Goal: Task Accomplishment & Management: Use online tool/utility

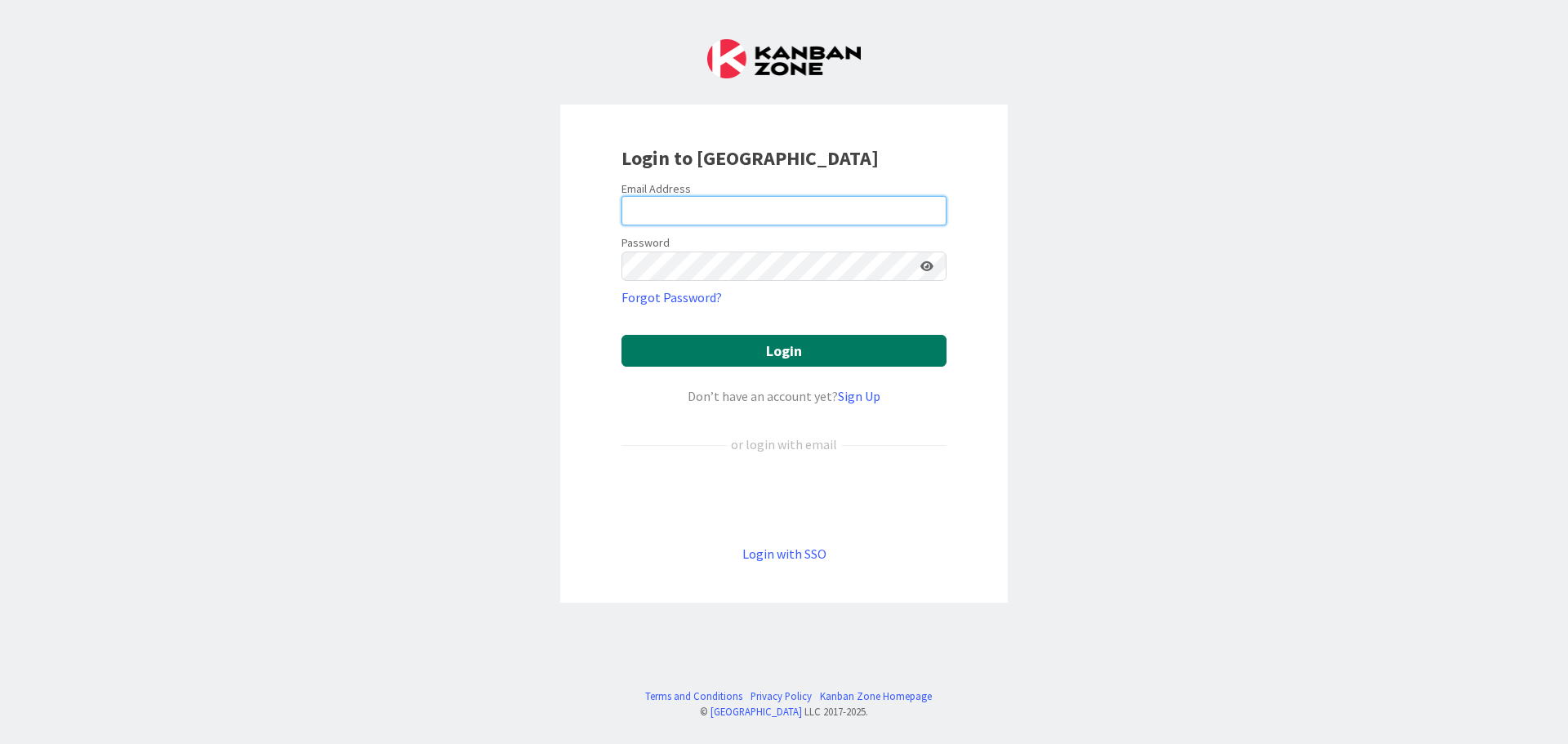
type input "[PERSON_NAME][EMAIL_ADDRESS][DOMAIN_NAME]"
click at [741, 346] on button "Login" at bounding box center [783, 350] width 325 height 32
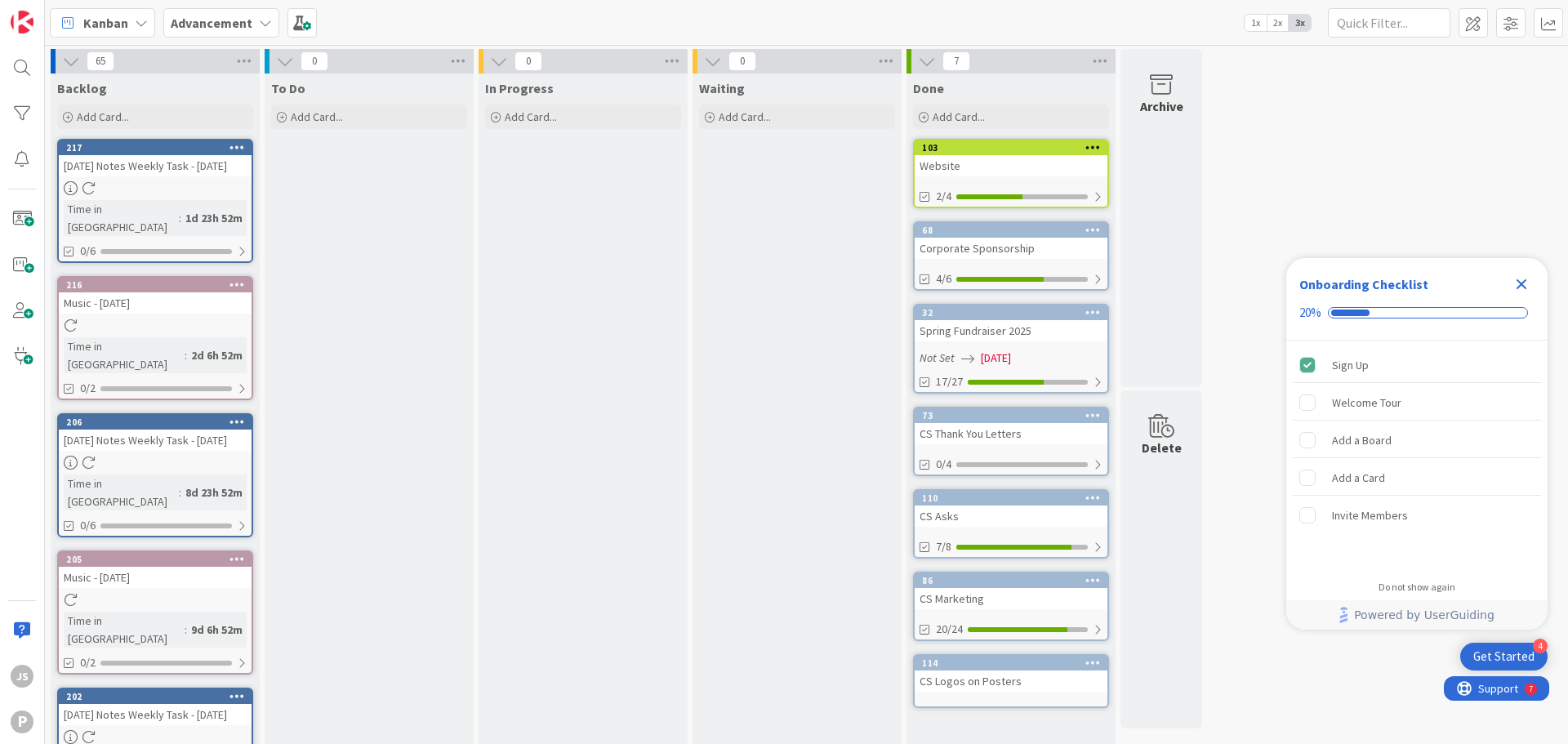
click at [238, 145] on icon at bounding box center [237, 147] width 16 height 12
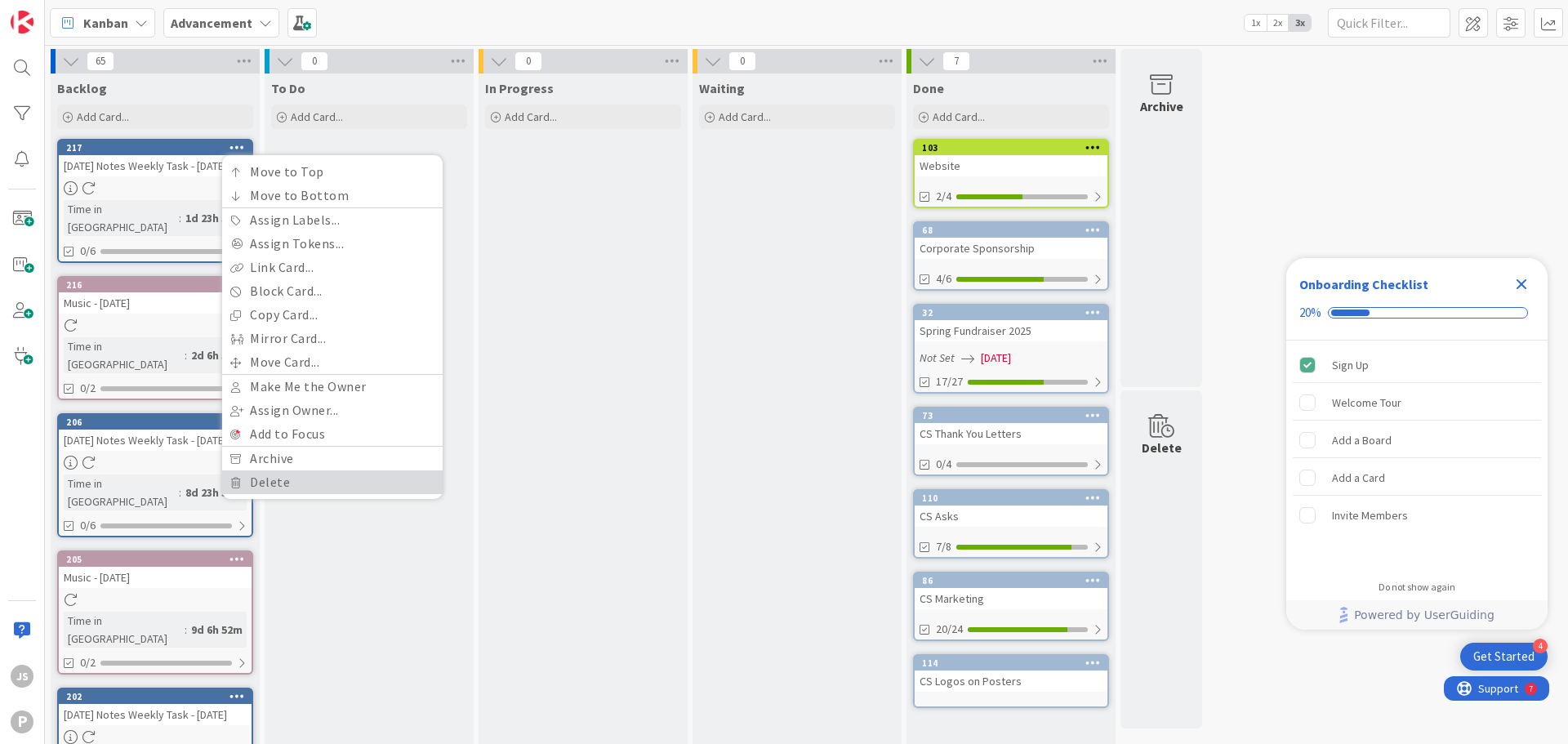
click at [321, 478] on link "Delete" at bounding box center [332, 482] width 220 height 24
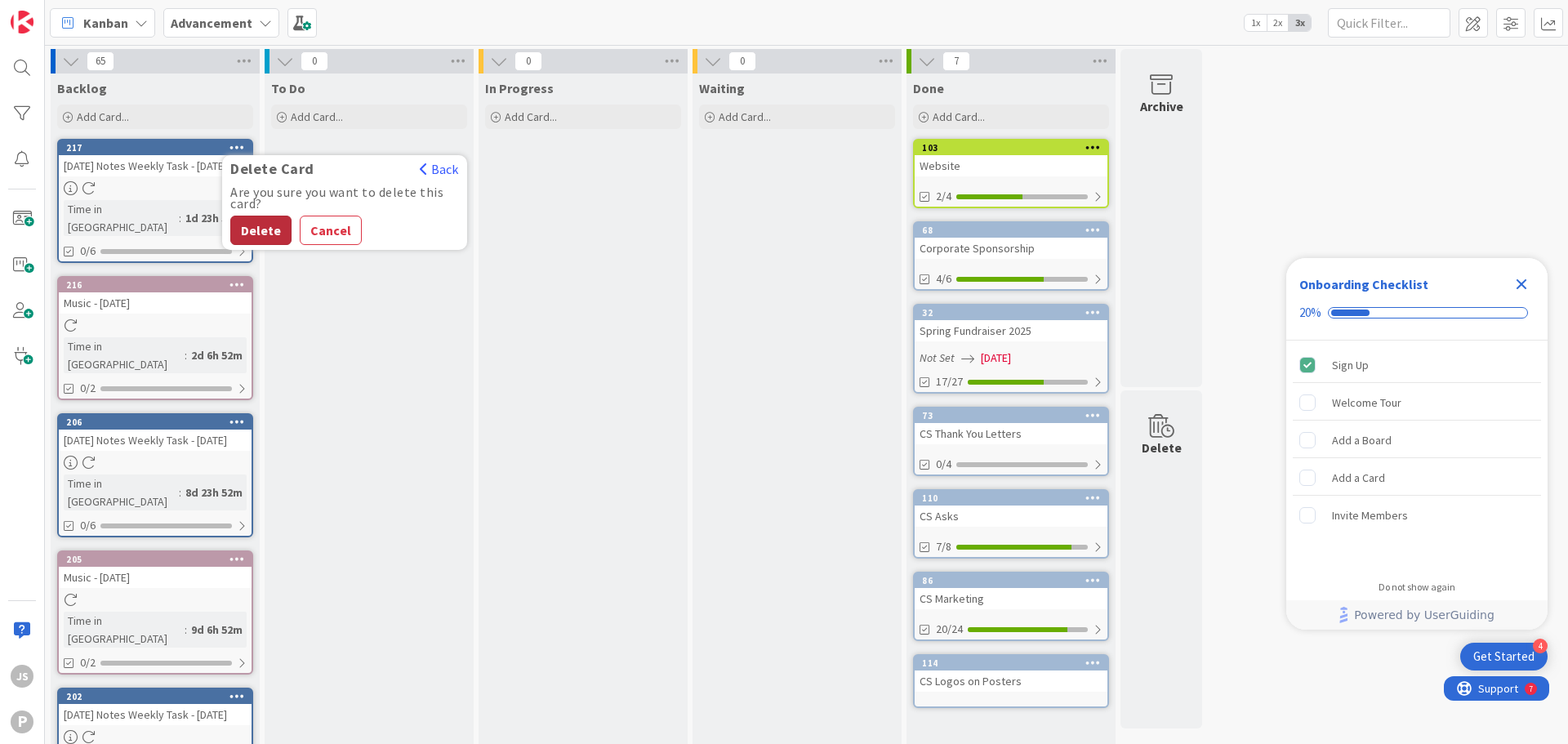
click at [242, 230] on button "Delete" at bounding box center [261, 230] width 62 height 30
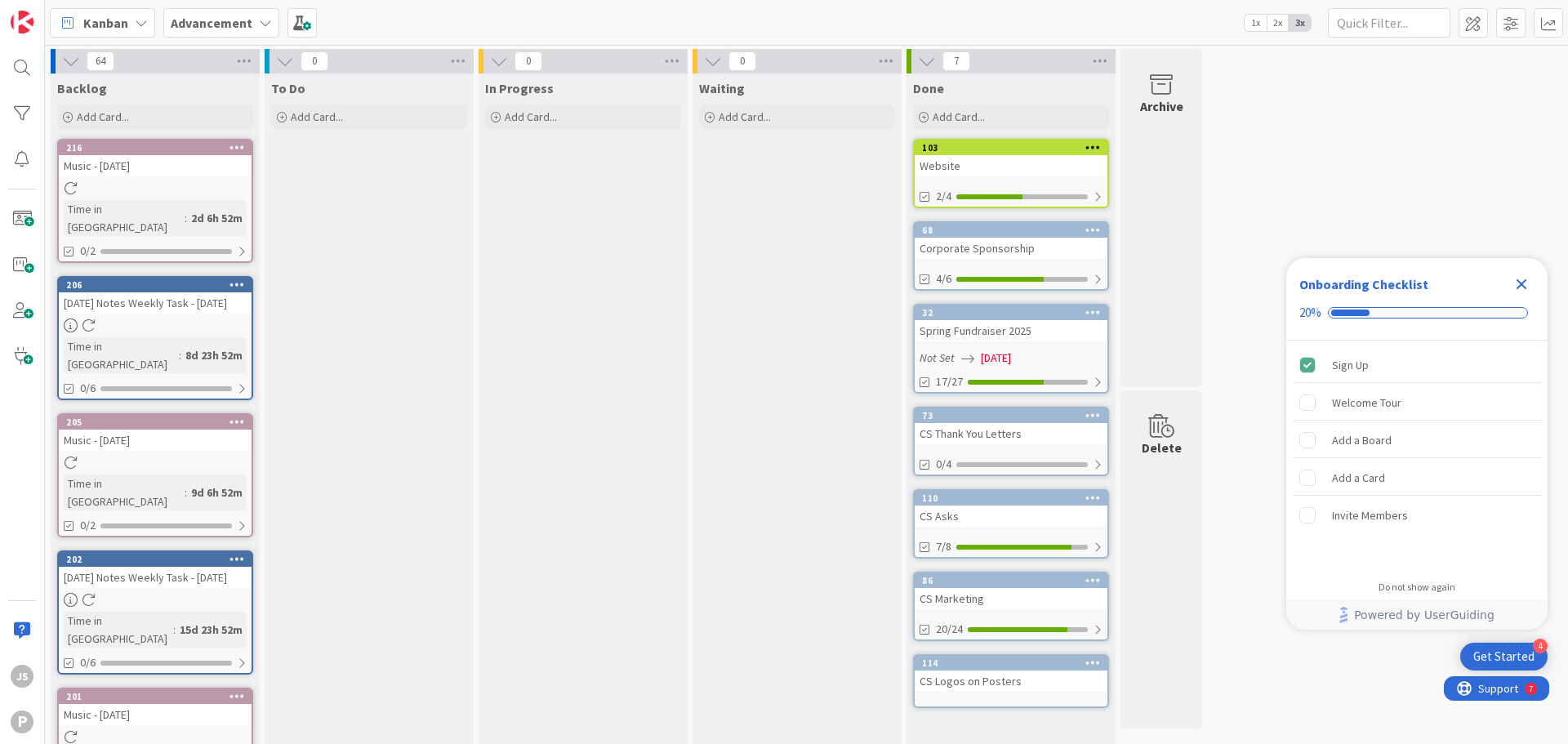
click at [233, 142] on icon at bounding box center [237, 147] width 16 height 12
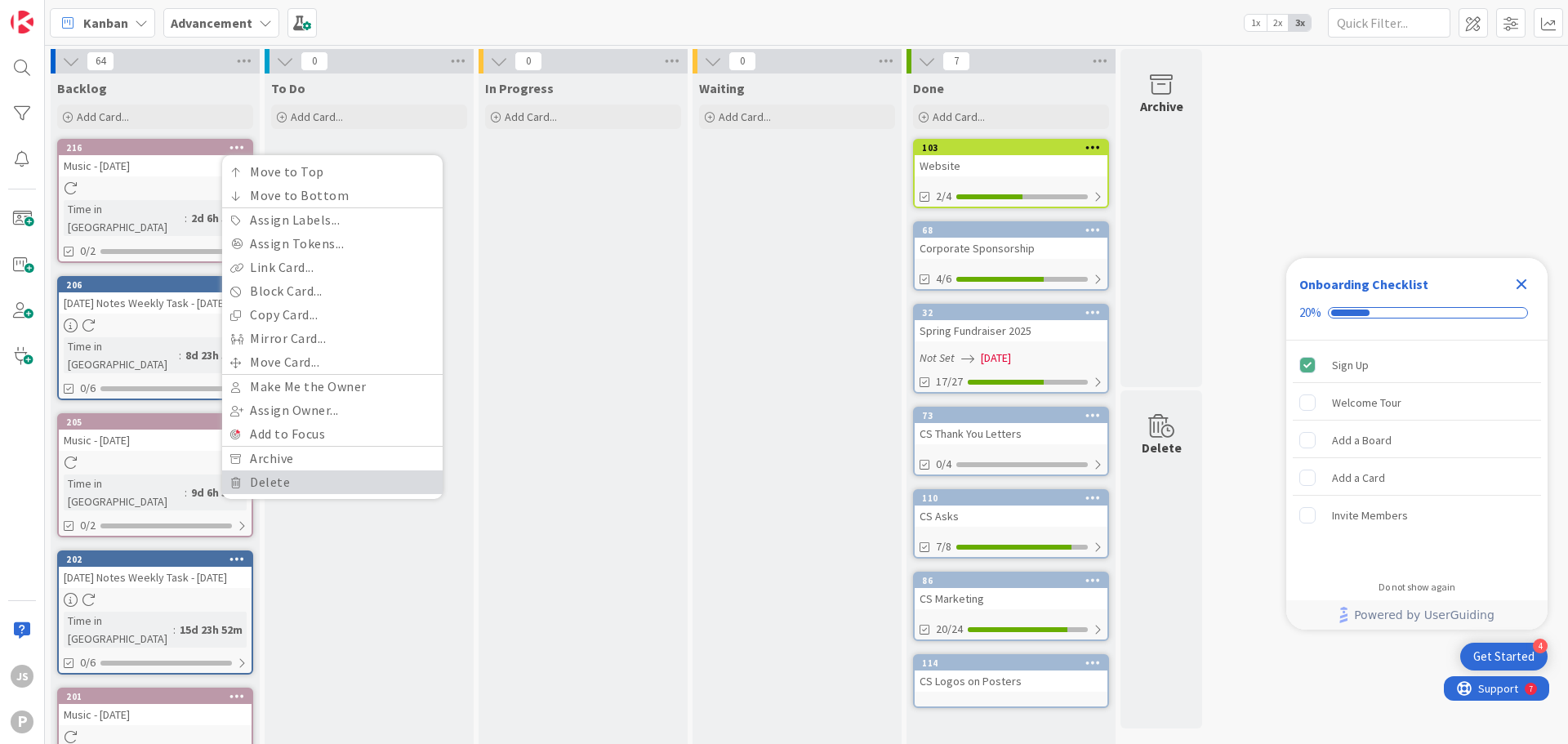
click at [274, 479] on link "Delete" at bounding box center [332, 482] width 220 height 24
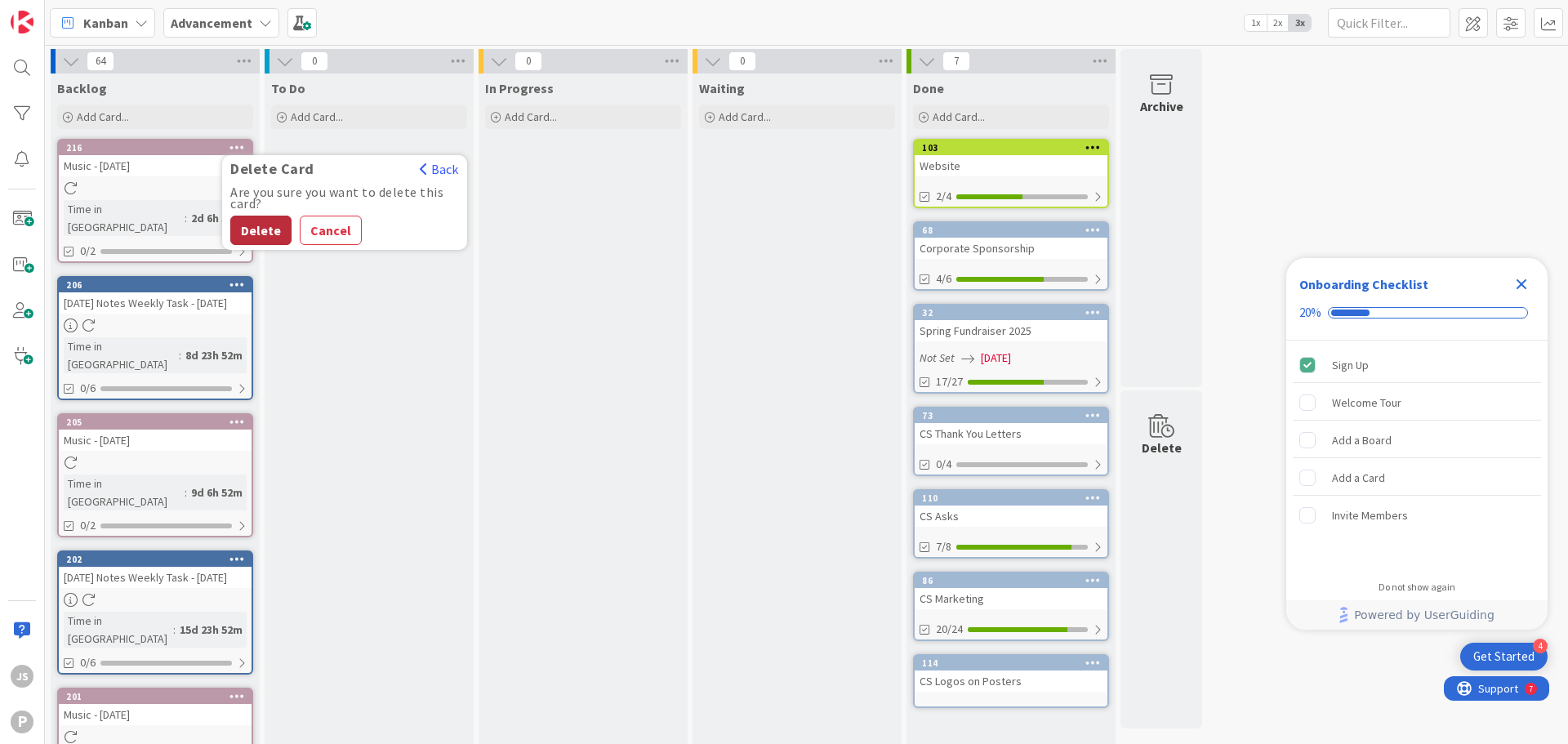
click at [265, 220] on button "Delete" at bounding box center [261, 230] width 62 height 30
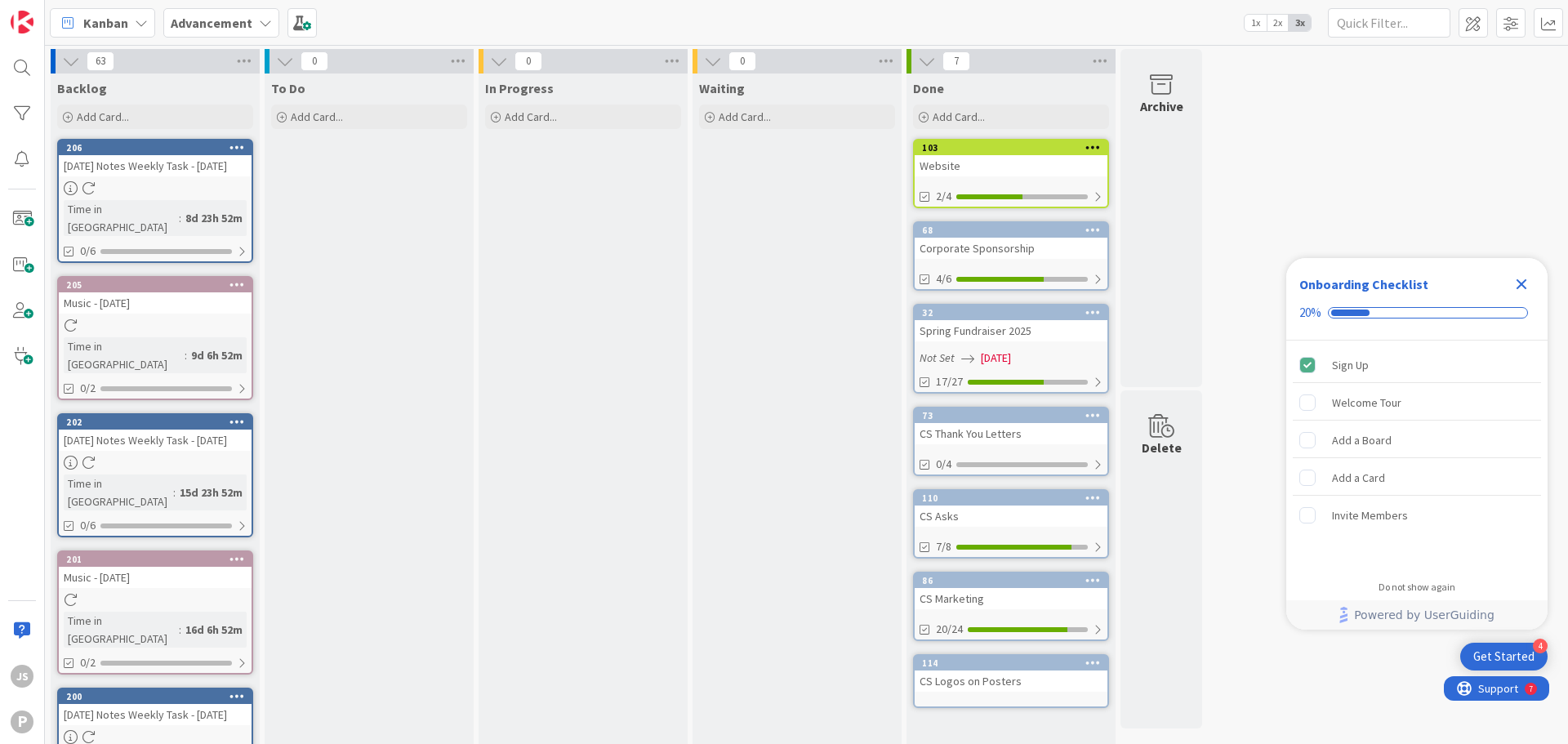
click at [234, 147] on icon at bounding box center [237, 147] width 16 height 12
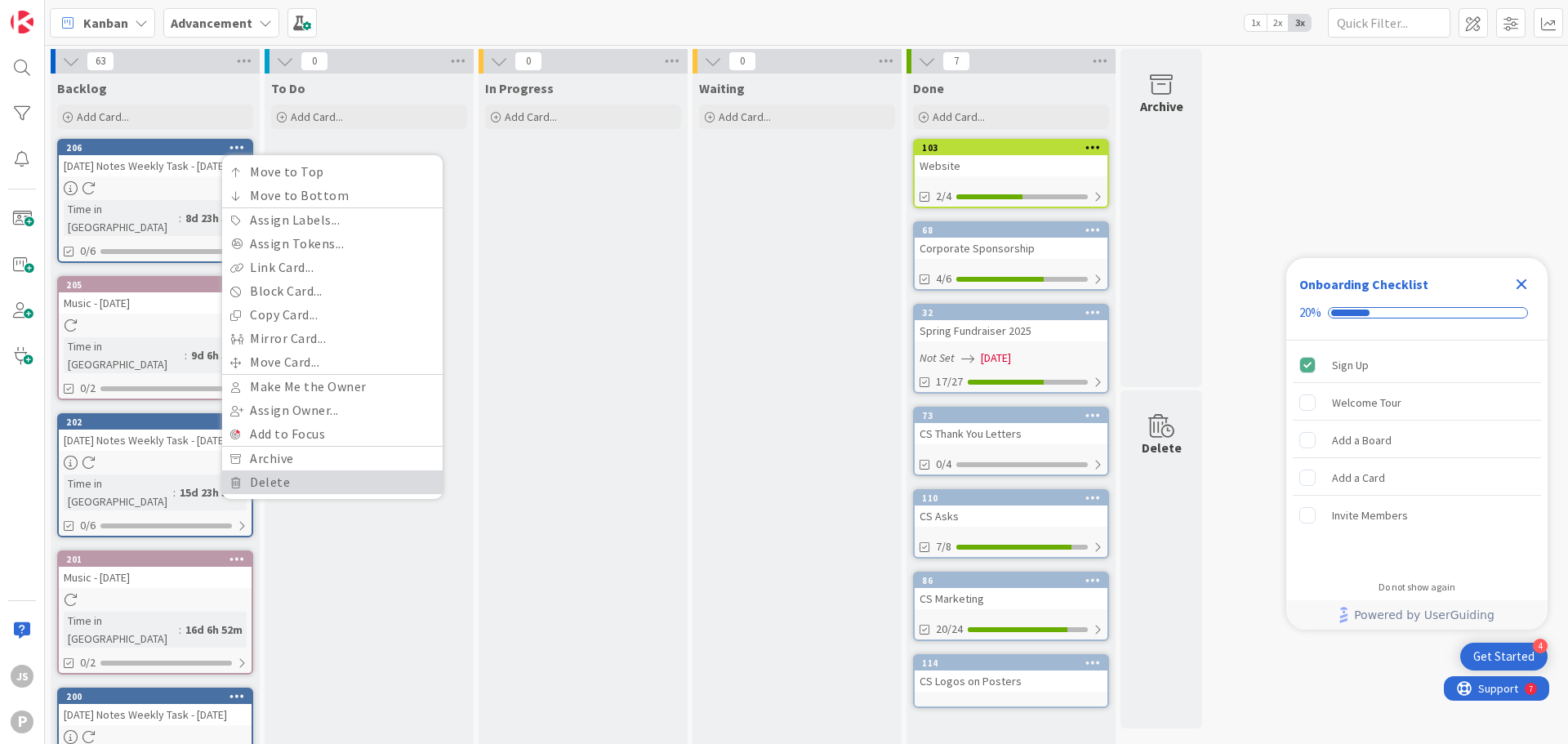
click at [288, 491] on link "Delete" at bounding box center [332, 482] width 220 height 24
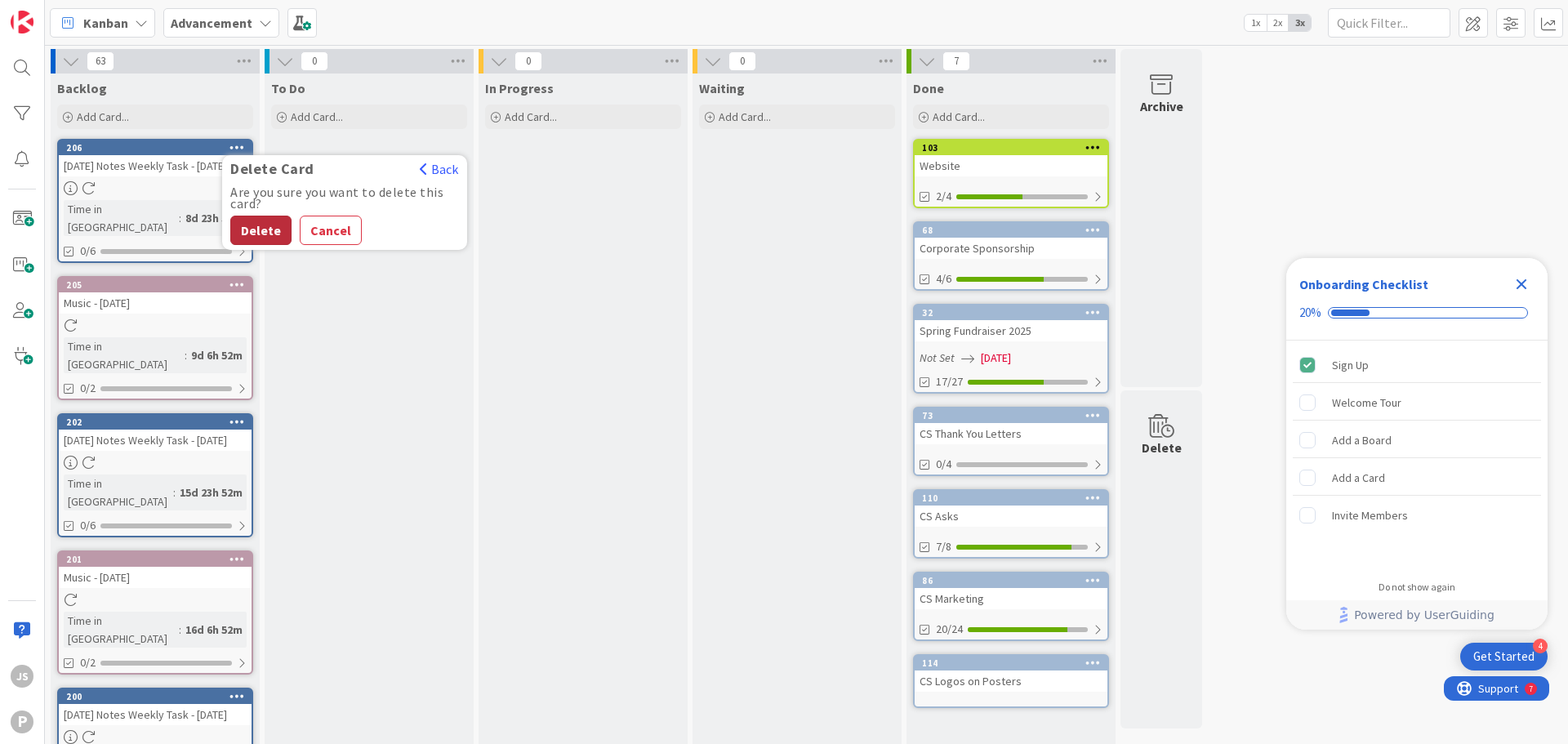
click at [258, 237] on button "Delete" at bounding box center [261, 230] width 62 height 30
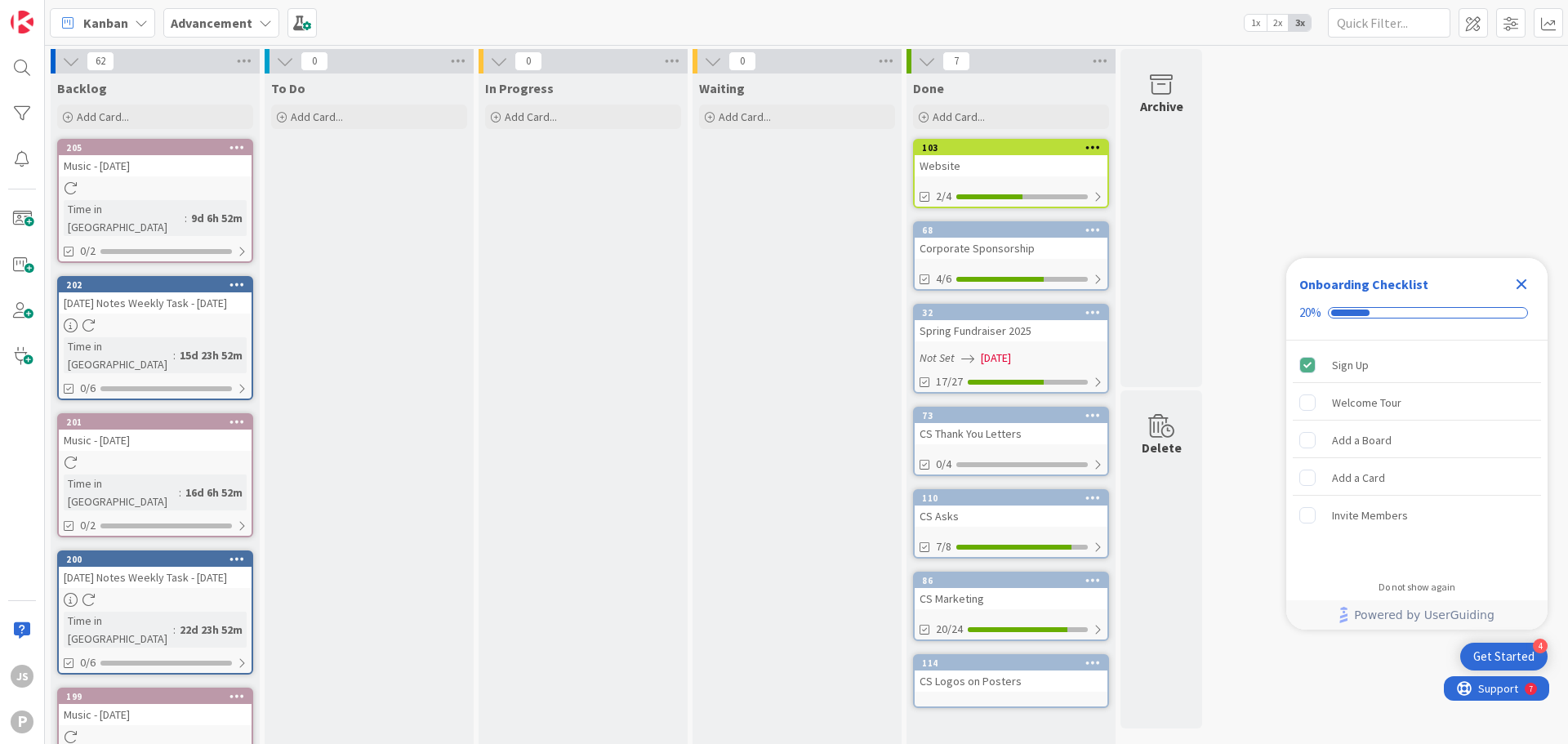
click at [238, 148] on icon at bounding box center [237, 147] width 16 height 12
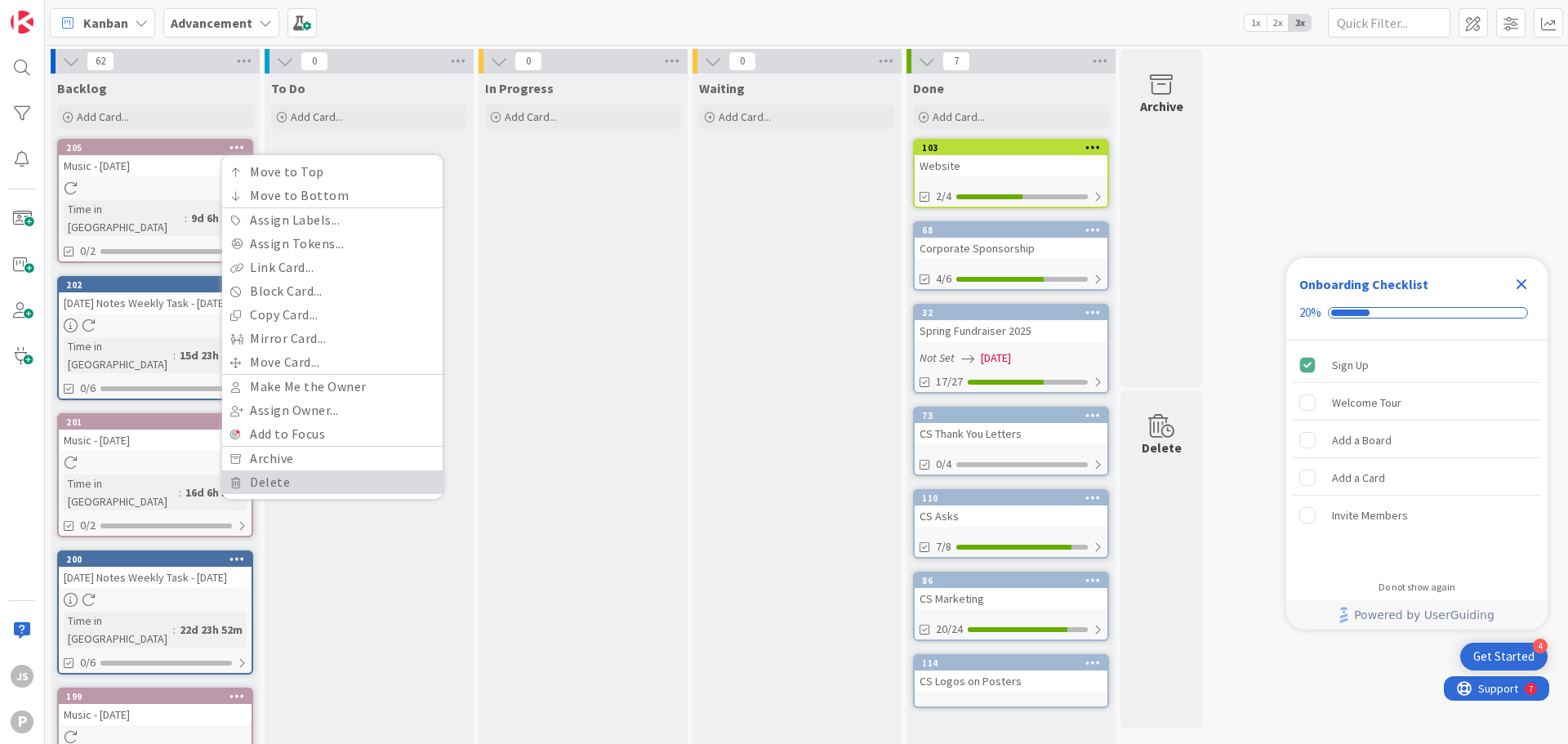
click at [302, 479] on link "Delete" at bounding box center [332, 482] width 220 height 24
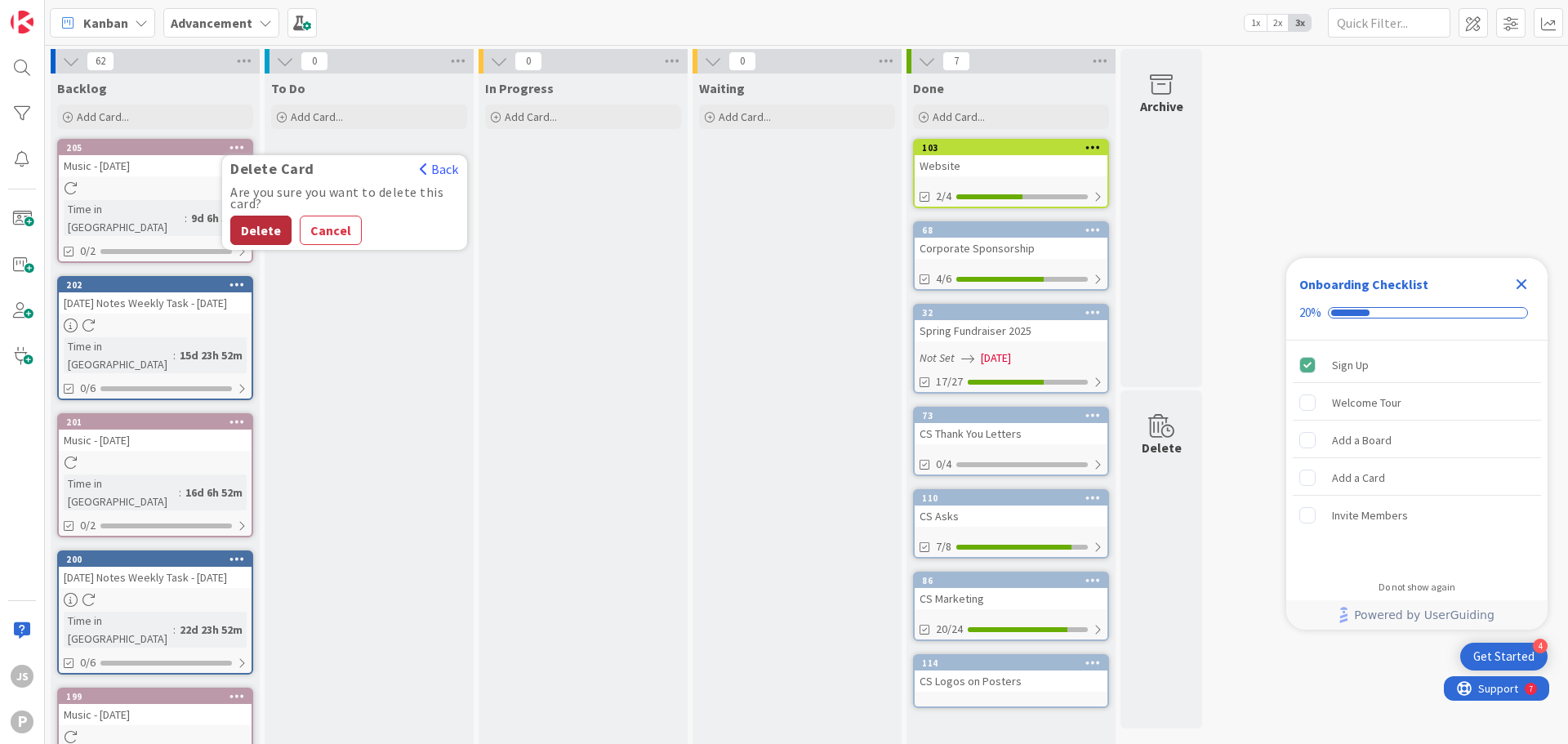
click at [261, 226] on button "Delete" at bounding box center [261, 230] width 62 height 30
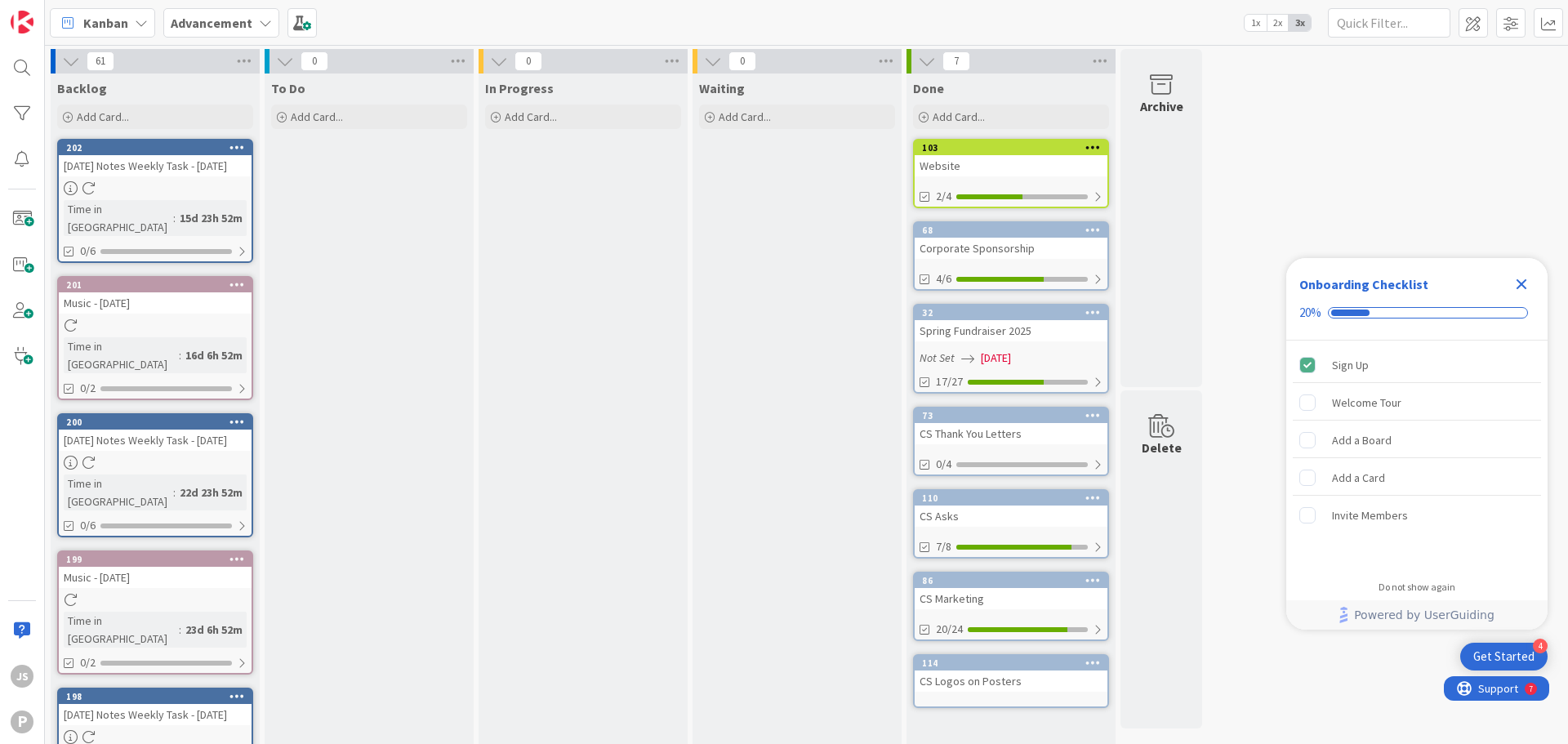
click at [235, 144] on icon at bounding box center [237, 147] width 16 height 12
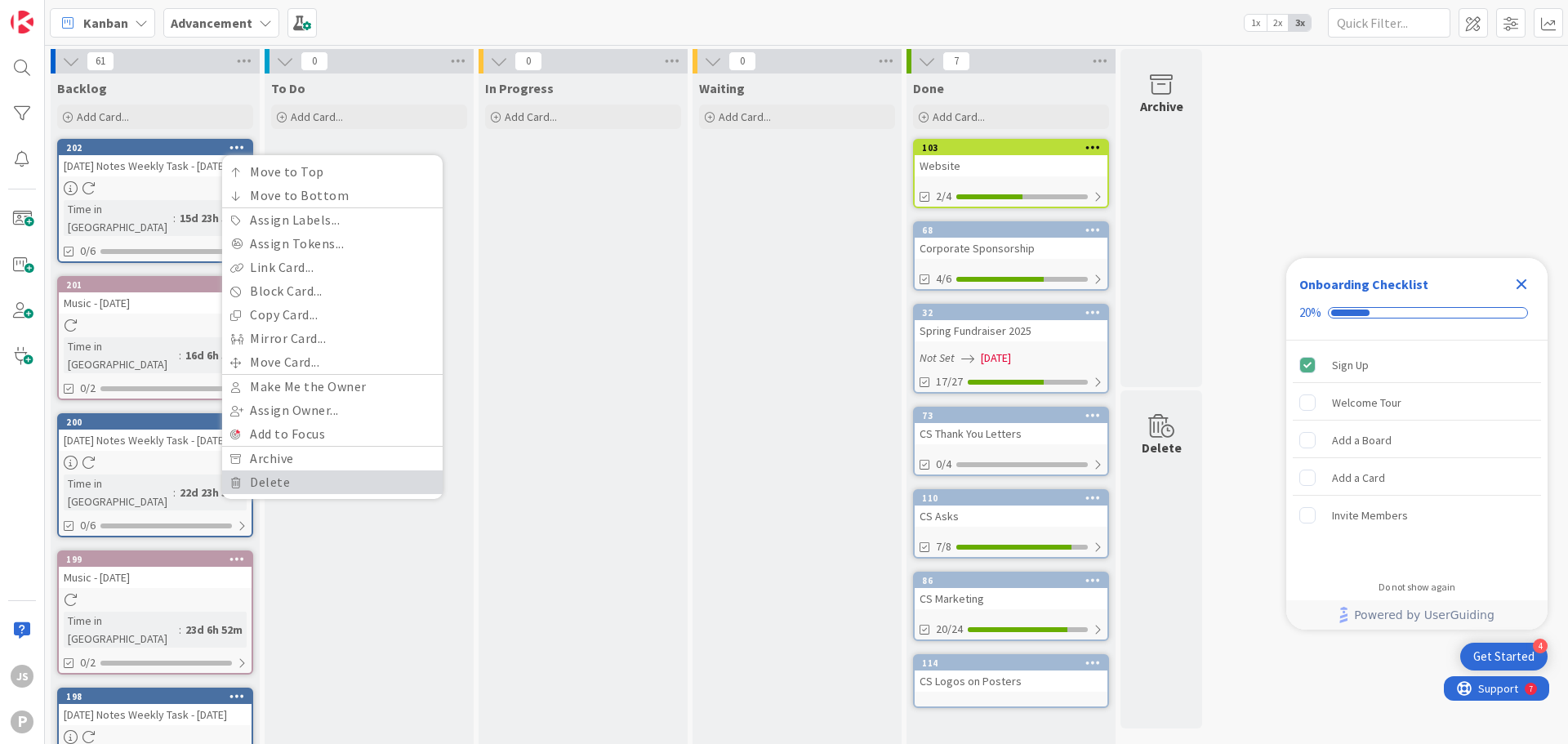
click at [322, 476] on link "Delete" at bounding box center [332, 482] width 220 height 24
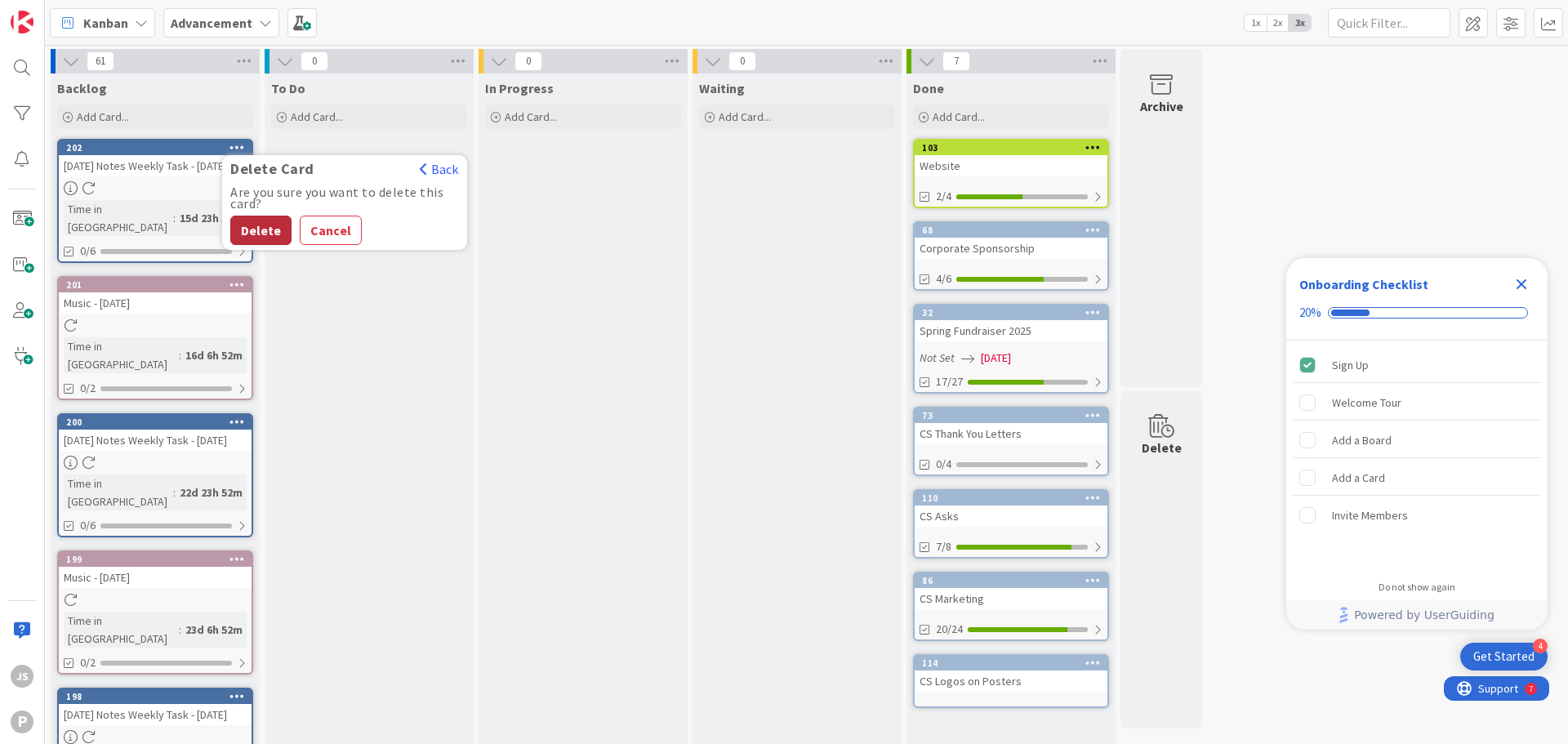
click at [269, 224] on button "Delete" at bounding box center [261, 230] width 62 height 30
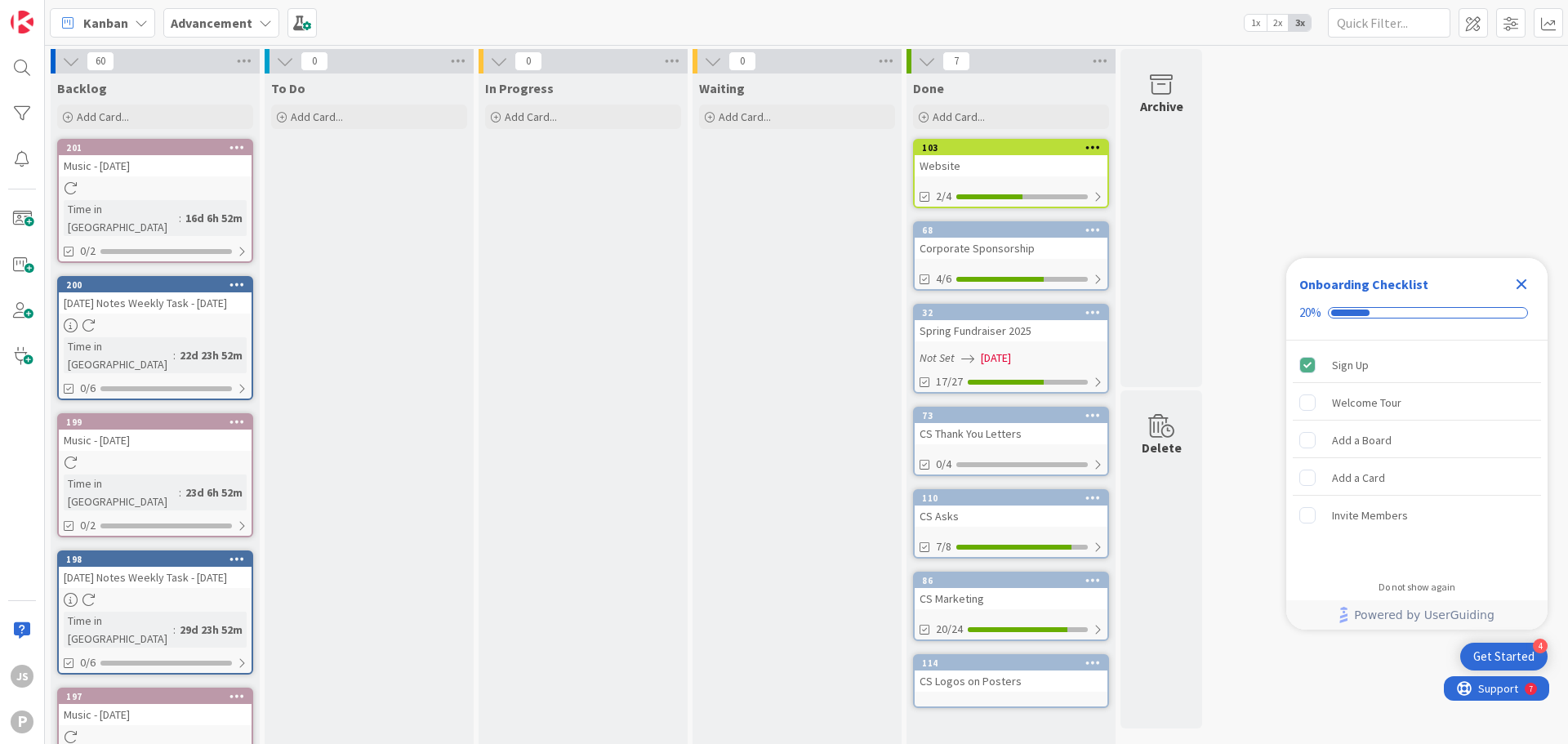
click at [160, 160] on div "Music - [DATE]" at bounding box center [155, 166] width 192 height 21
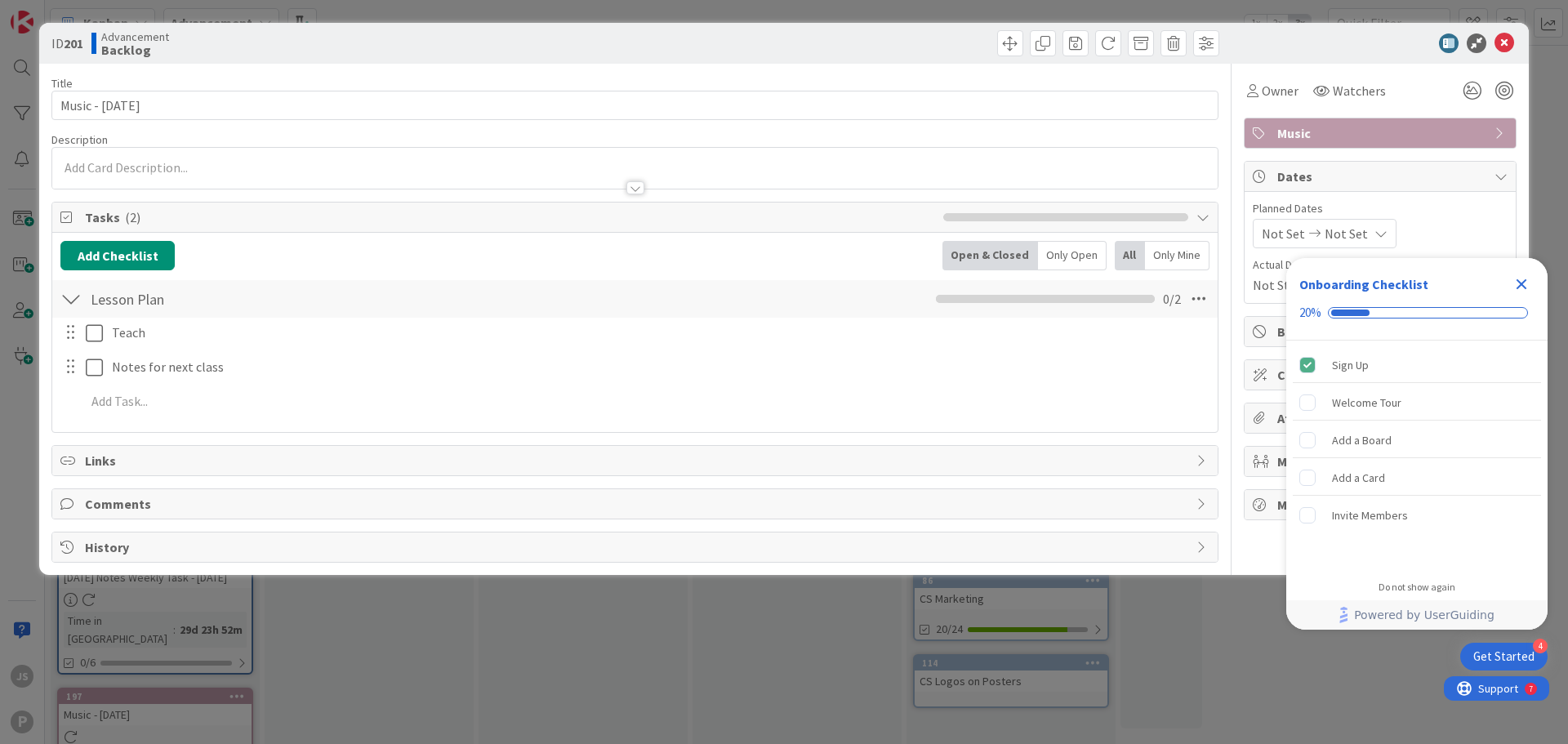
click at [1520, 286] on icon "Close Checklist" at bounding box center [1521, 284] width 11 height 11
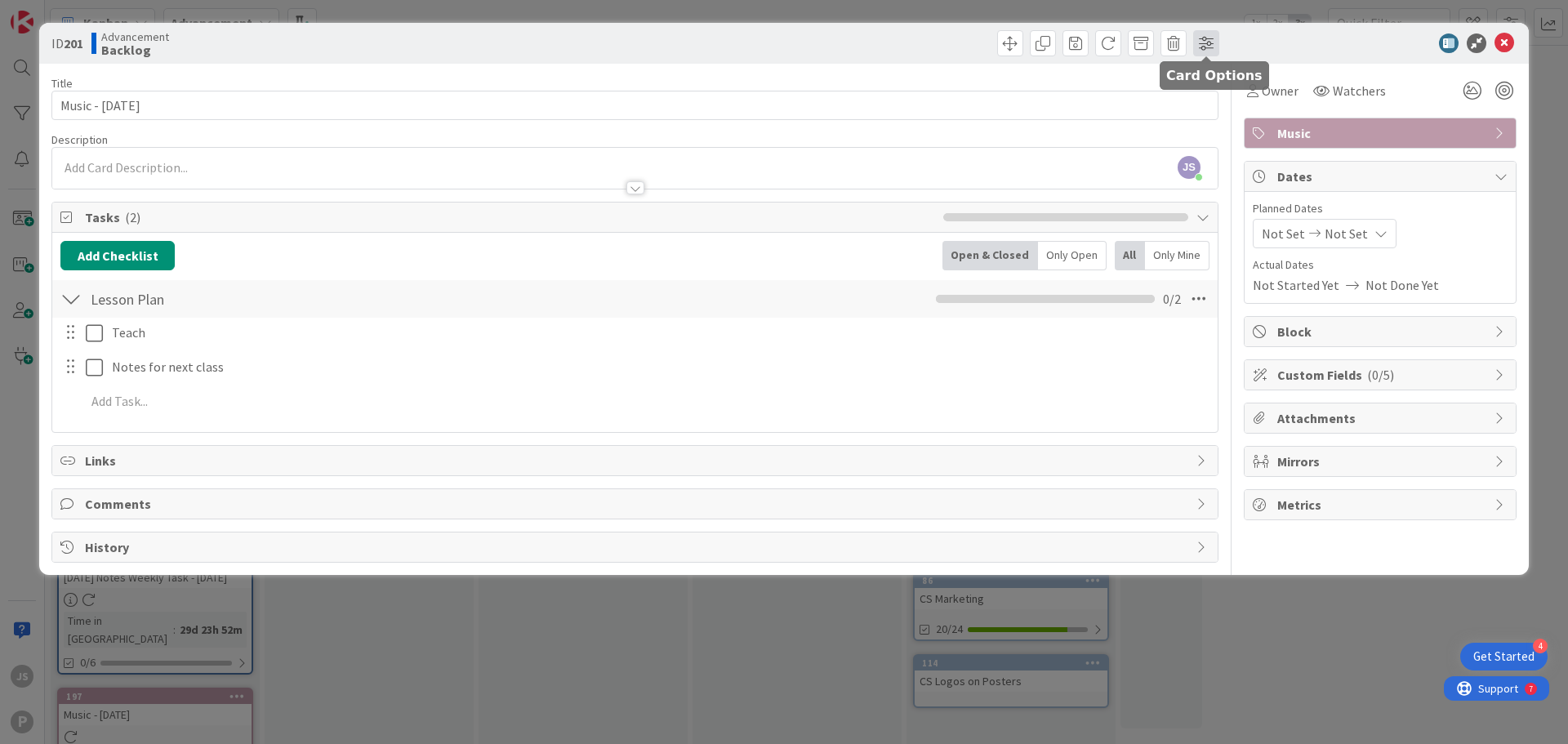
click at [1198, 36] on span at bounding box center [1206, 44] width 26 height 26
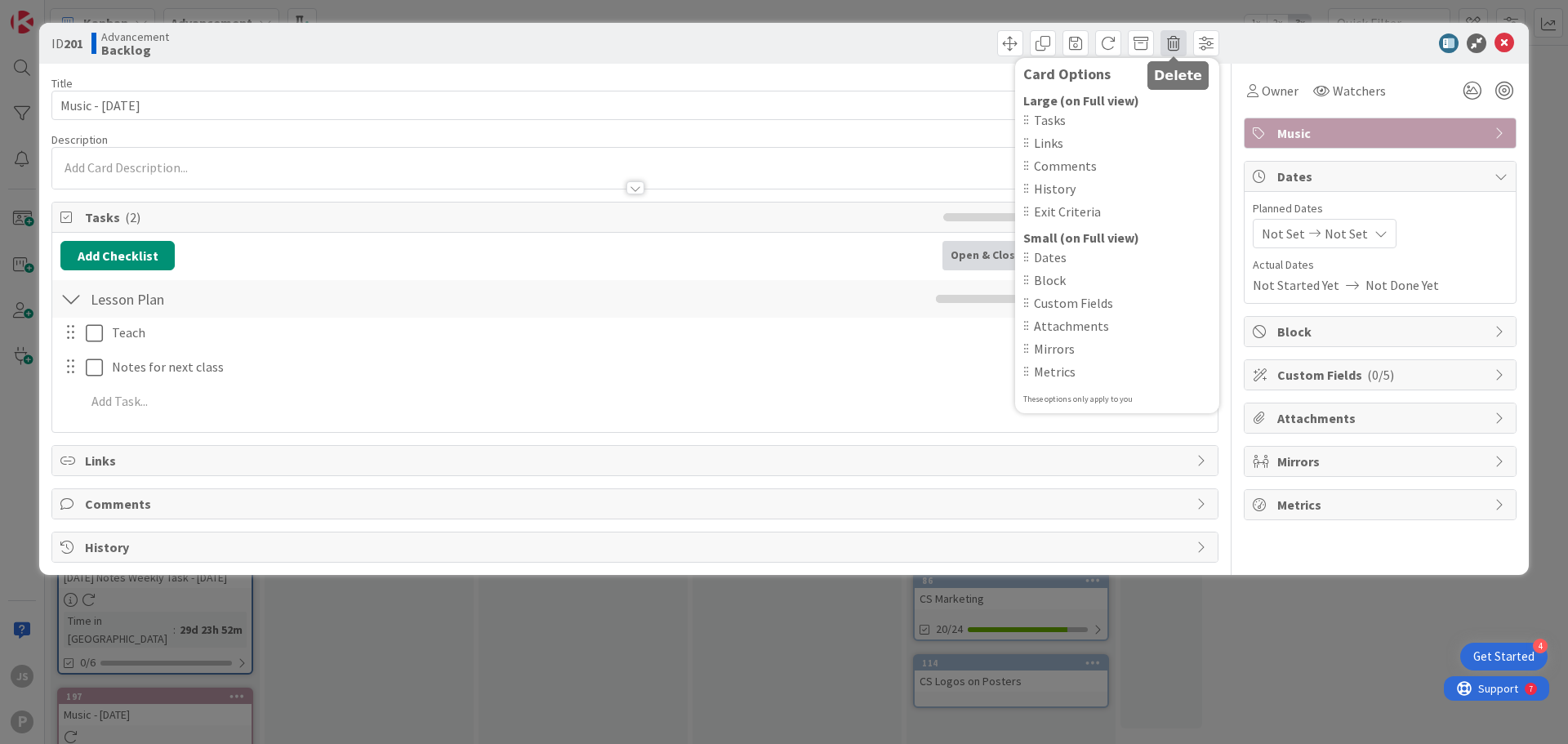
click at [1183, 44] on span at bounding box center [1174, 44] width 26 height 26
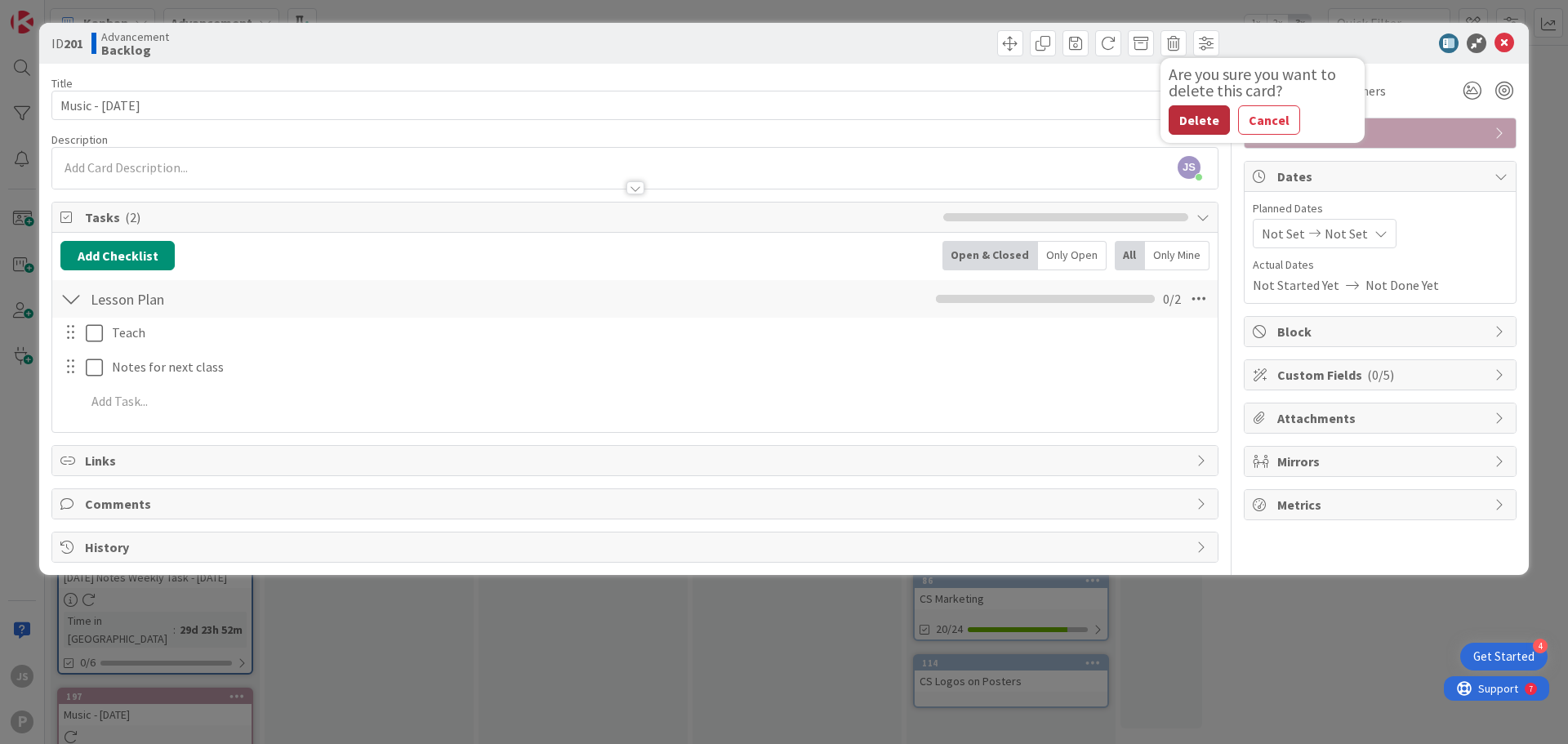
click at [1215, 122] on button "Delete" at bounding box center [1199, 120] width 62 height 30
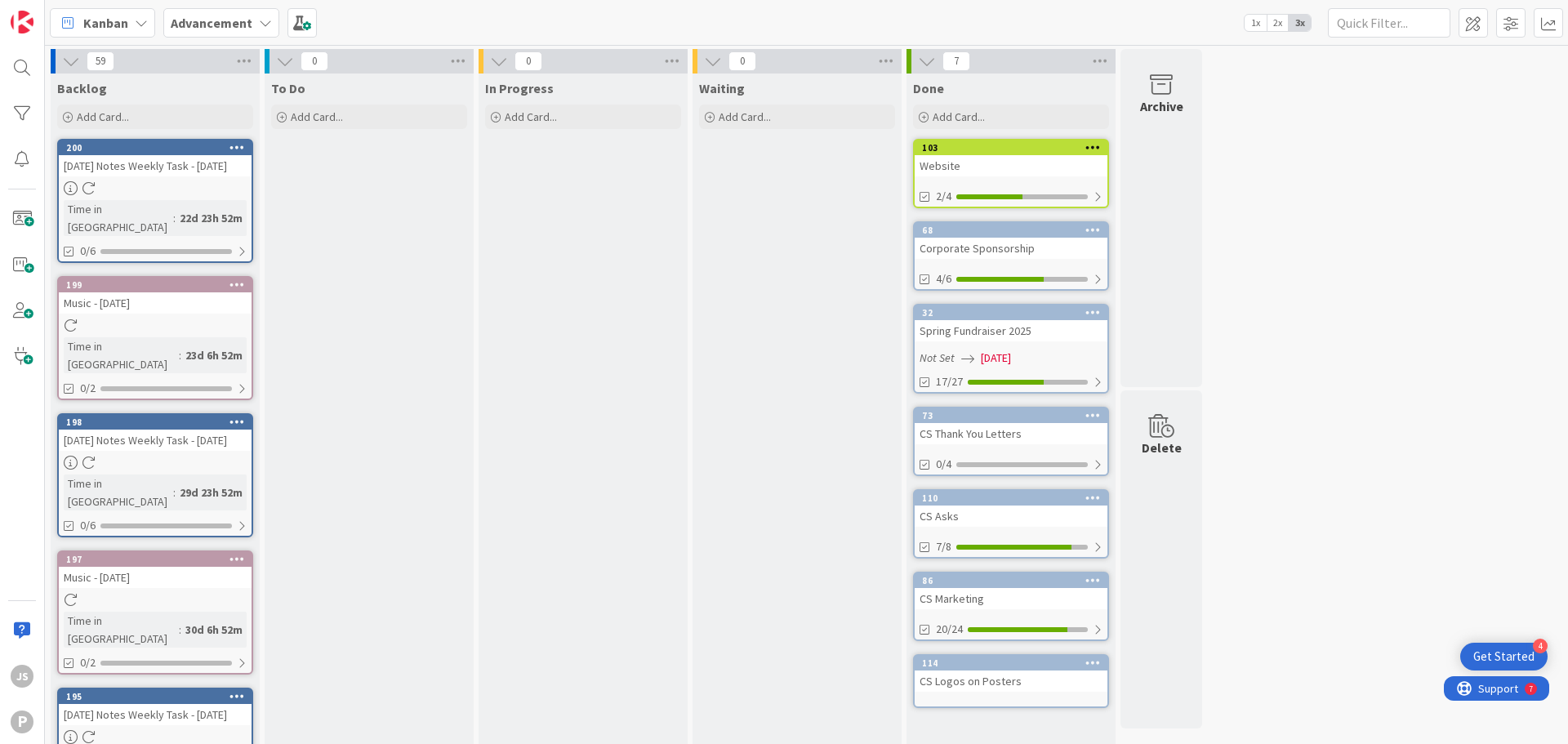
click at [241, 146] on icon at bounding box center [237, 147] width 16 height 12
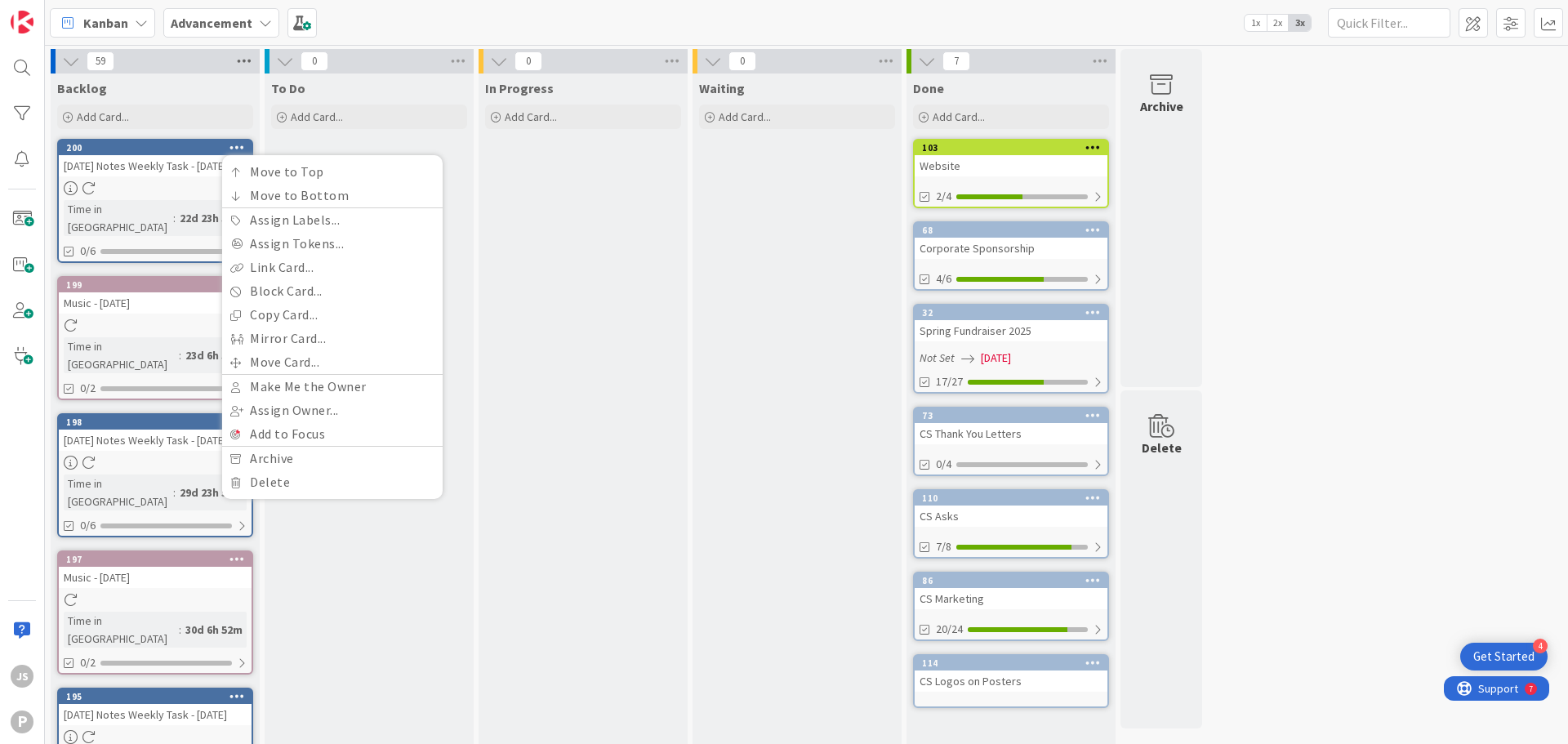
click at [250, 58] on icon at bounding box center [244, 62] width 21 height 25
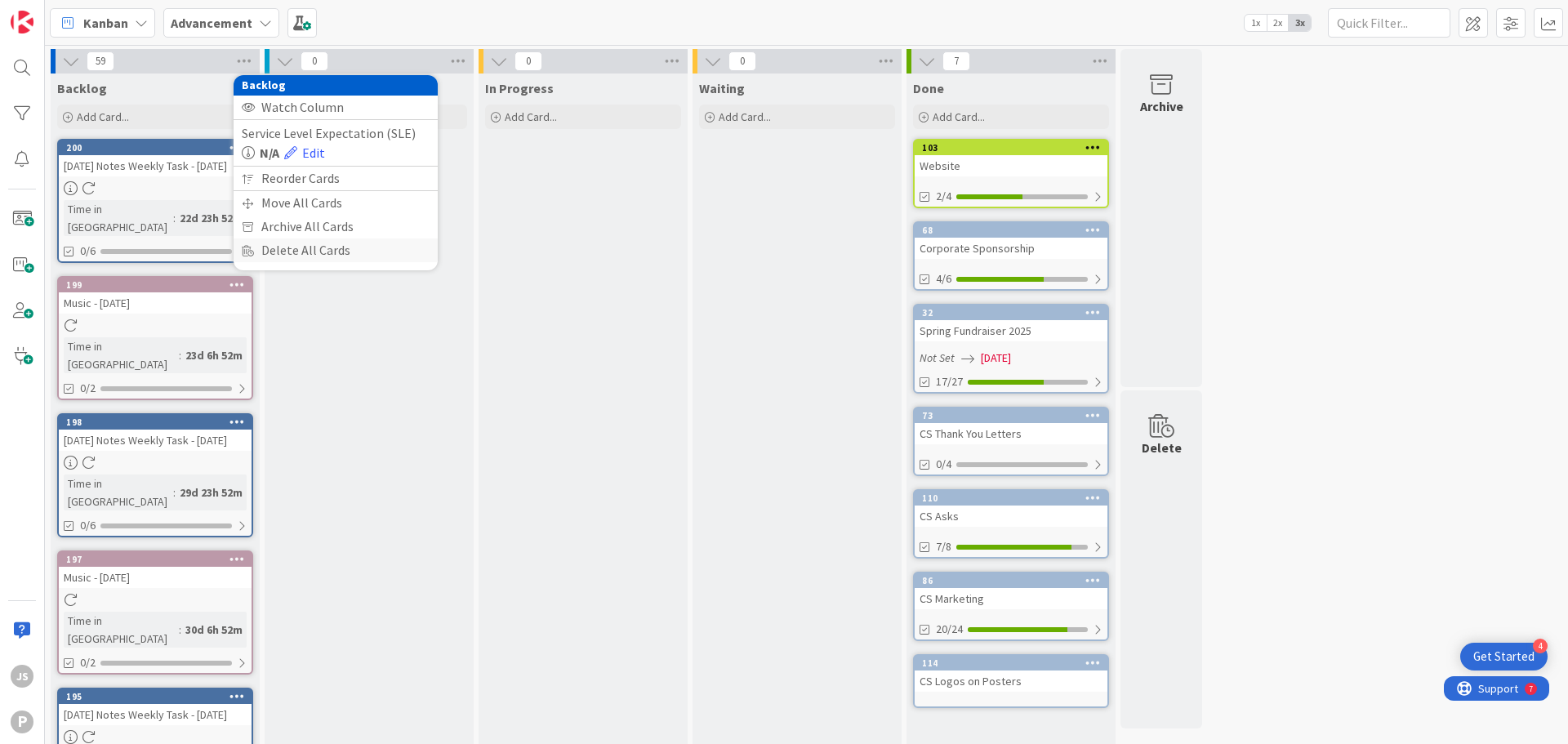
click at [294, 258] on div "Delete All Cards" at bounding box center [335, 250] width 204 height 24
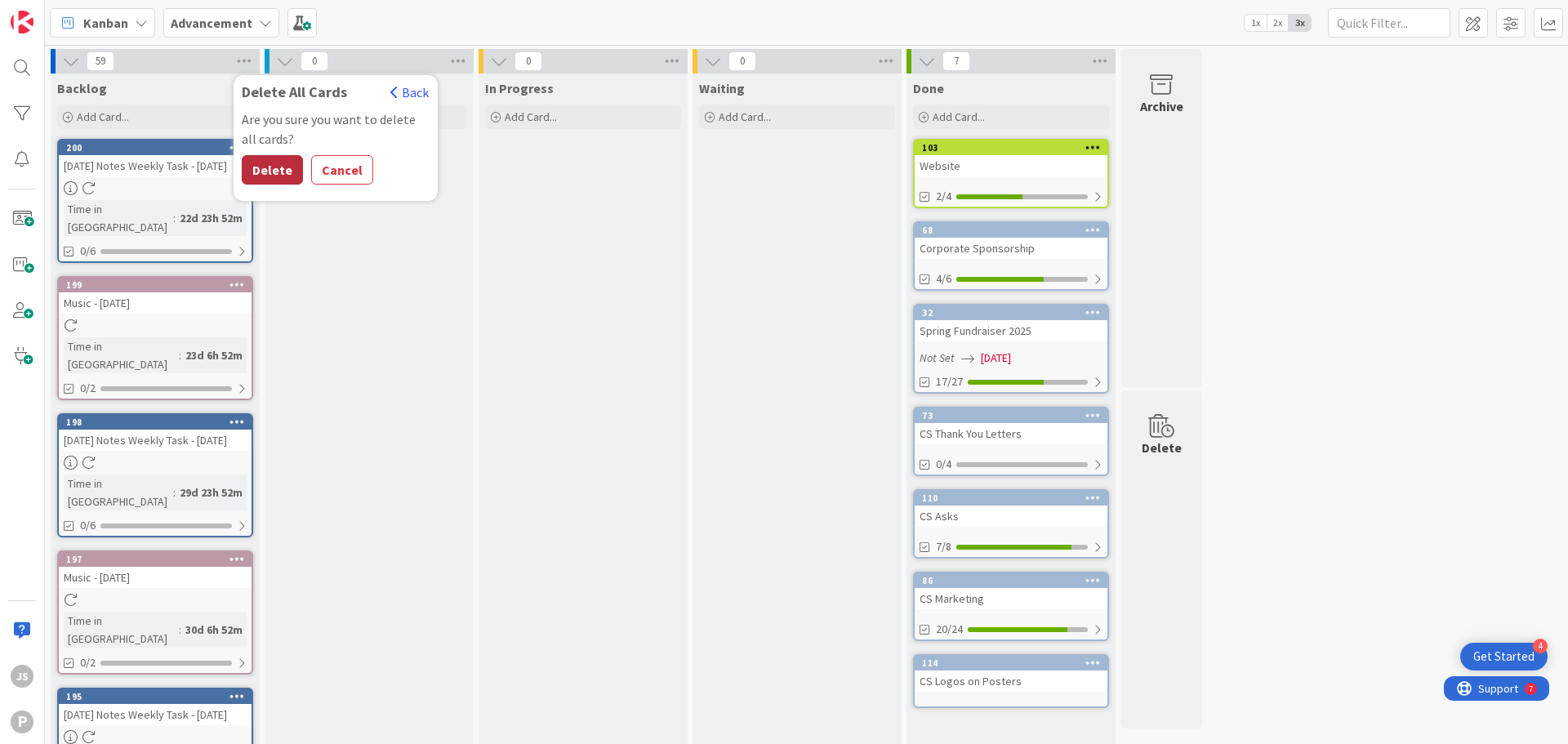
click at [259, 173] on button "Delete" at bounding box center [272, 170] width 62 height 30
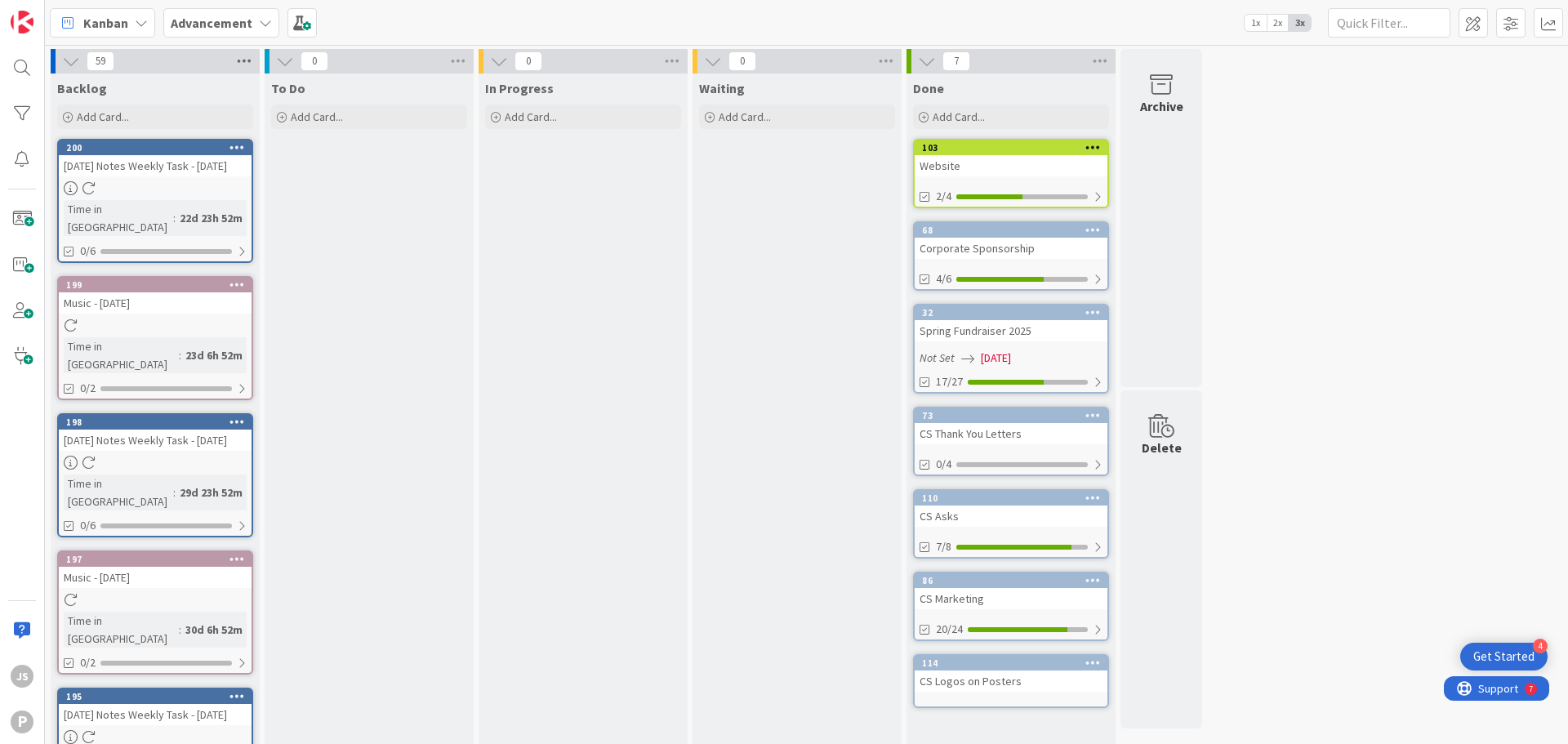
click at [246, 58] on icon at bounding box center [244, 62] width 21 height 25
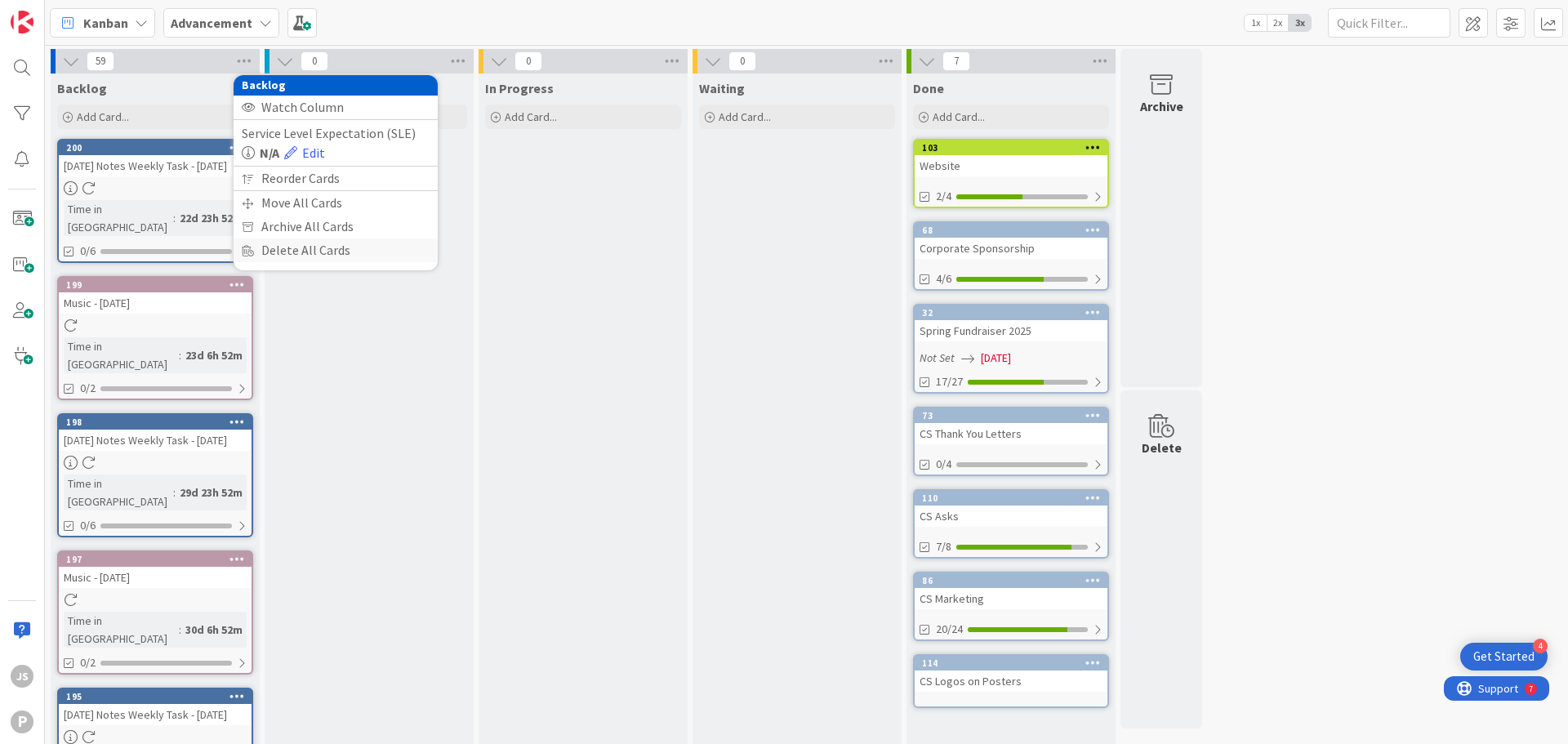
click at [274, 247] on div "Delete All Cards" at bounding box center [335, 250] width 204 height 24
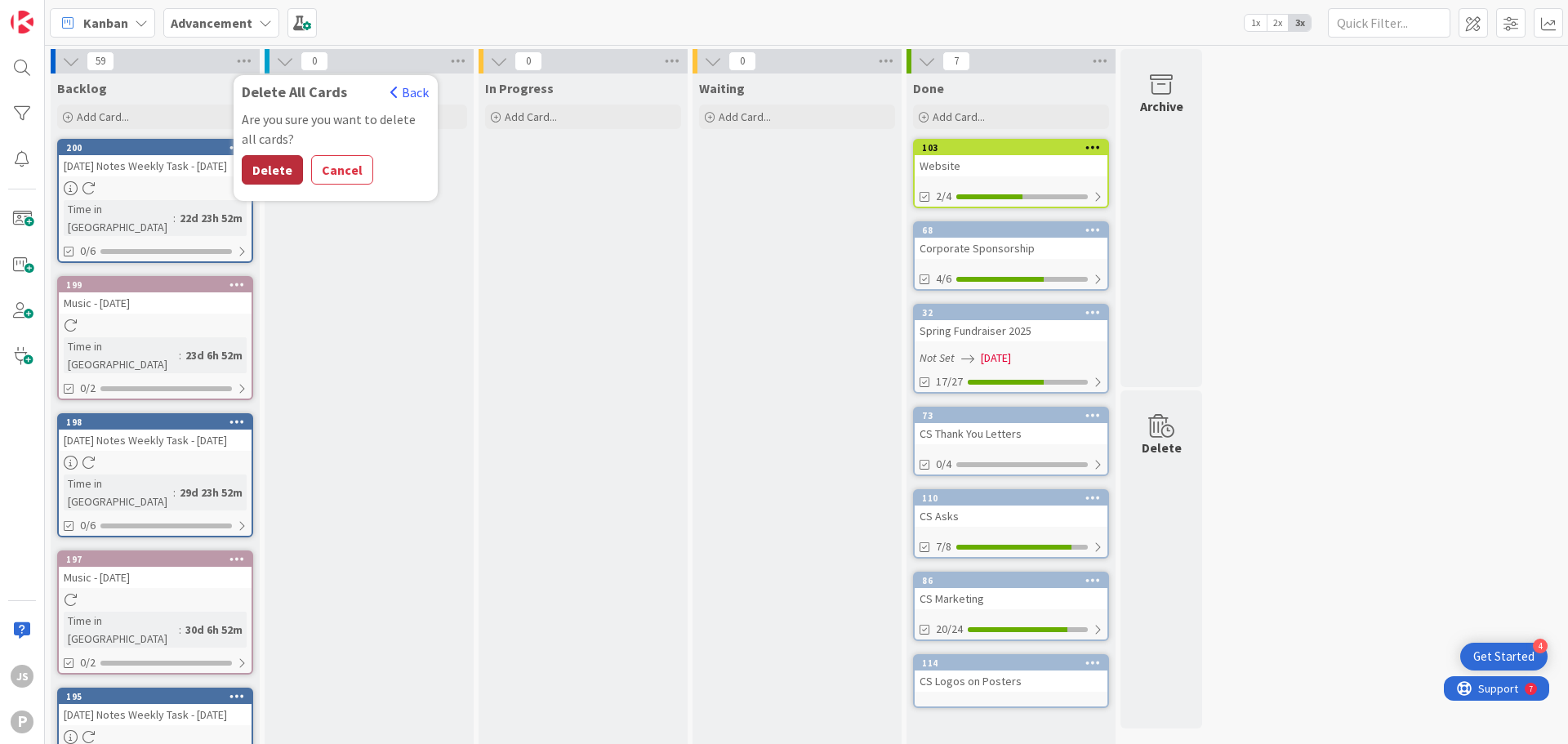
click at [257, 166] on button "Delete" at bounding box center [272, 170] width 62 height 30
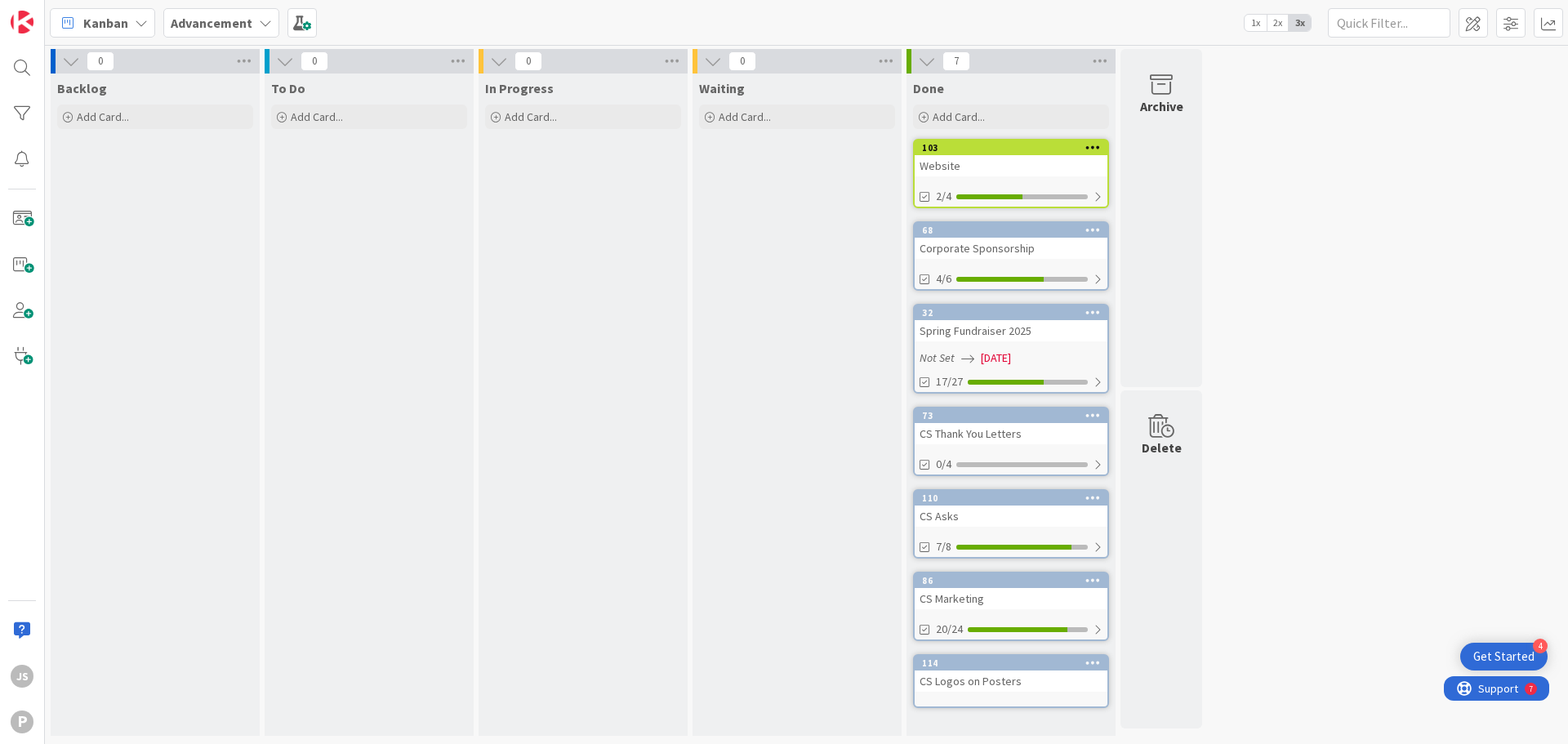
click at [1088, 58] on div "7" at bounding box center [1011, 62] width 209 height 25
click at [1091, 63] on icon at bounding box center [1100, 62] width 21 height 25
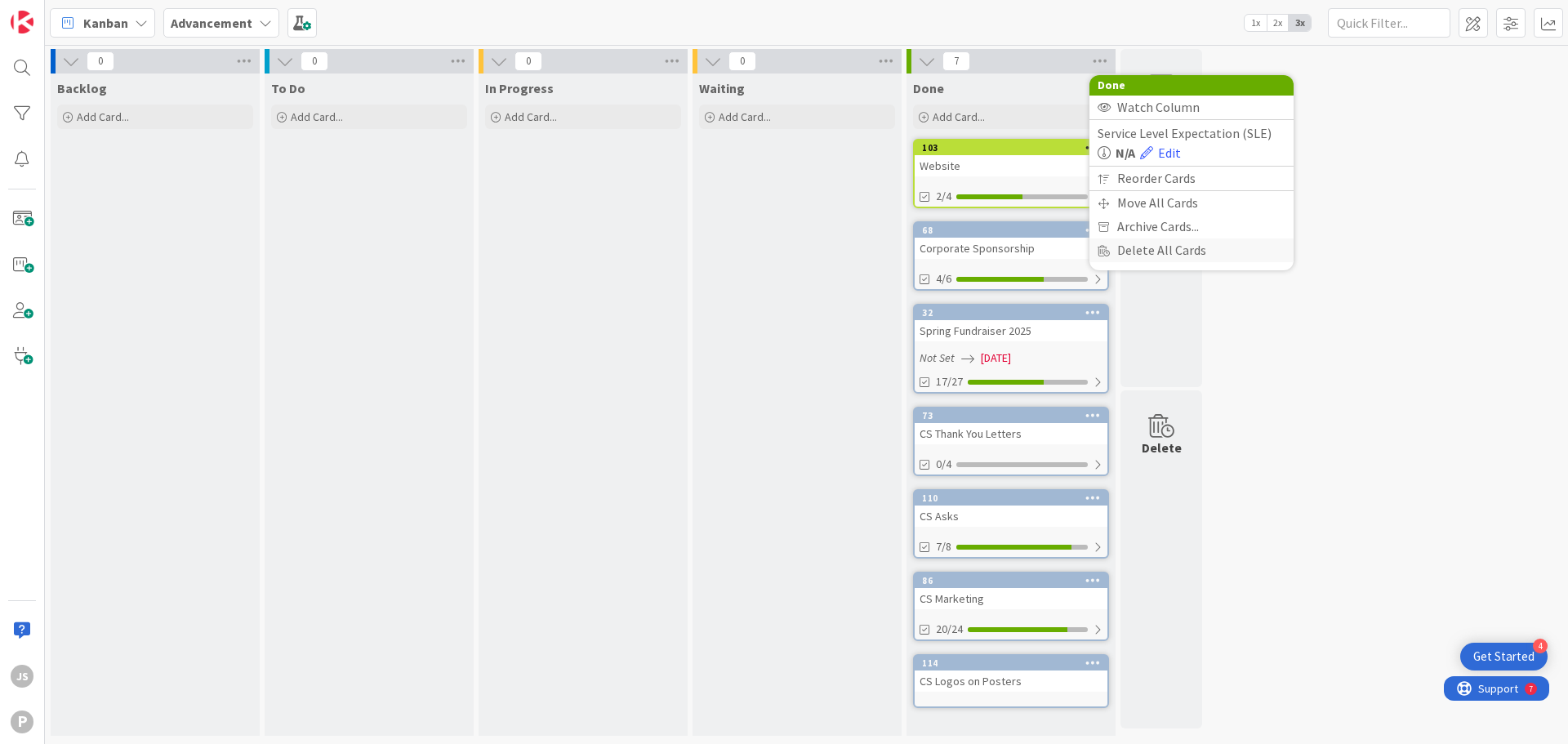
click at [1115, 253] on div "Delete All Cards" at bounding box center [1191, 250] width 204 height 24
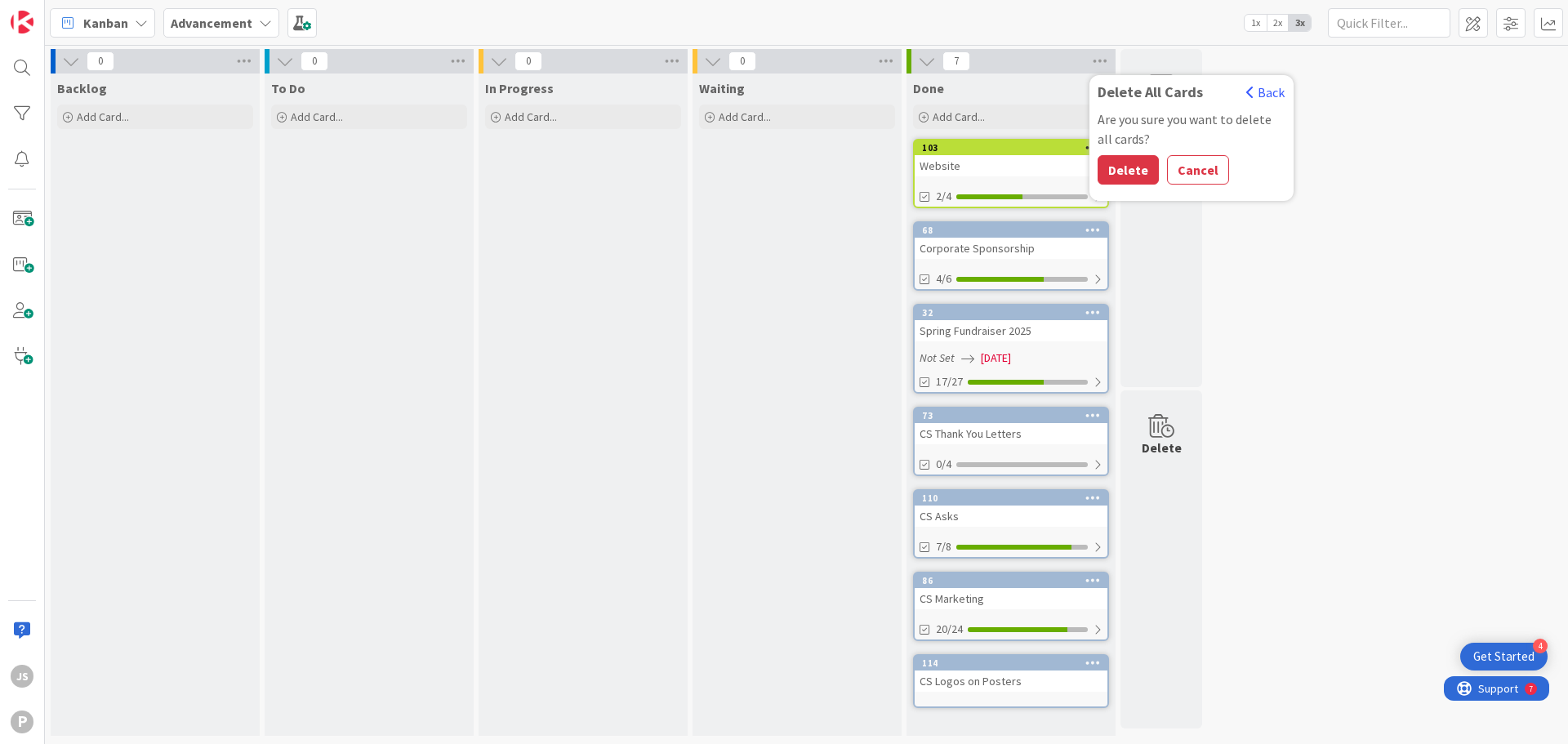
click at [1099, 150] on div "Are you sure you want to delete all cards? Delete Cancel" at bounding box center [1191, 150] width 204 height 83
click at [1123, 167] on button "Delete" at bounding box center [1128, 170] width 62 height 30
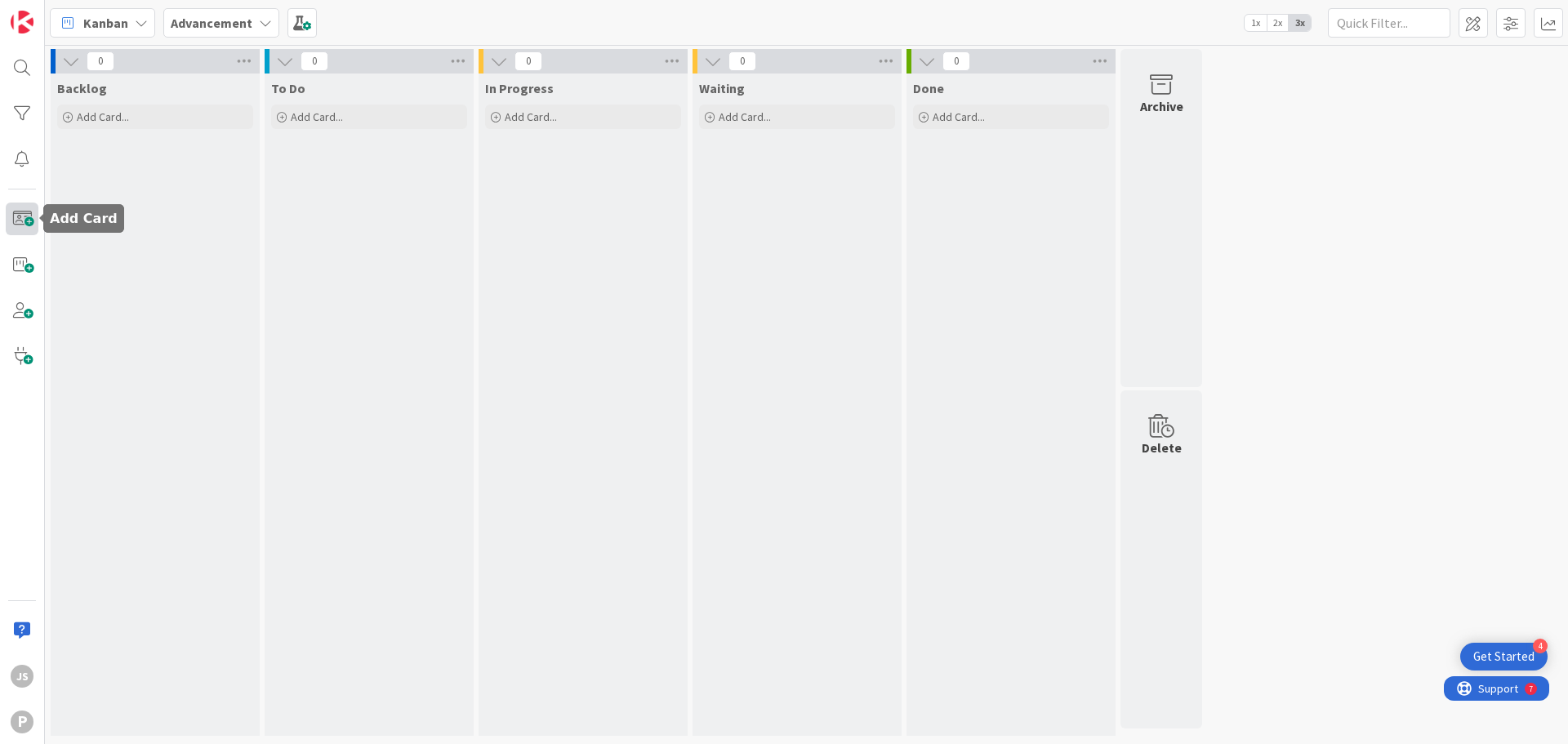
click at [36, 220] on span at bounding box center [22, 219] width 33 height 33
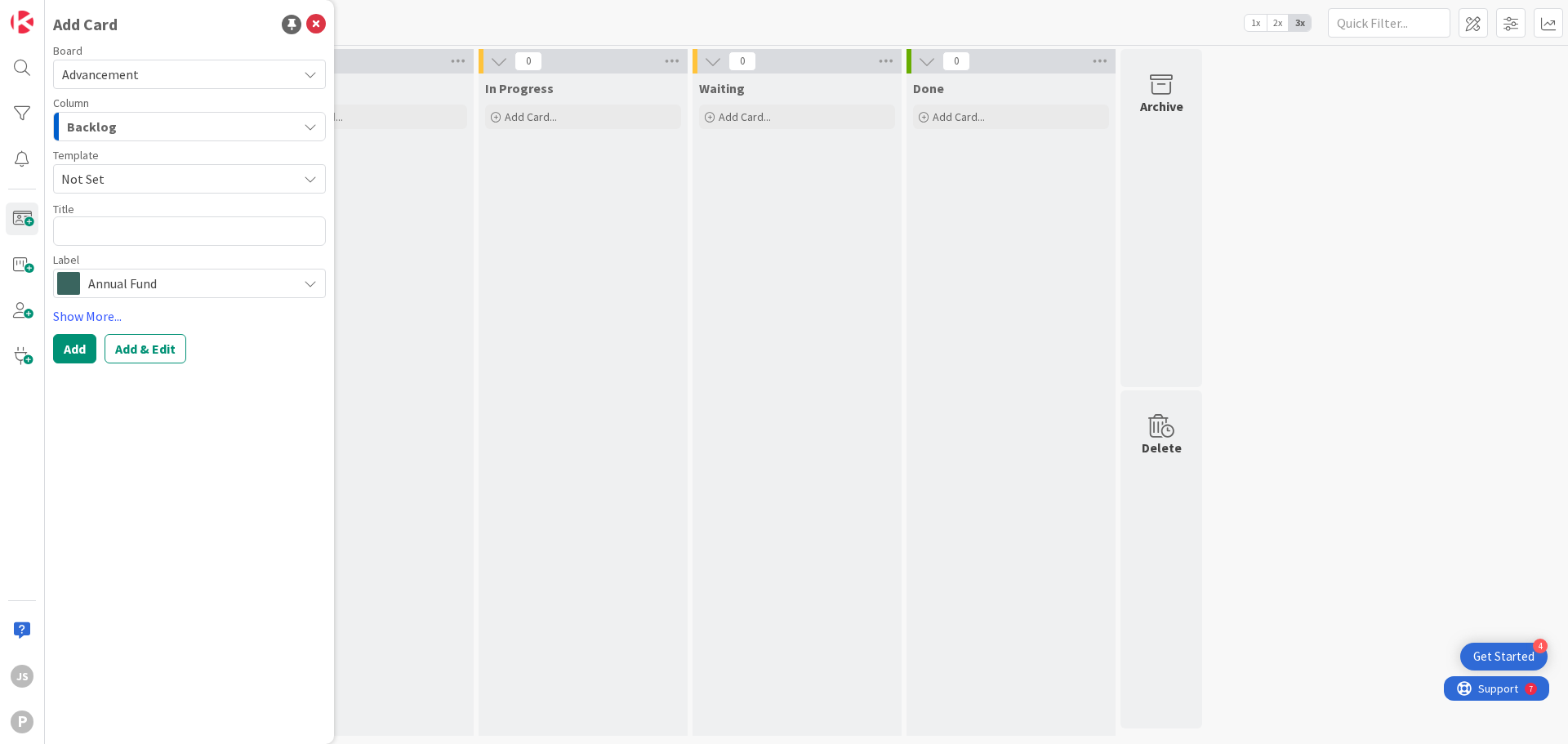
click at [125, 275] on span "Annual Fund" at bounding box center [188, 284] width 201 height 23
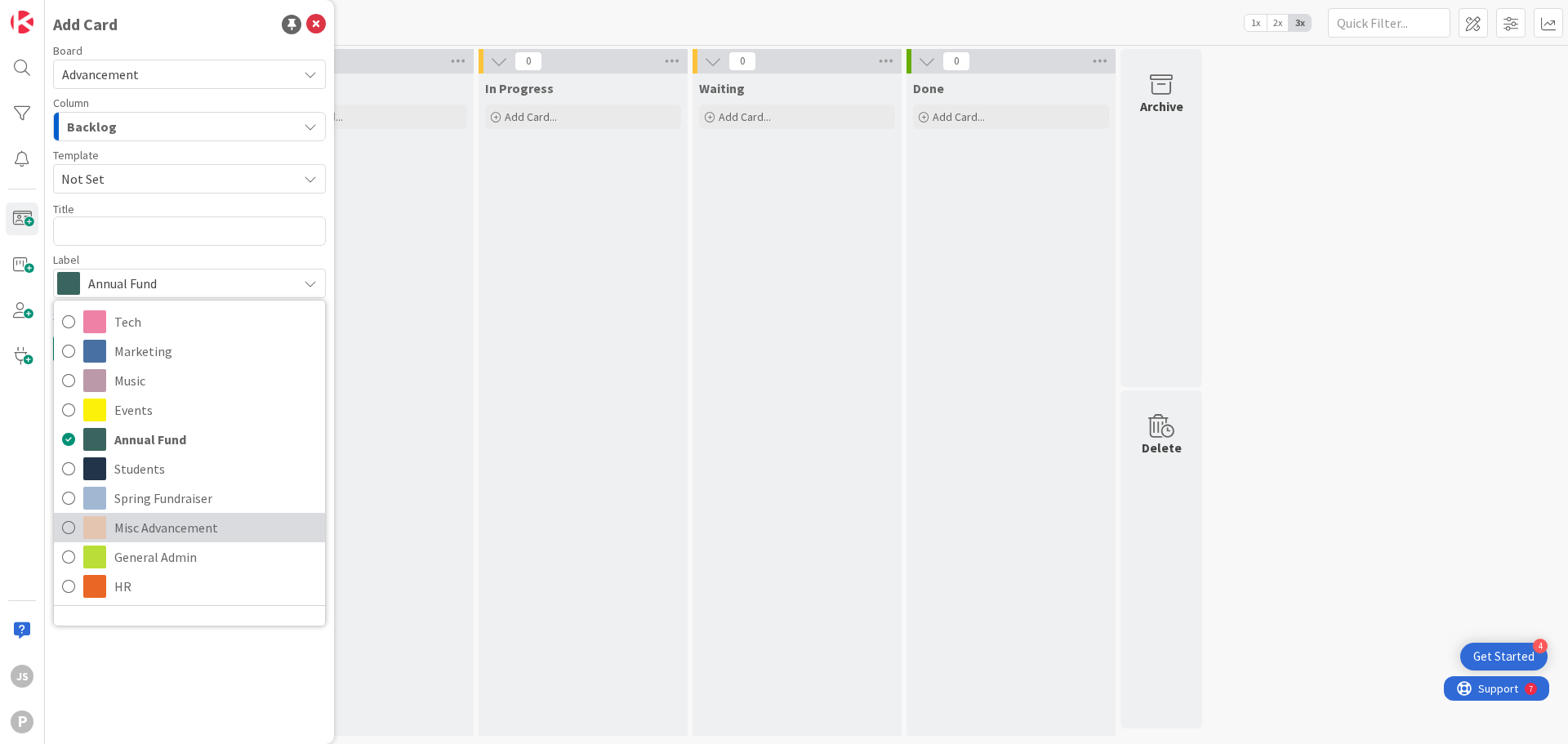
click at [165, 524] on span "Misc Advancement" at bounding box center [215, 528] width 202 height 25
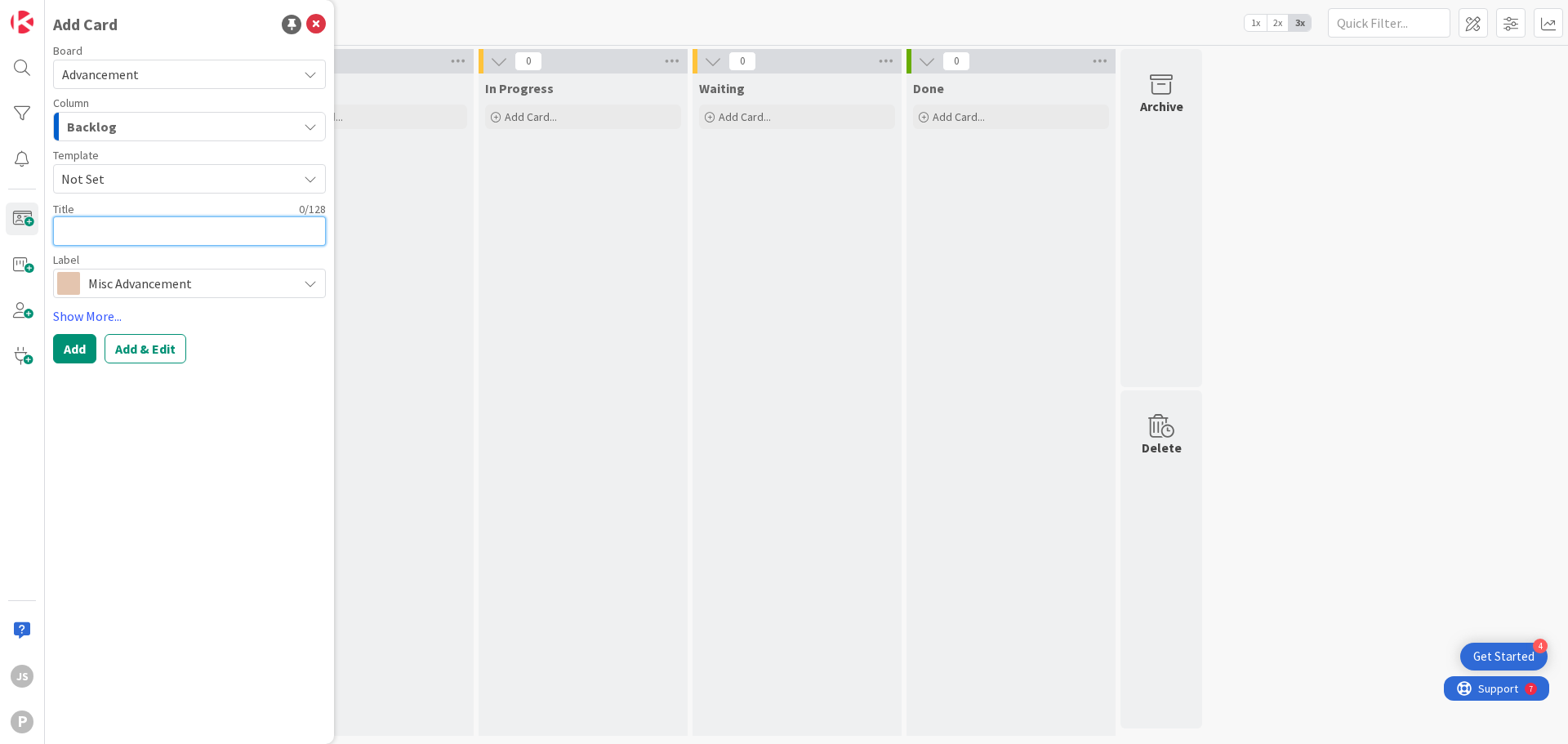
click at [102, 233] on textarea at bounding box center [190, 231] width 273 height 30
type textarea "x"
type textarea "S"
type textarea "x"
type textarea "M"
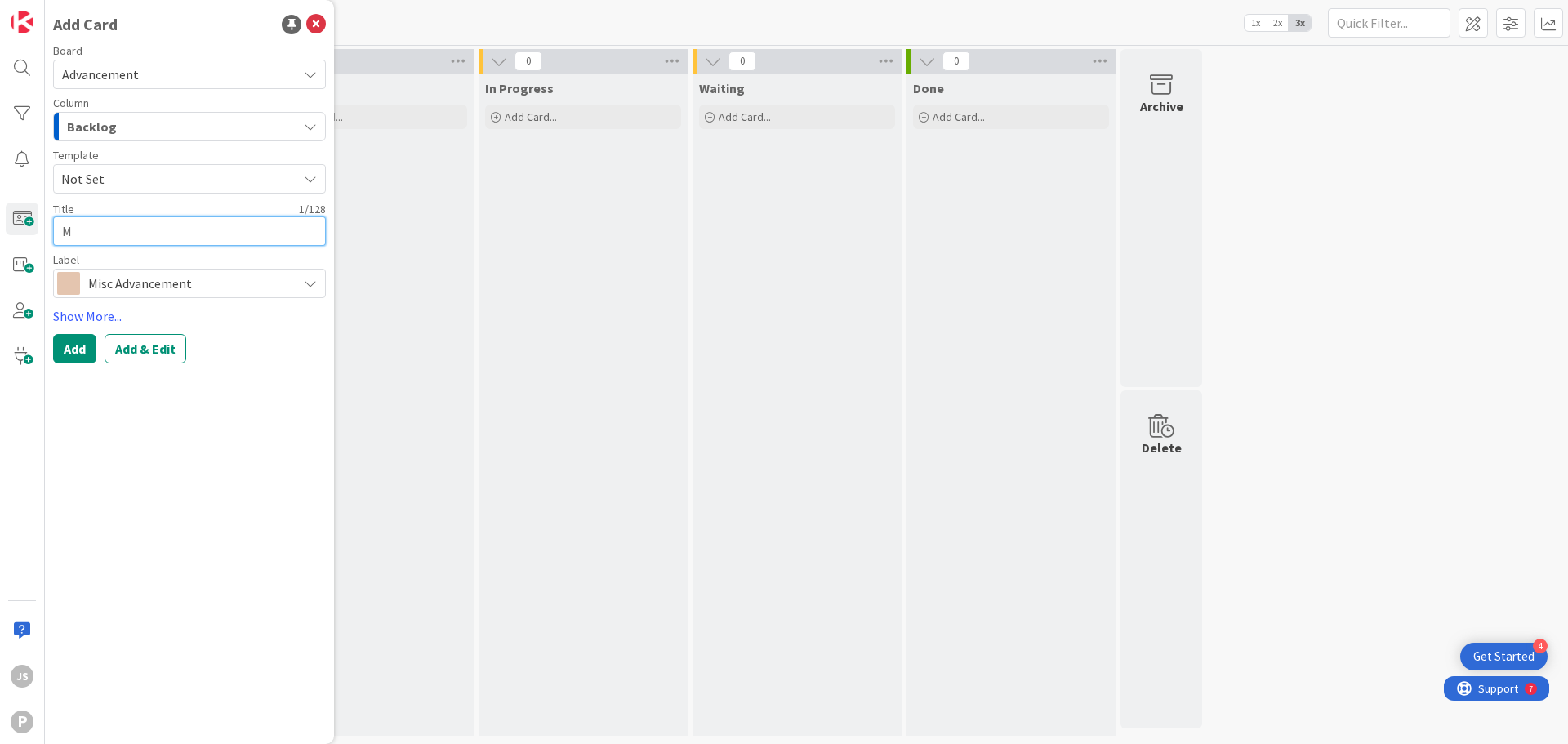
type textarea "x"
type textarea "Me"
type textarea "x"
type textarea "Mee"
type textarea "x"
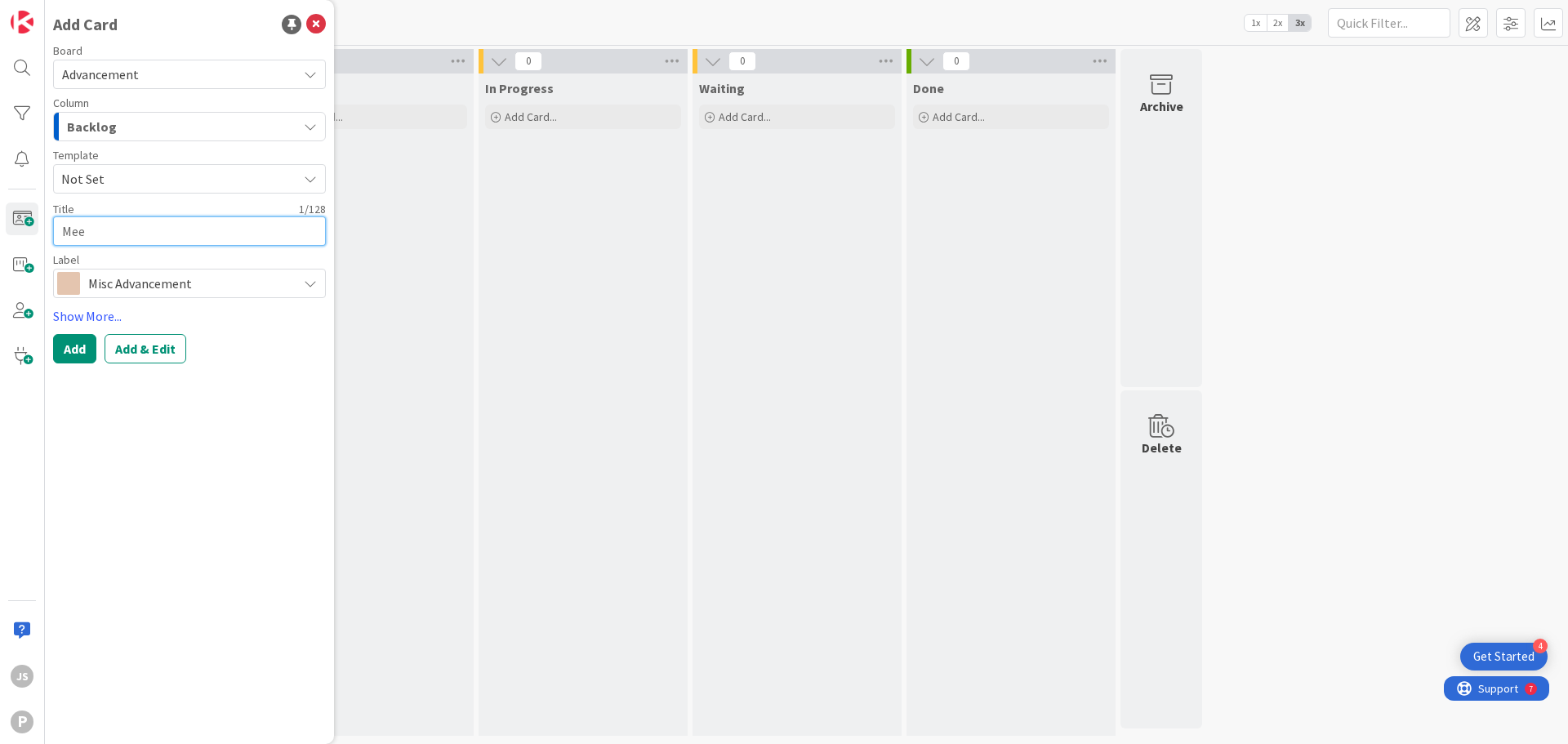
type textarea "Meet"
type textarea "x"
type textarea "Meet"
type textarea "x"
type textarea "Meet [PERSON_NAME]"
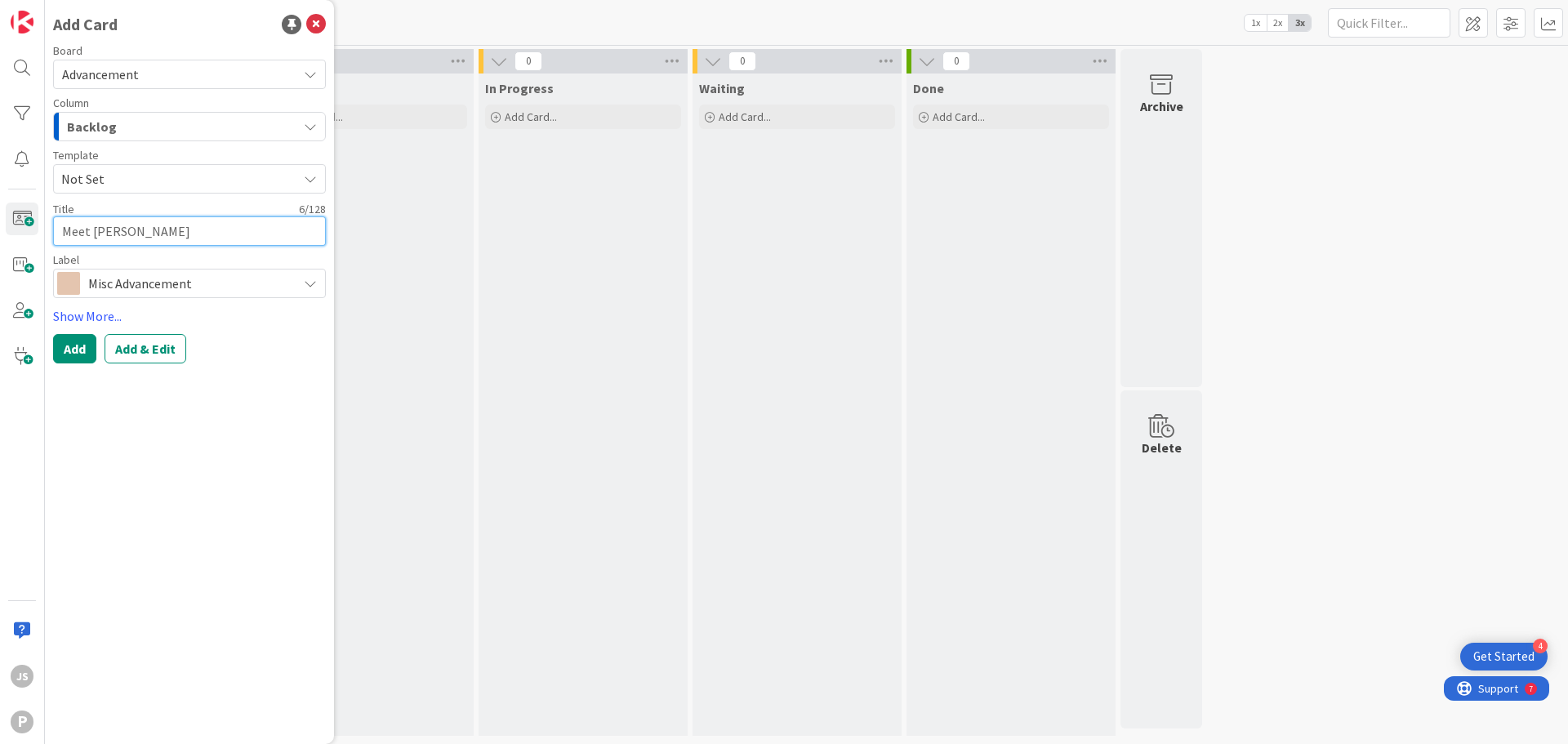
type textarea "x"
type textarea "Meet [PERSON_NAME]"
type textarea "x"
type textarea "Meet with"
type textarea "x"
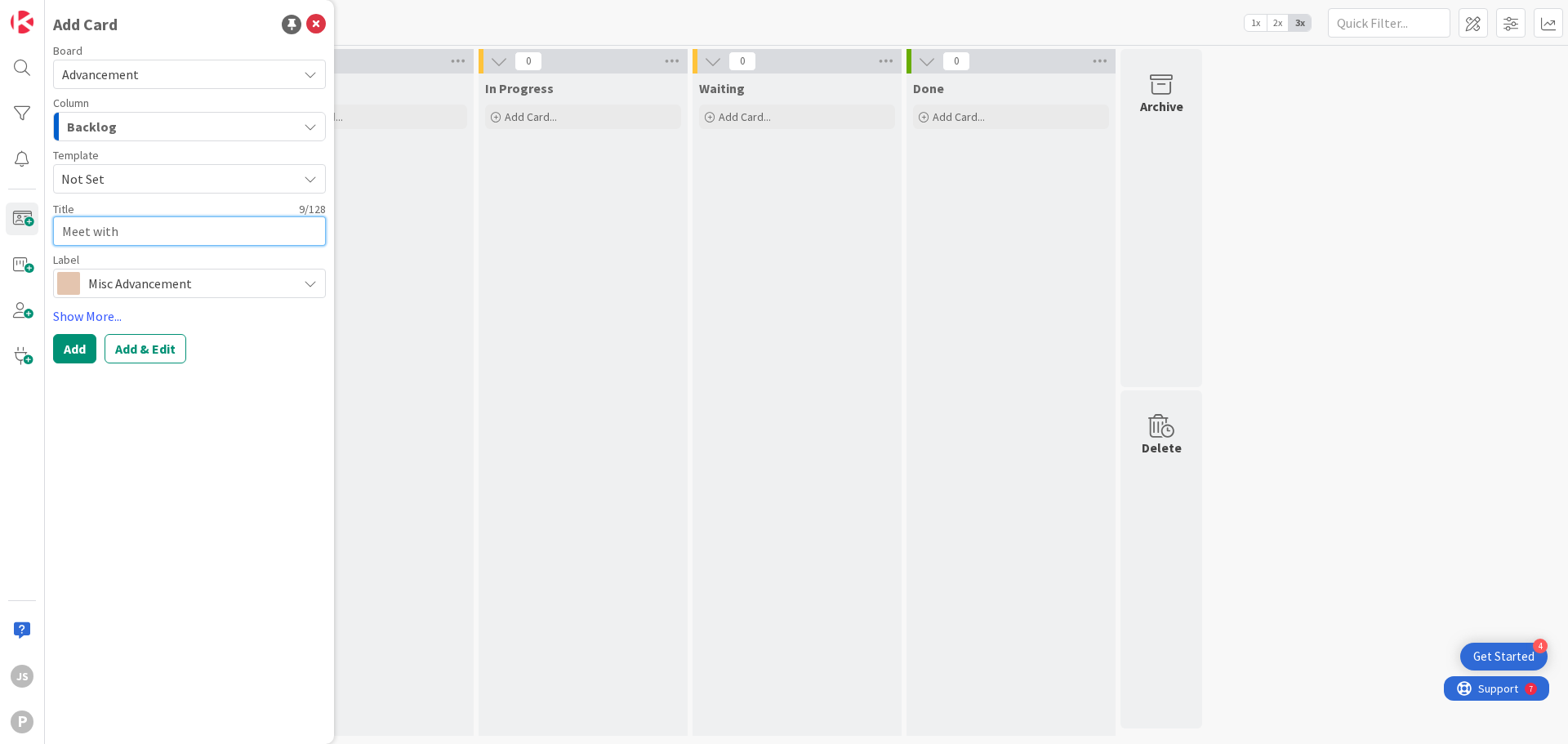
type textarea "Meet with"
type textarea "x"
type textarea "Meet with d"
type textarea "x"
type textarea "Meet with [PERSON_NAME]"
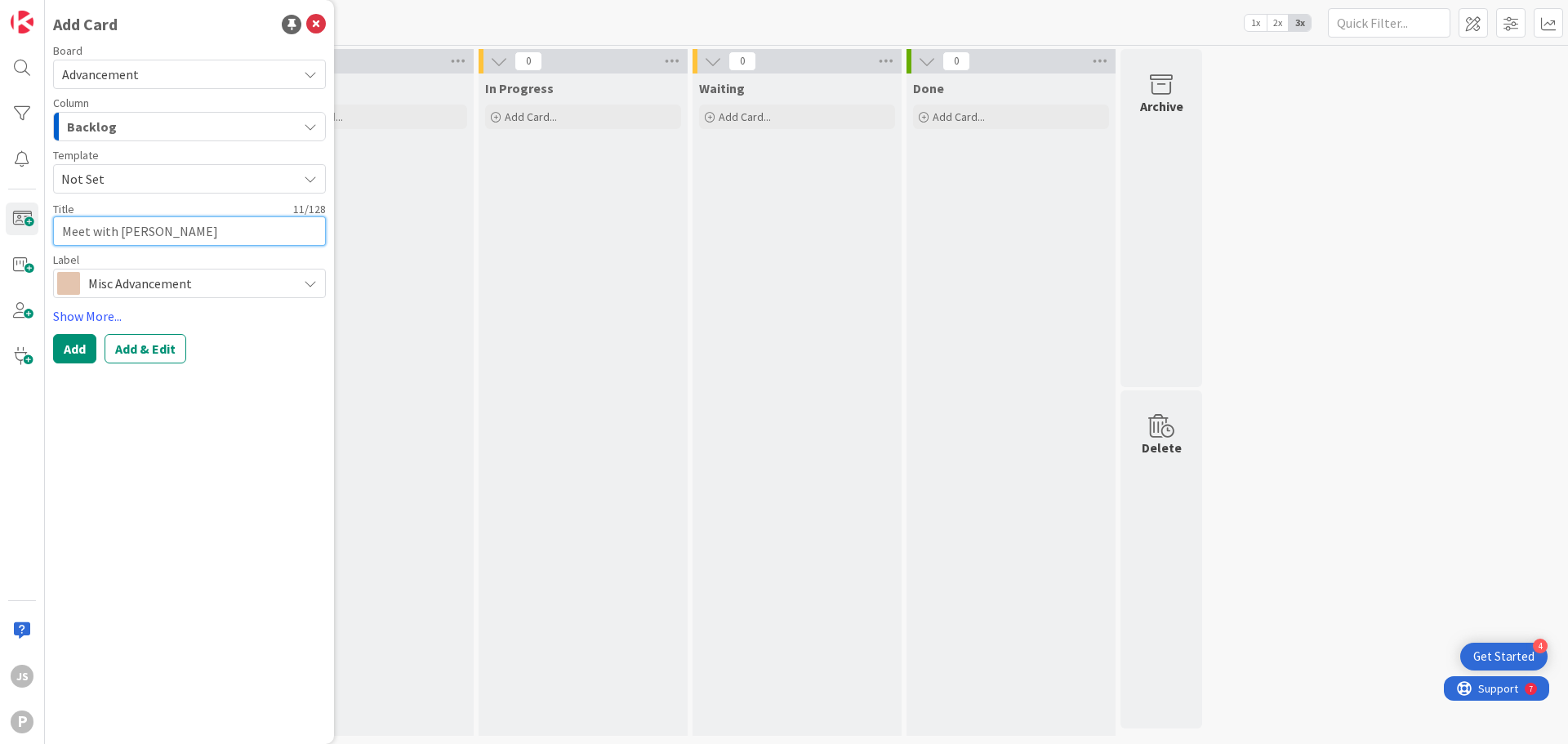
type textarea "x"
type textarea "Meet with [PERSON_NAME]"
type textarea "x"
type textarea "Meet with donor"
type textarea "x"
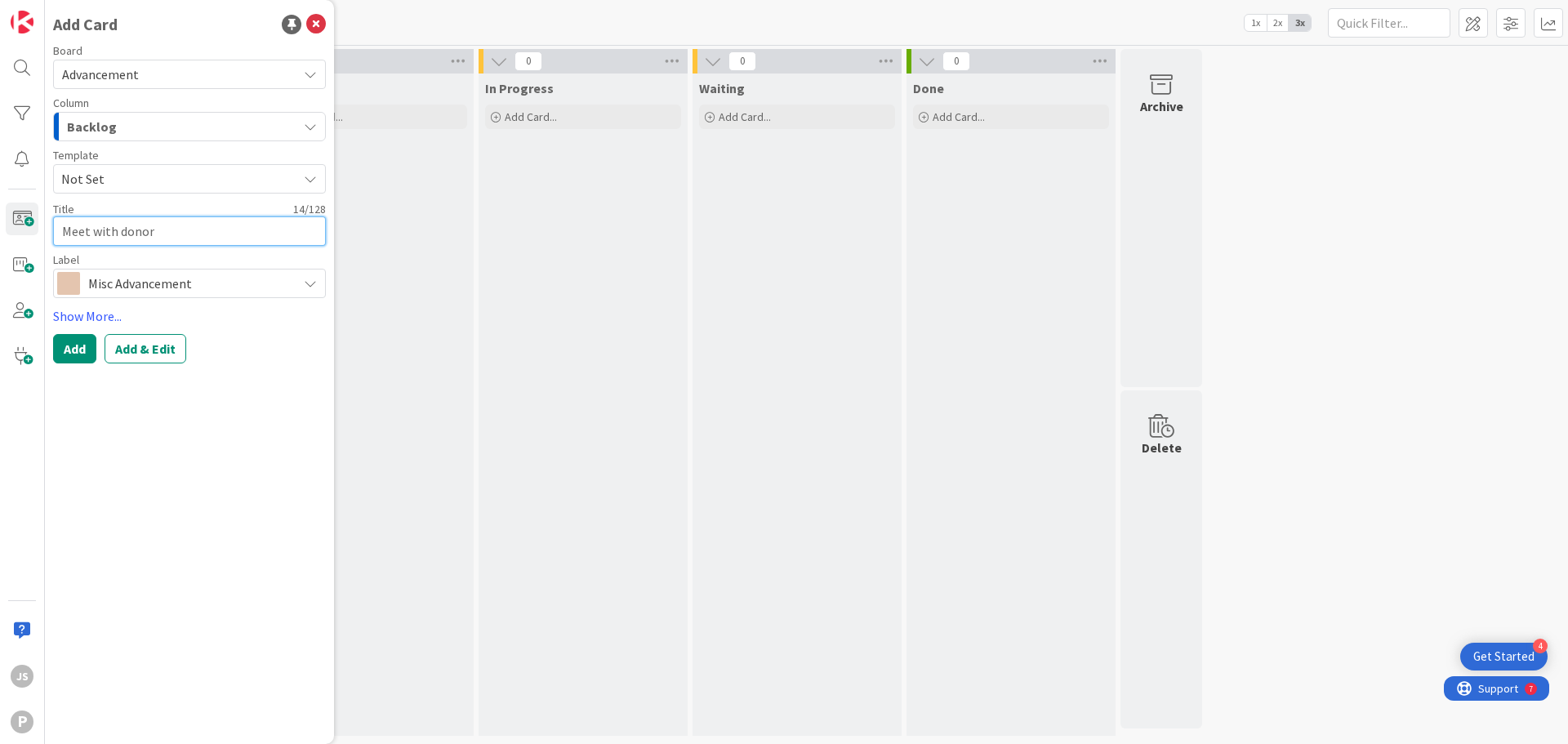
type textarea "Meet with donors"
type textarea "x"
type textarea "Meet with donors/"
type textarea "x"
type textarea "Meet with donors/p"
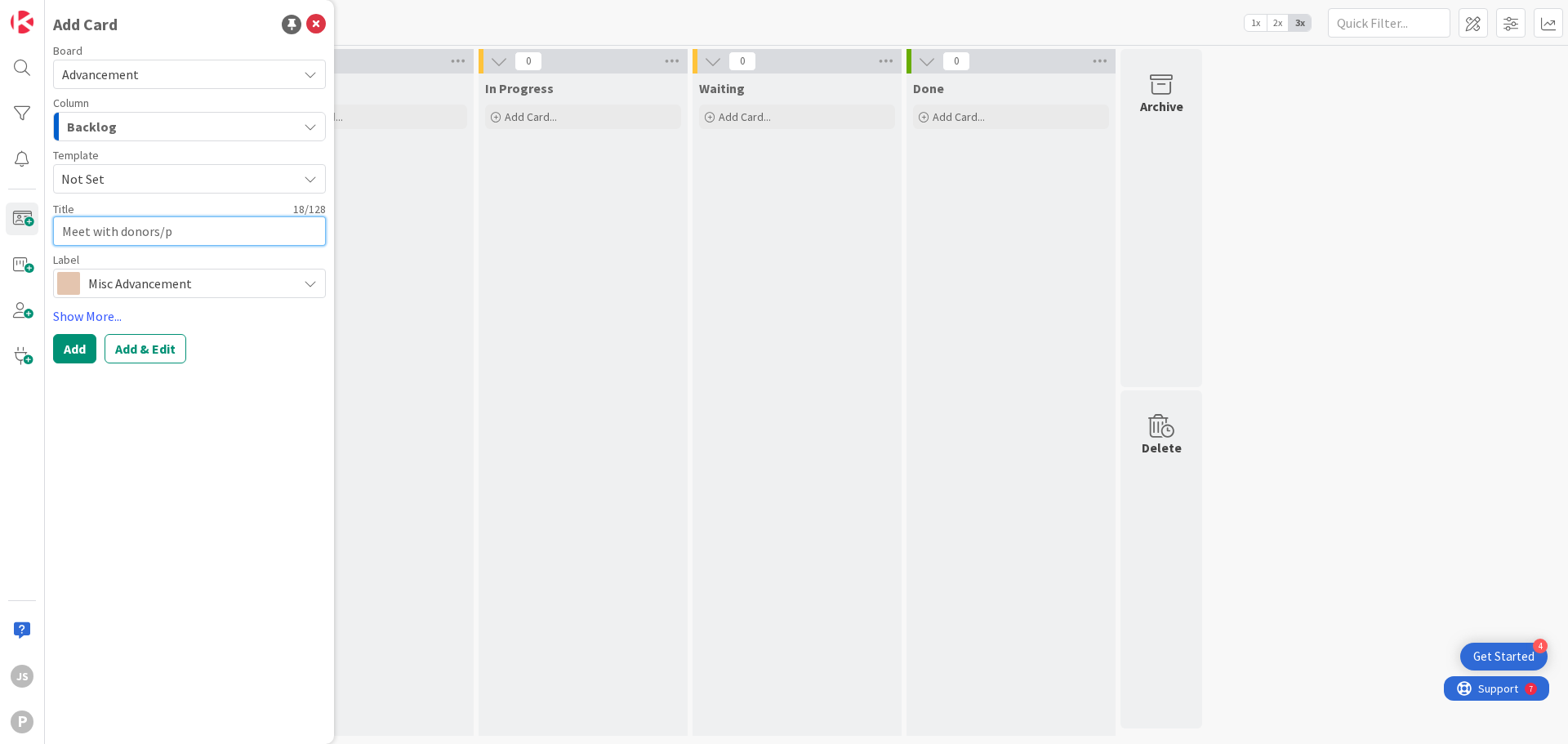
type textarea "x"
type textarea "Meet with donors/pl"
type textarea "x"
type textarea "Meet with donors/pla"
type textarea "x"
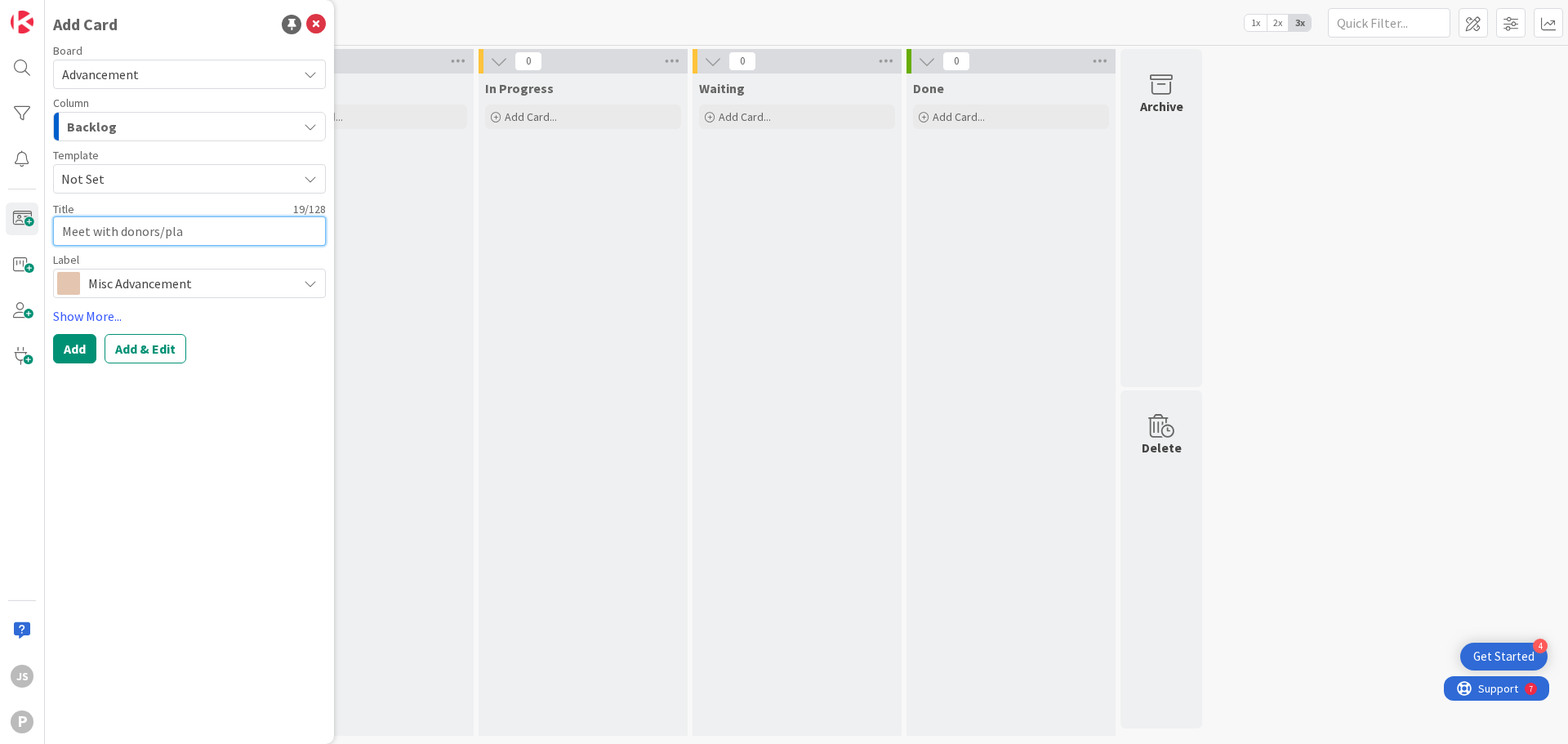
type textarea "Meet with donors/play"
type textarea "x"
type textarea "Meet with donors/playe"
type textarea "x"
type textarea "Meet with donors/player"
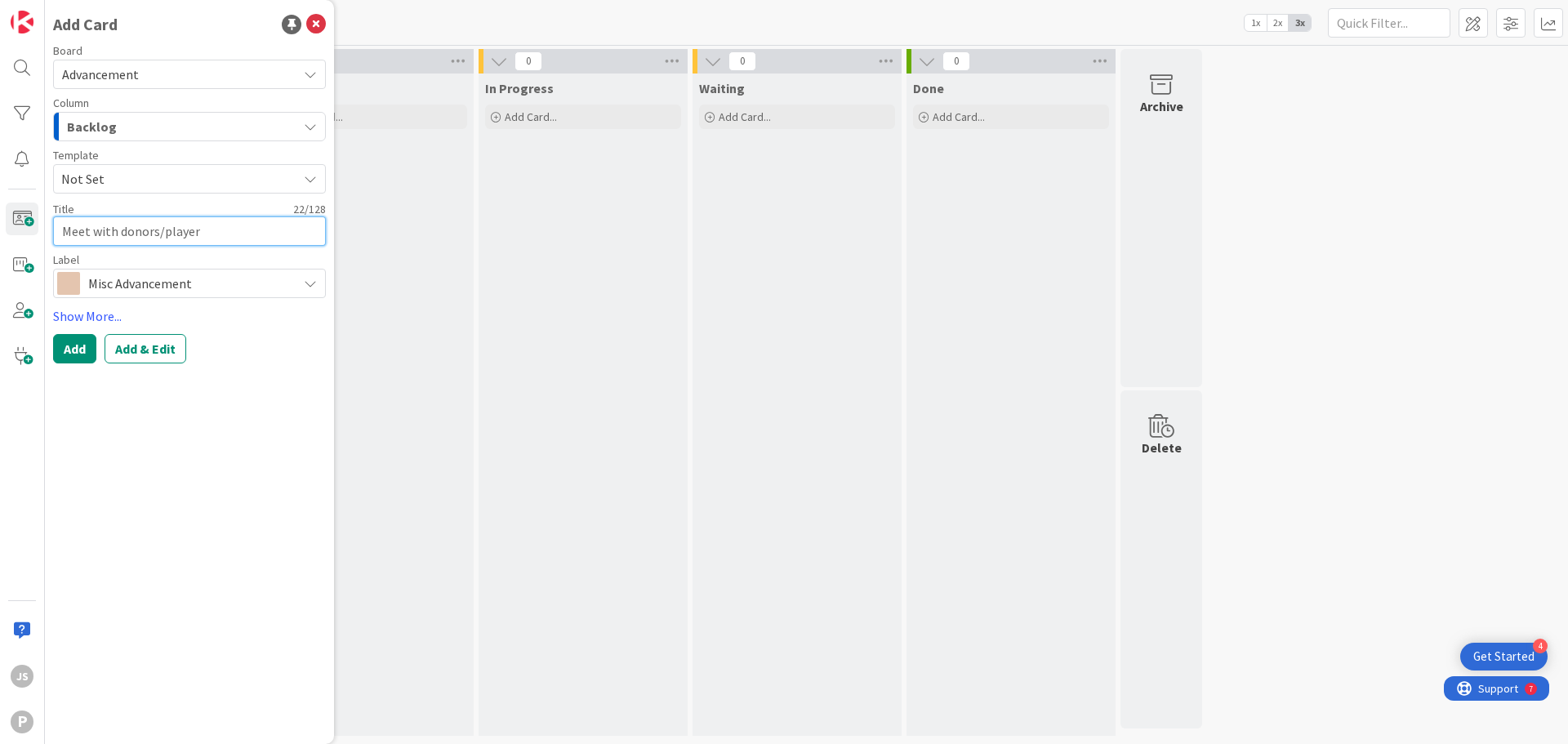
type textarea "x"
type textarea "Meet with donors/players"
click at [78, 337] on button "Add" at bounding box center [75, 349] width 44 height 30
click at [376, 315] on div "To Do Add Card..." at bounding box center [369, 404] width 209 height 663
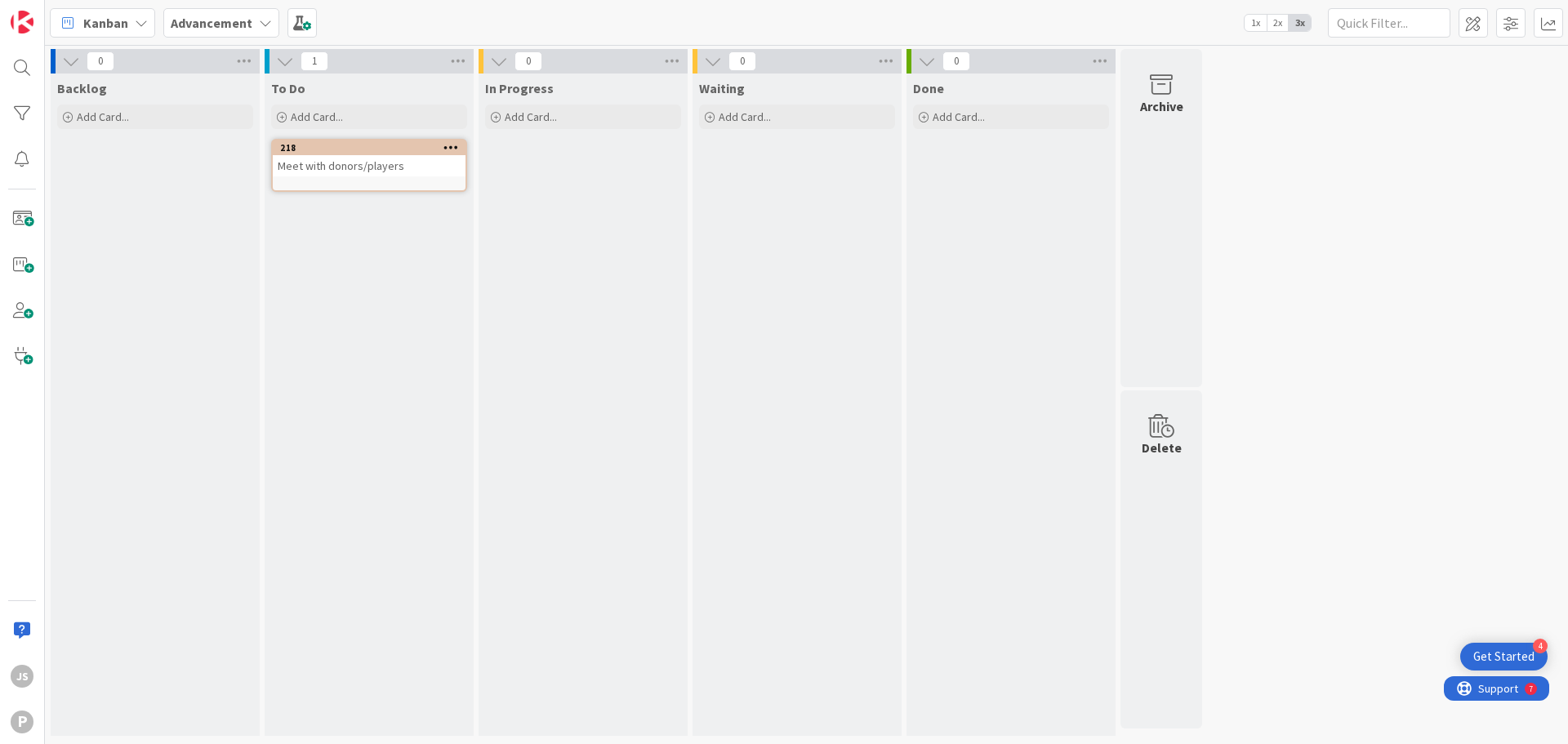
click at [400, 166] on div "Meet with donors/players" at bounding box center [369, 166] width 192 height 21
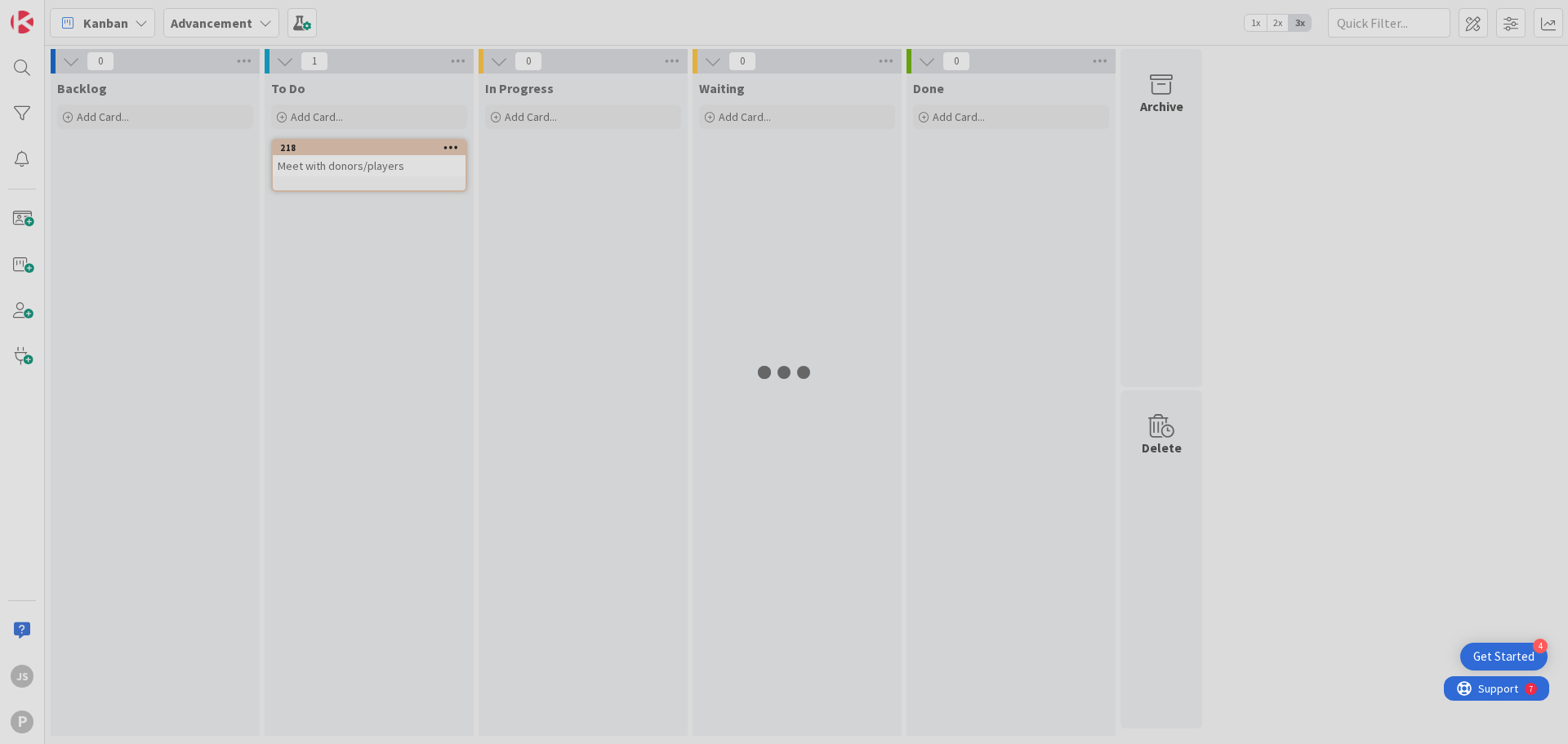
click at [400, 166] on div at bounding box center [784, 372] width 1568 height 744
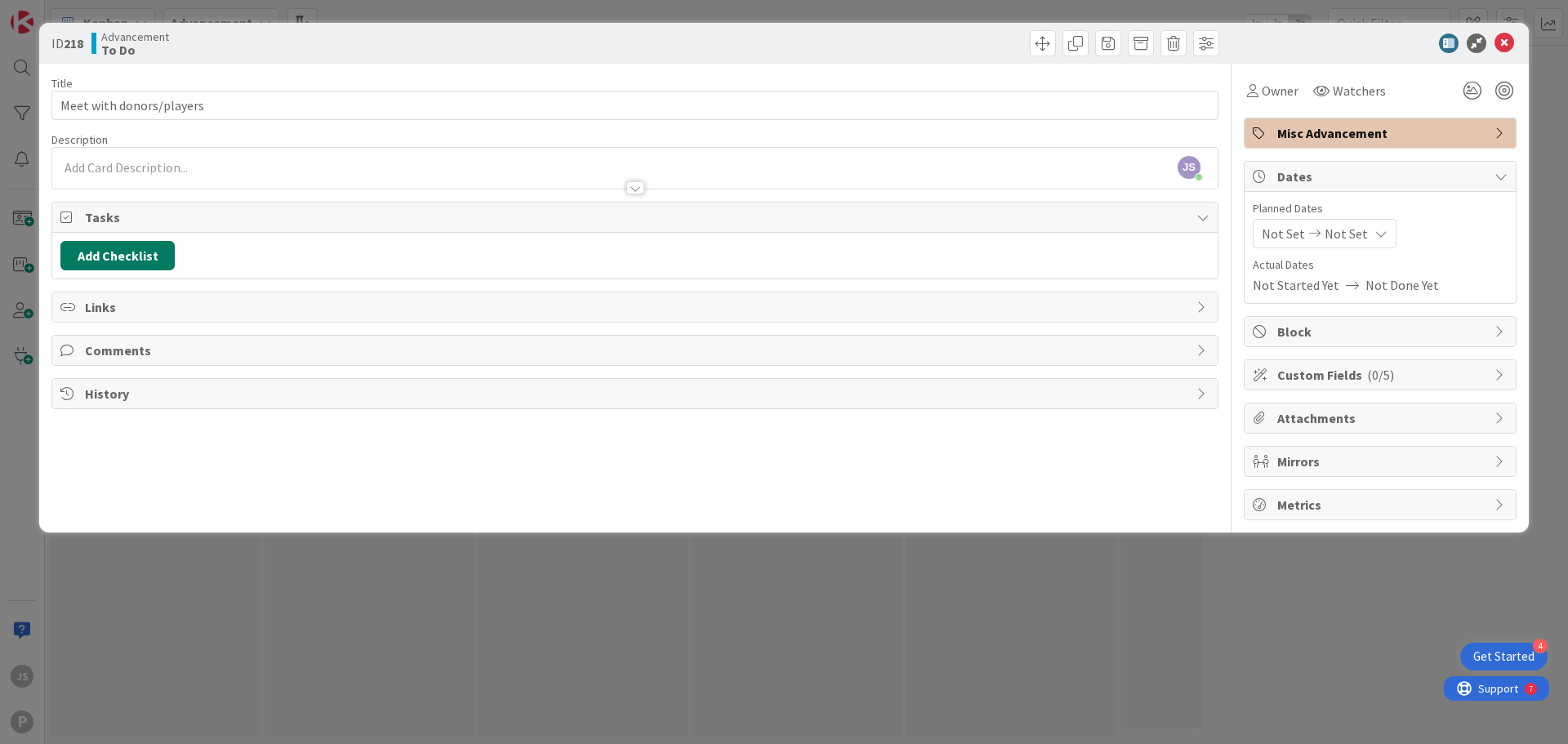
click at [105, 243] on button "Add Checklist" at bounding box center [118, 256] width 114 height 30
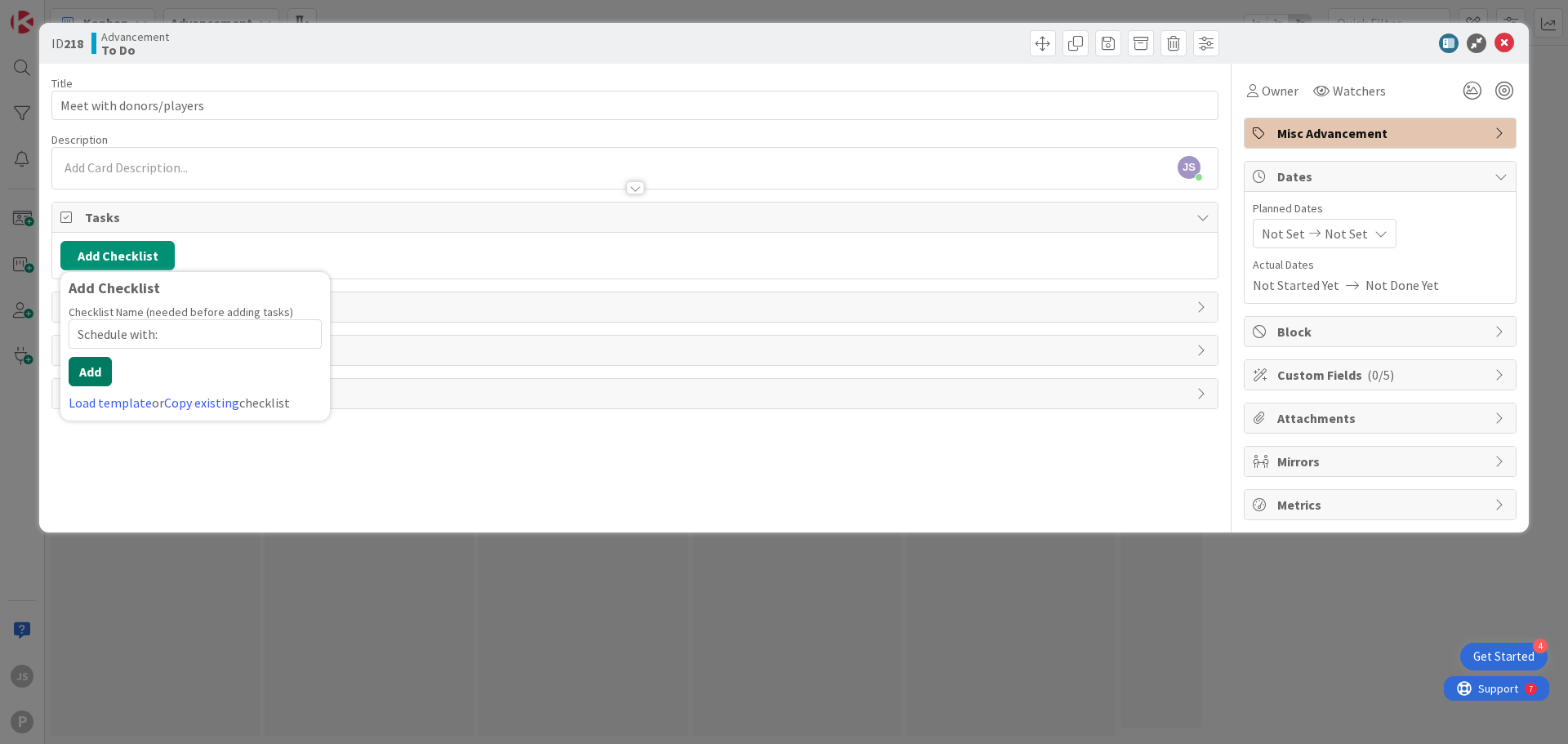
type input "Schedule with:"
click at [110, 370] on button "Add" at bounding box center [90, 372] width 44 height 30
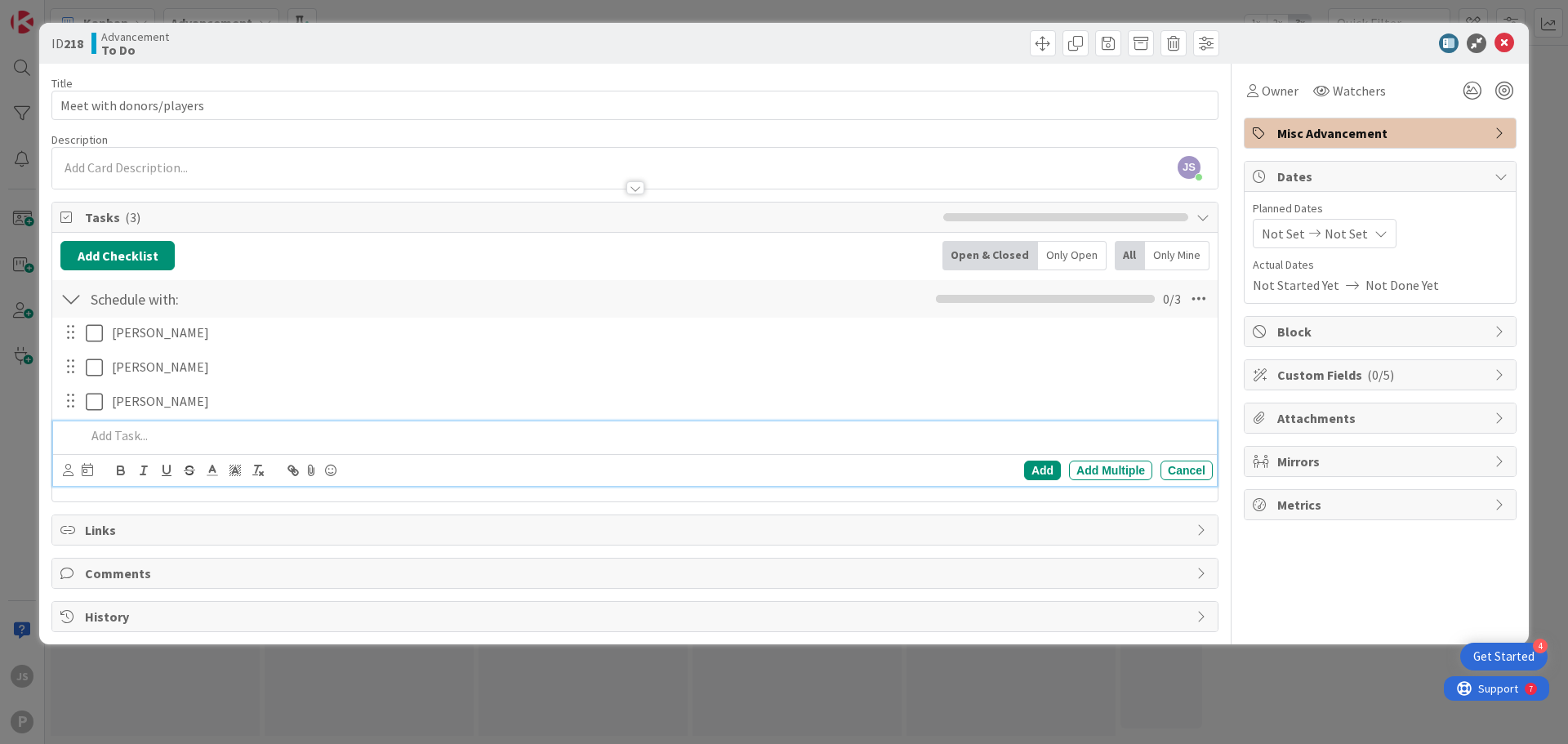
click at [150, 438] on p at bounding box center [645, 436] width 1120 height 19
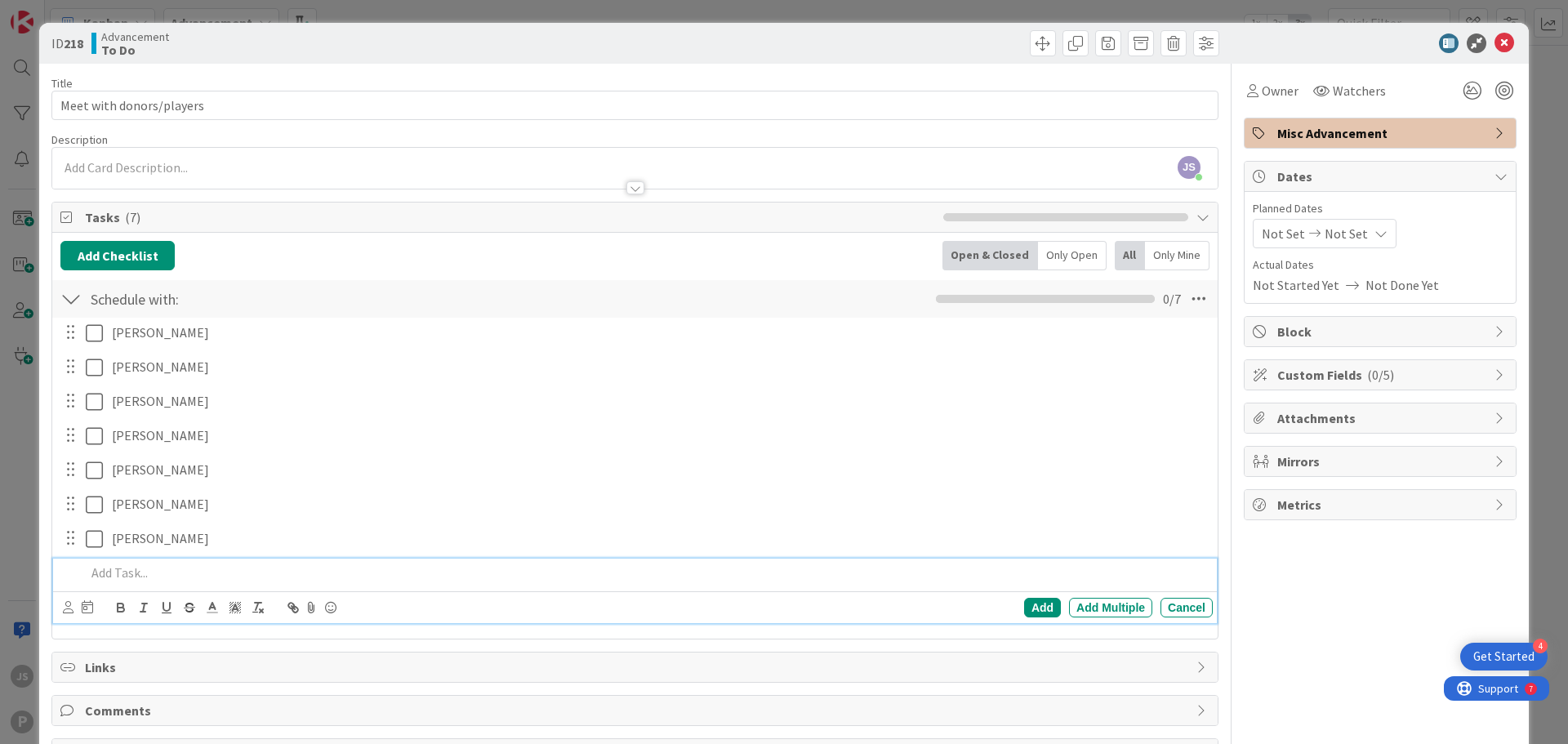
click at [431, 572] on p at bounding box center [645, 573] width 1120 height 19
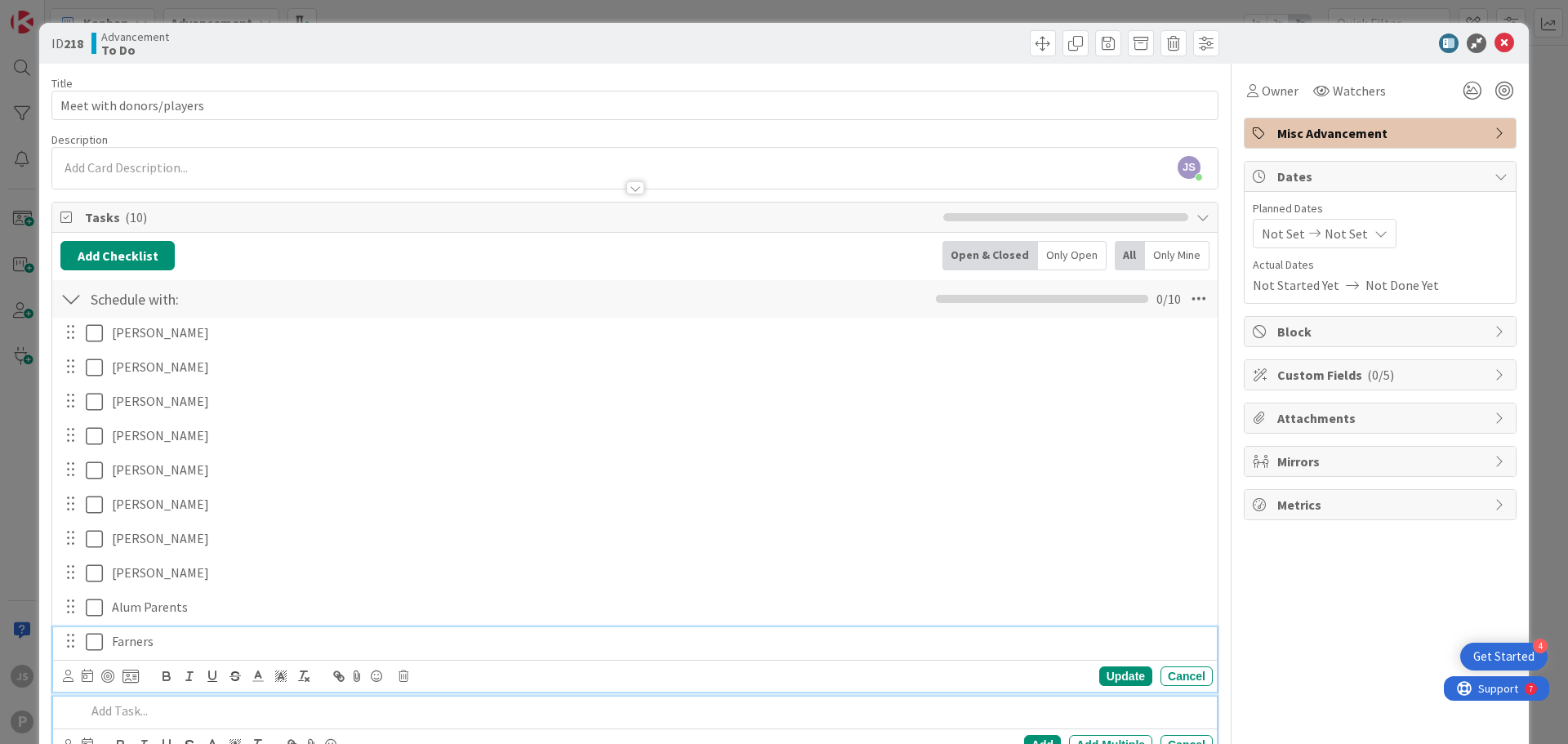
click at [141, 650] on p "Farners" at bounding box center [658, 641] width 1094 height 19
click at [136, 640] on p "Farners" at bounding box center [658, 641] width 1094 height 19
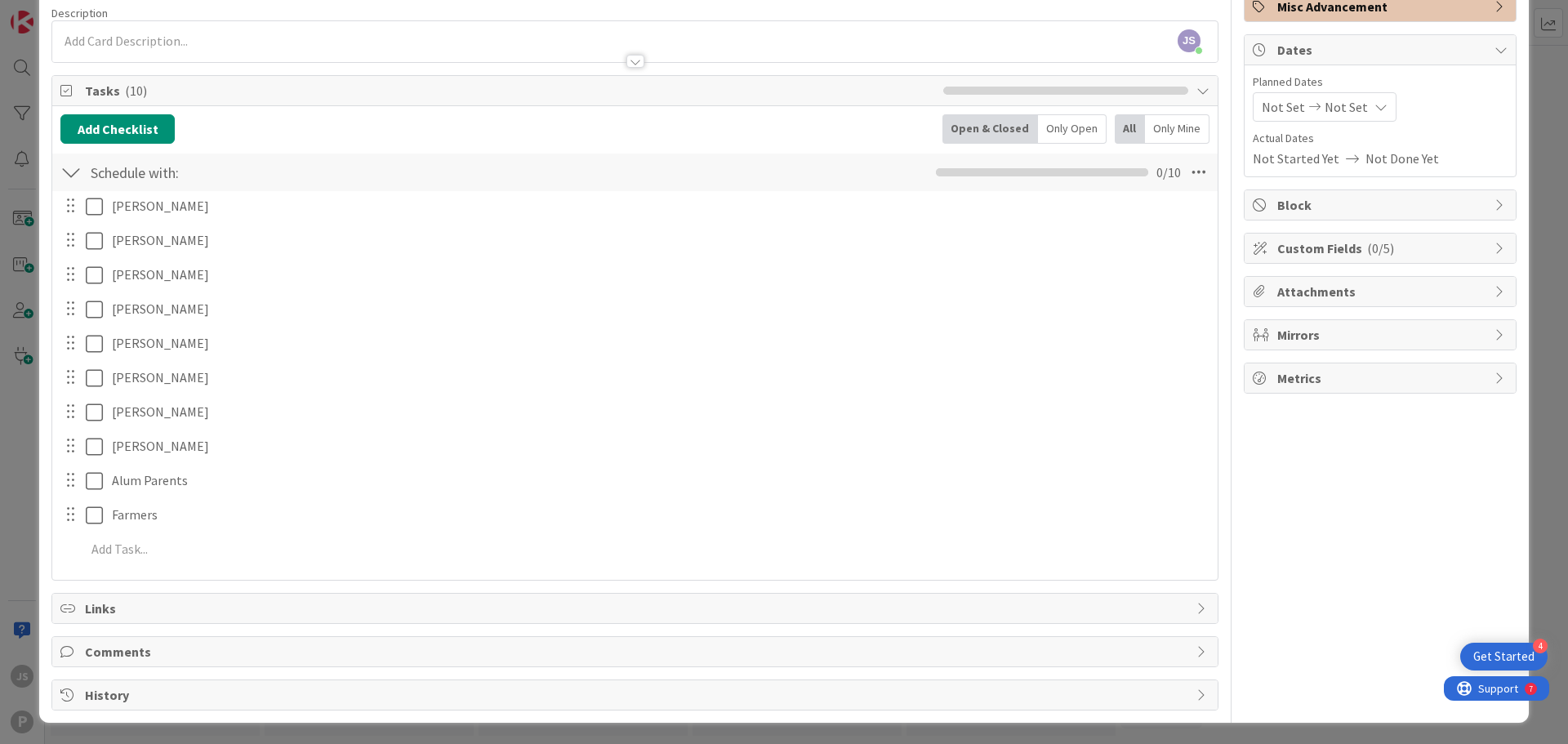
scroll to position [128, 0]
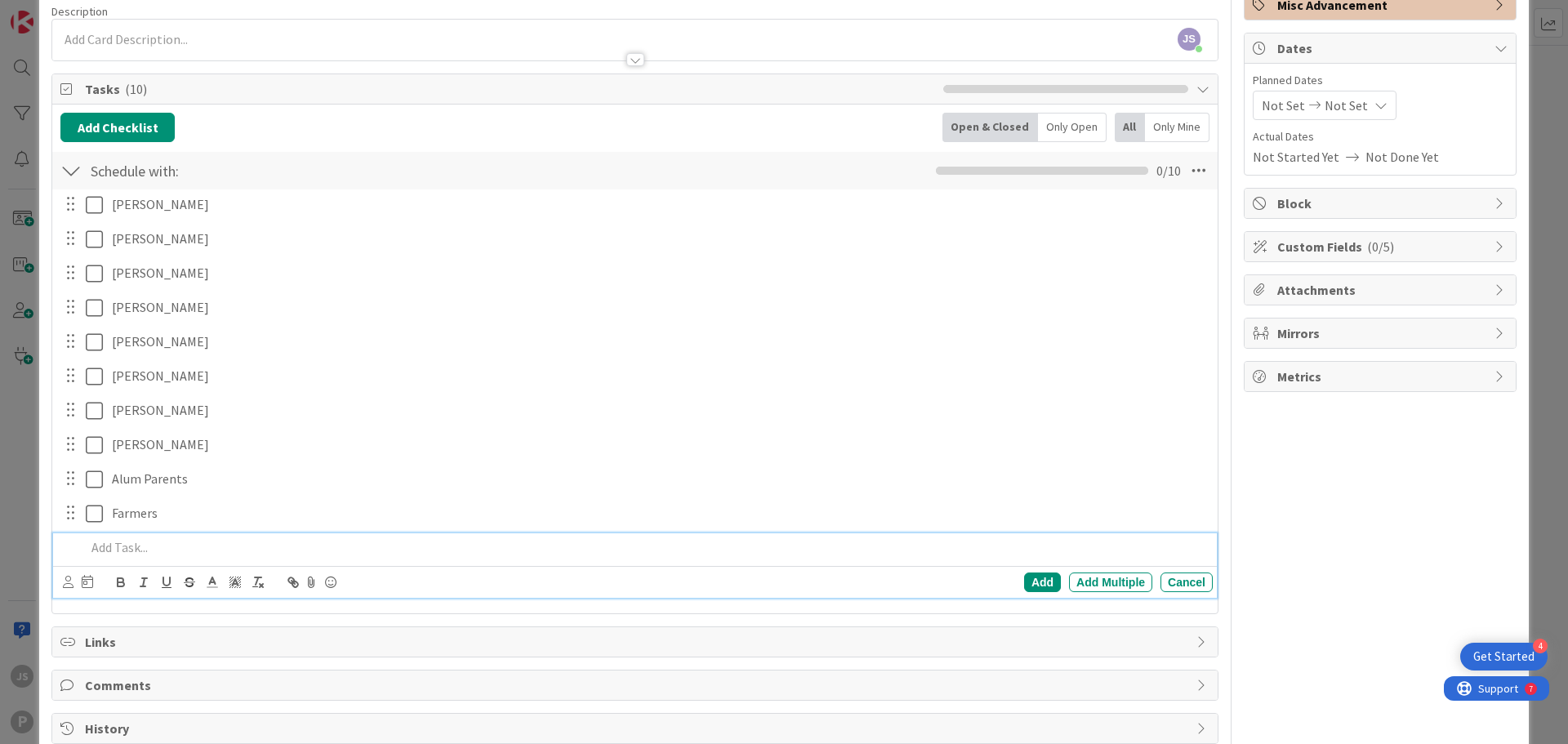
click at [163, 551] on p at bounding box center [645, 548] width 1120 height 19
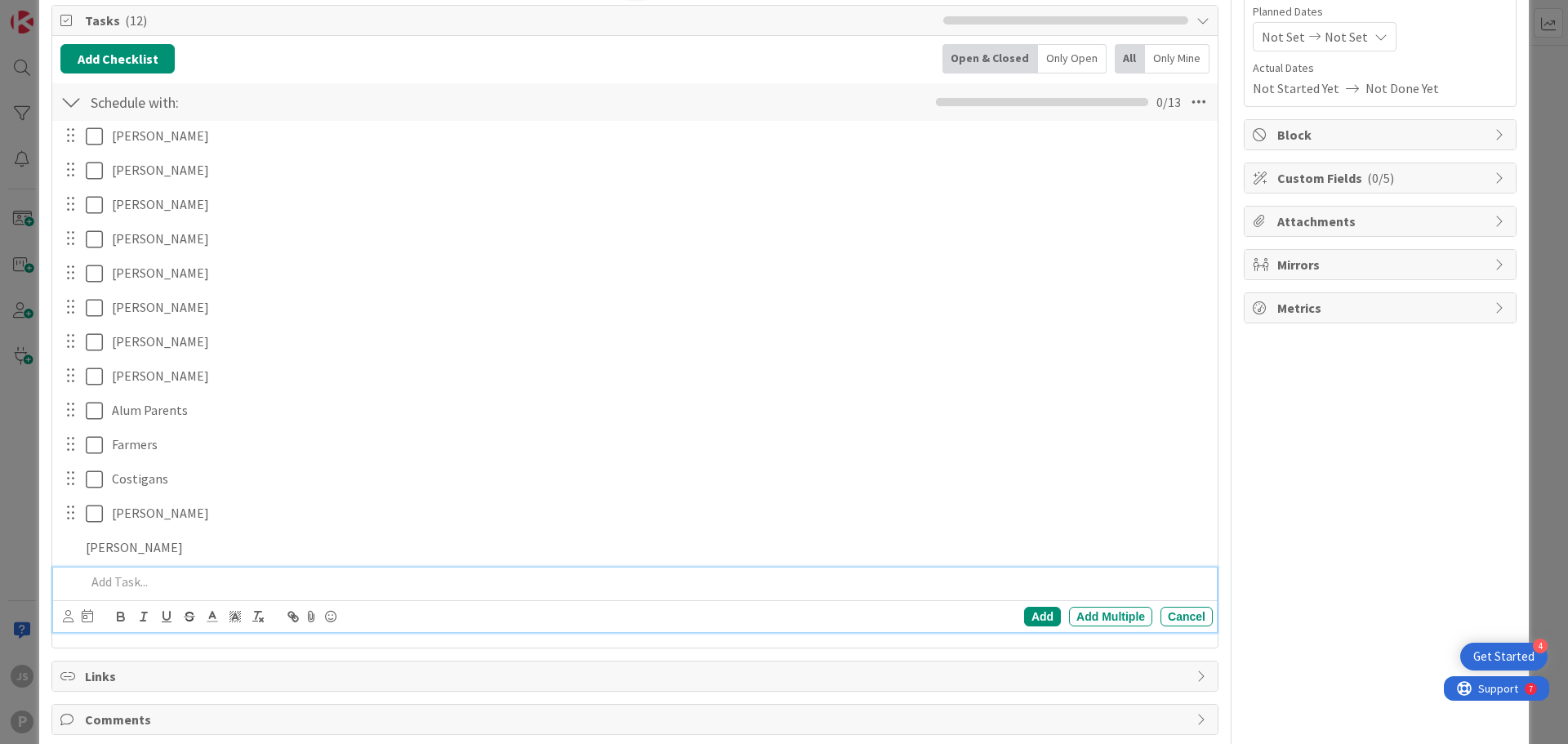
scroll to position [231, 0]
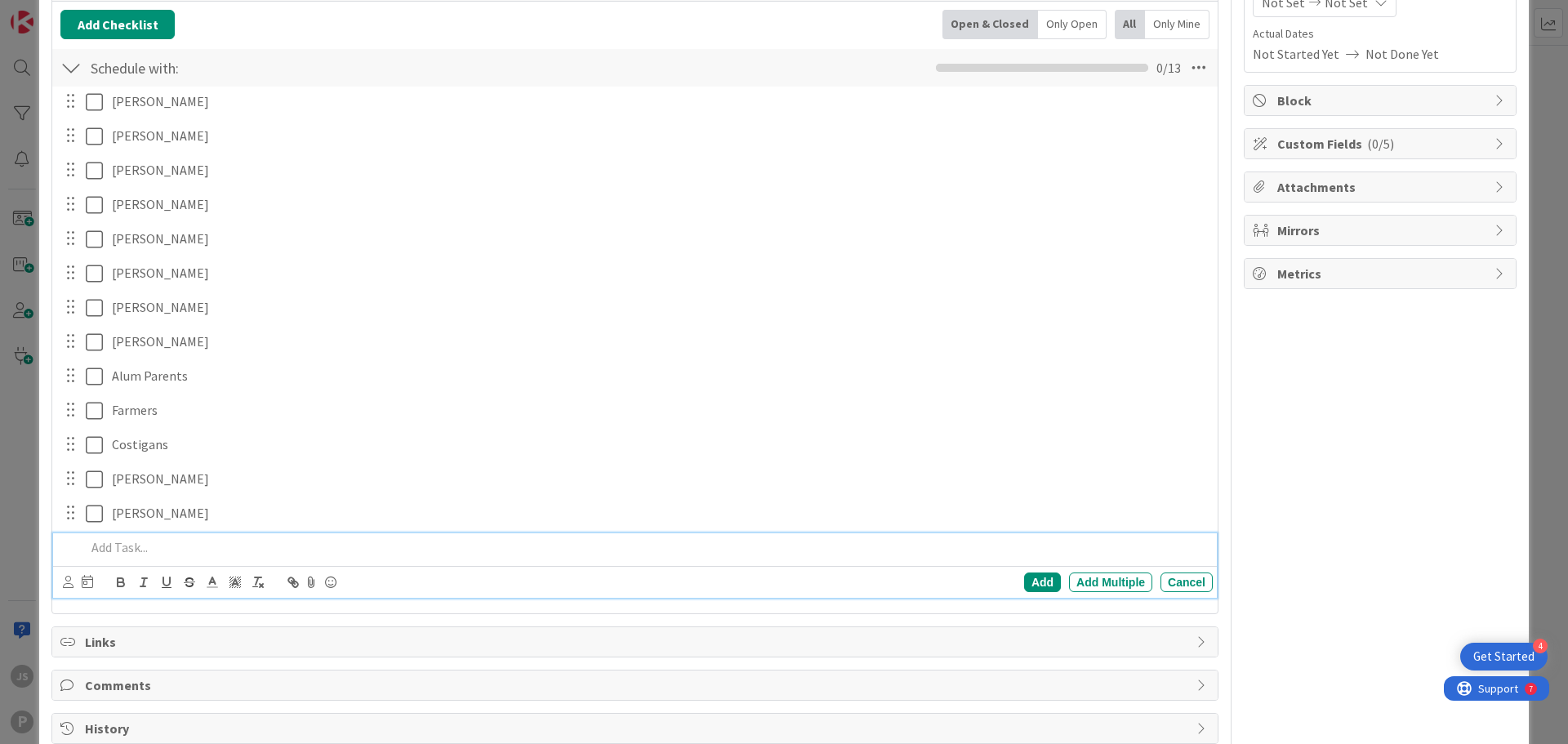
click at [98, 544] on p at bounding box center [645, 548] width 1120 height 19
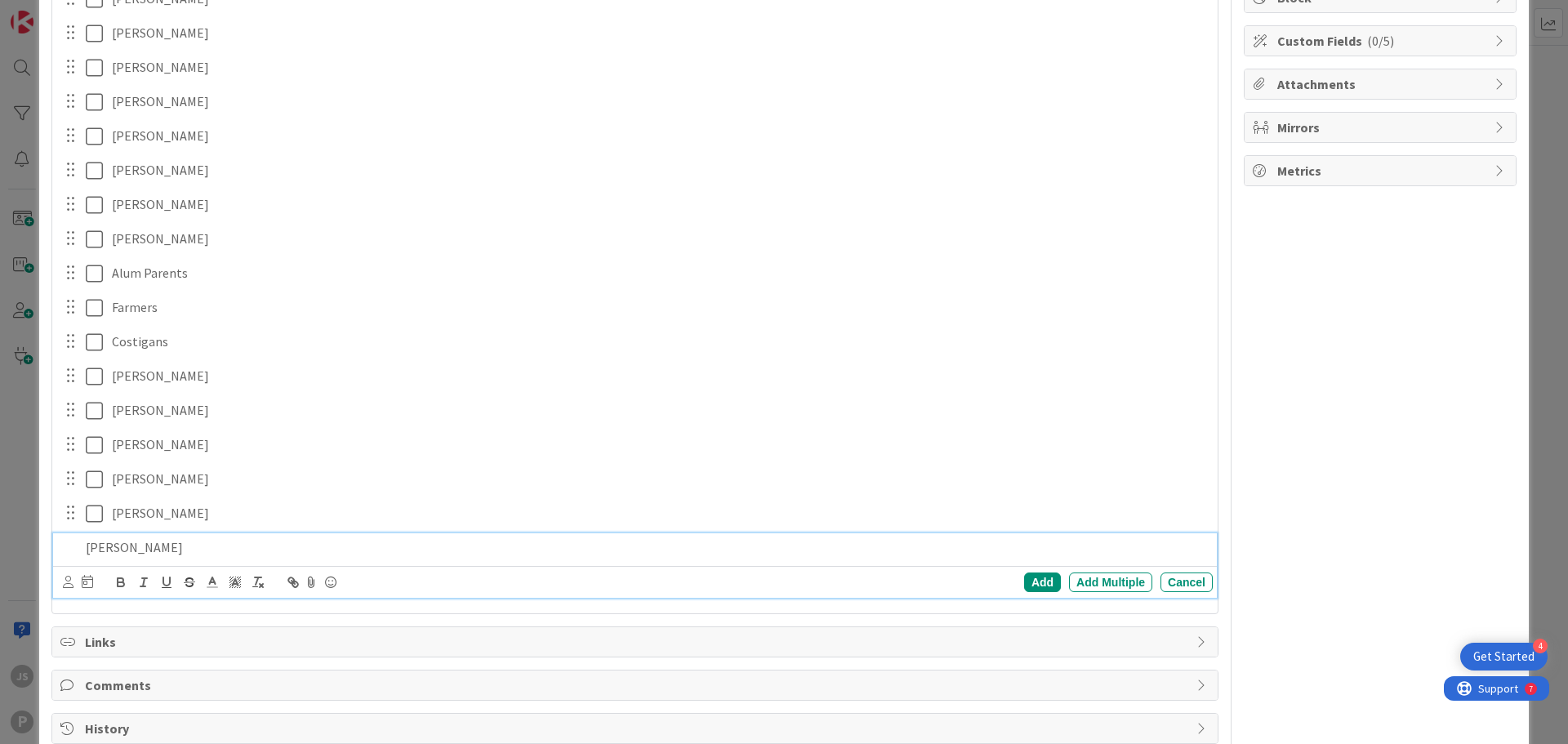
scroll to position [368, 0]
click at [126, 556] on p at bounding box center [645, 548] width 1120 height 19
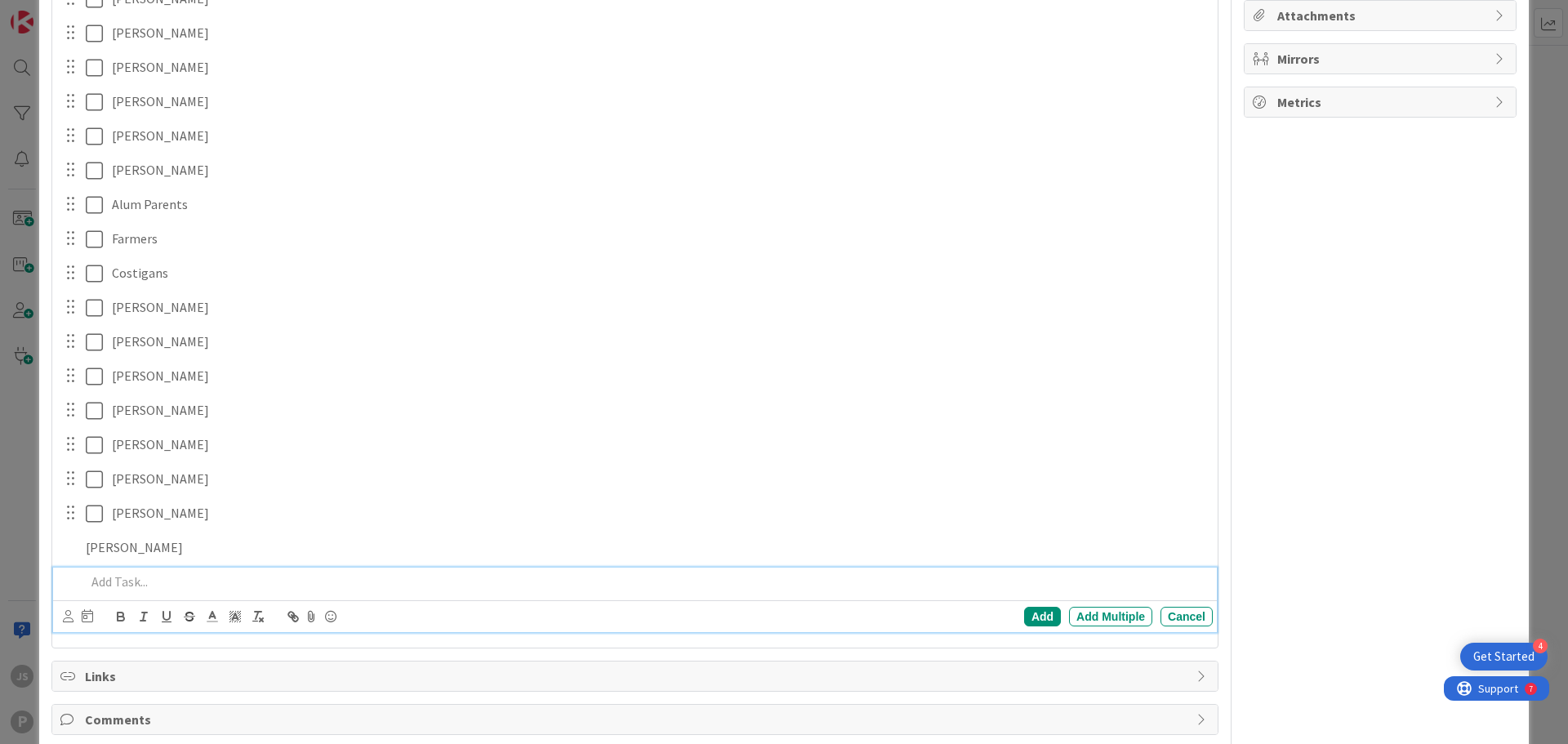
scroll to position [437, 0]
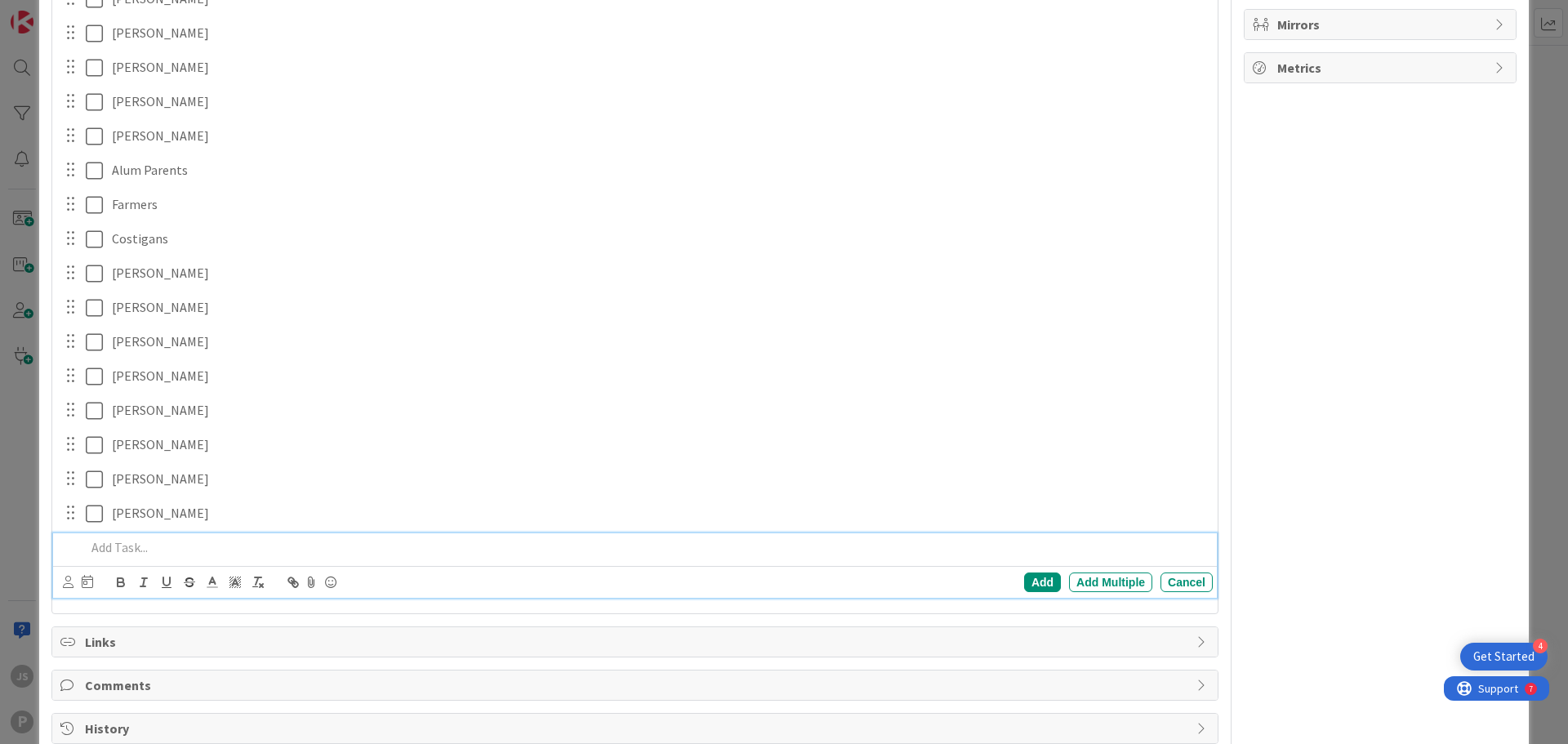
click at [119, 542] on p at bounding box center [645, 548] width 1120 height 19
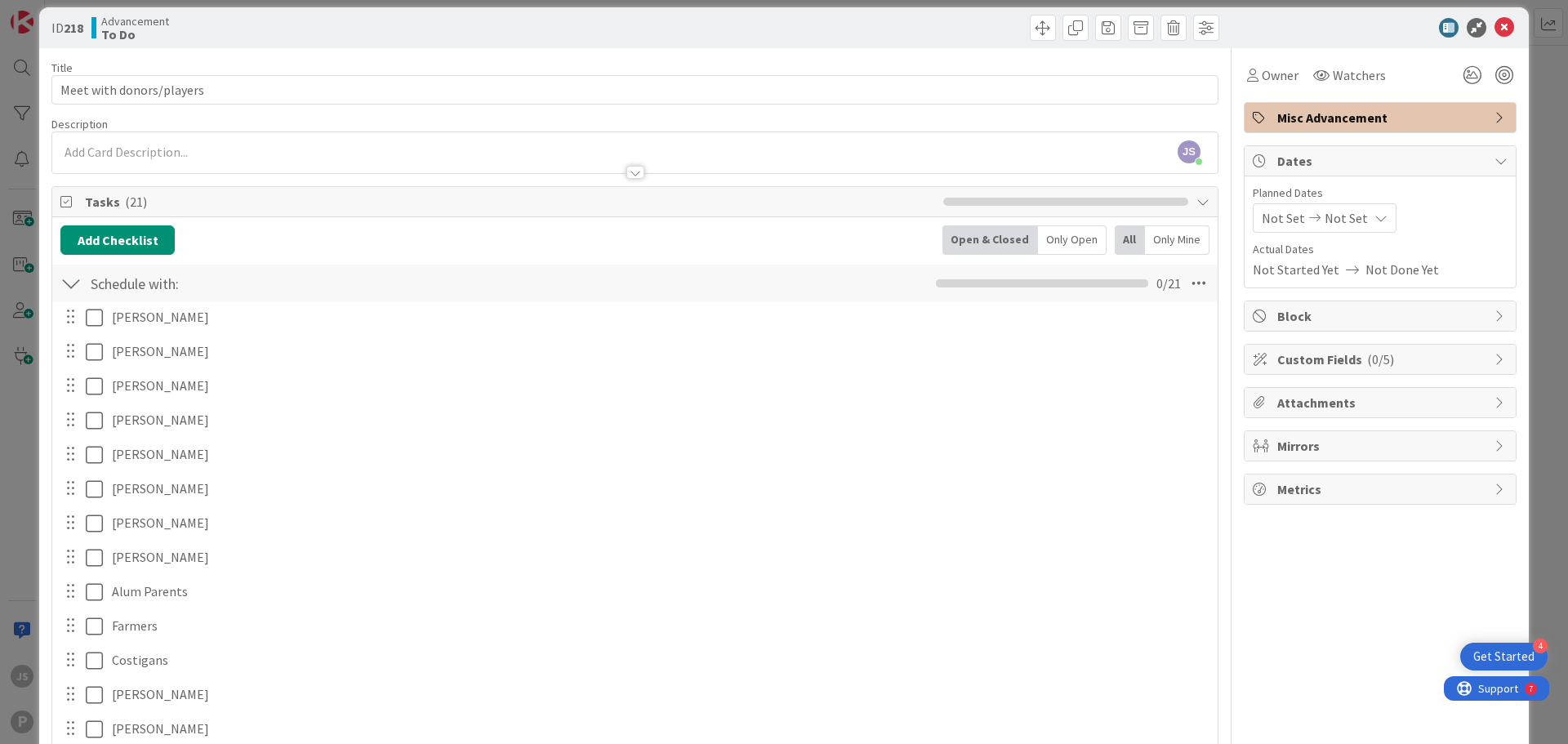
scroll to position [0, 0]
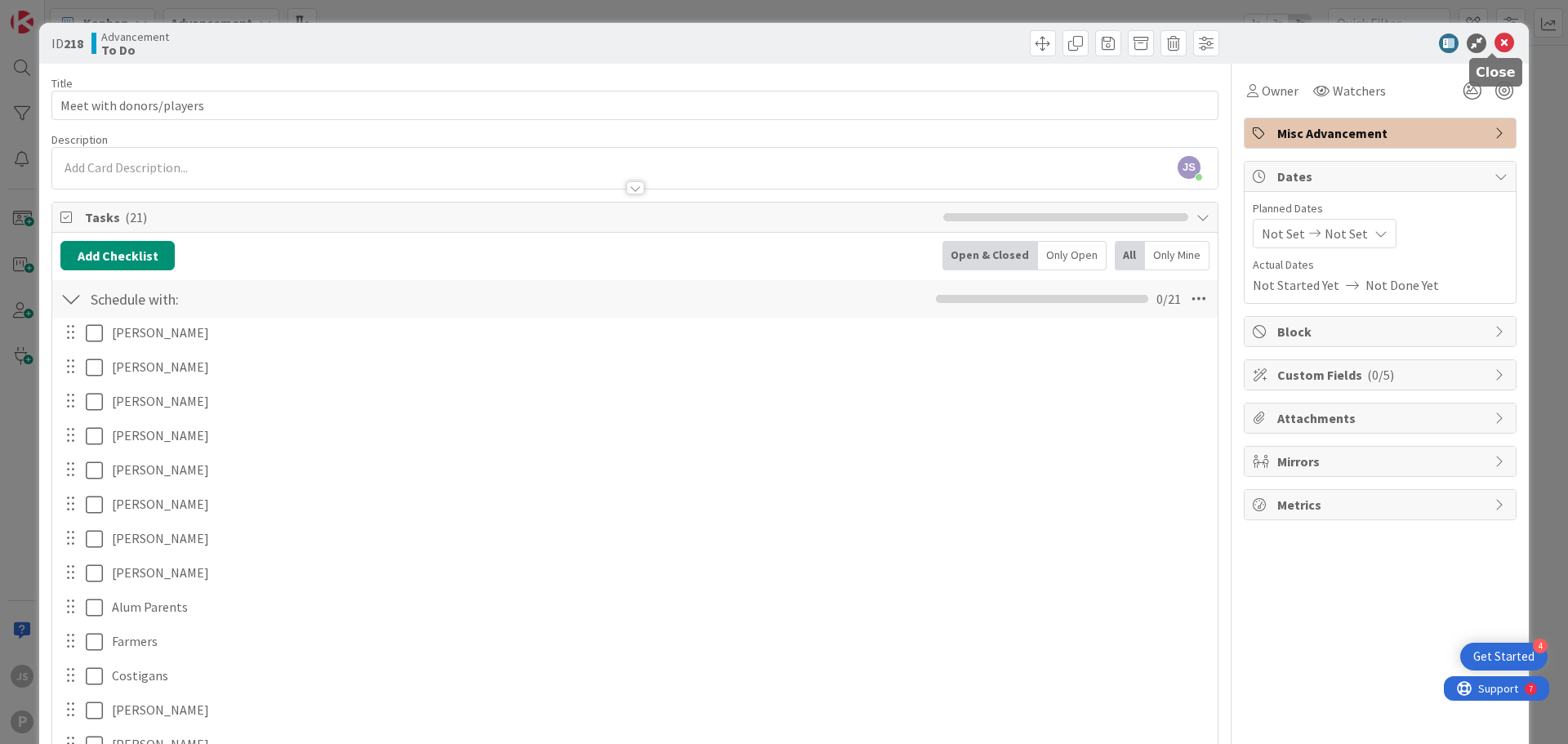
click at [1494, 42] on icon at bounding box center [1504, 44] width 20 height 20
